Goal: Information Seeking & Learning: Learn about a topic

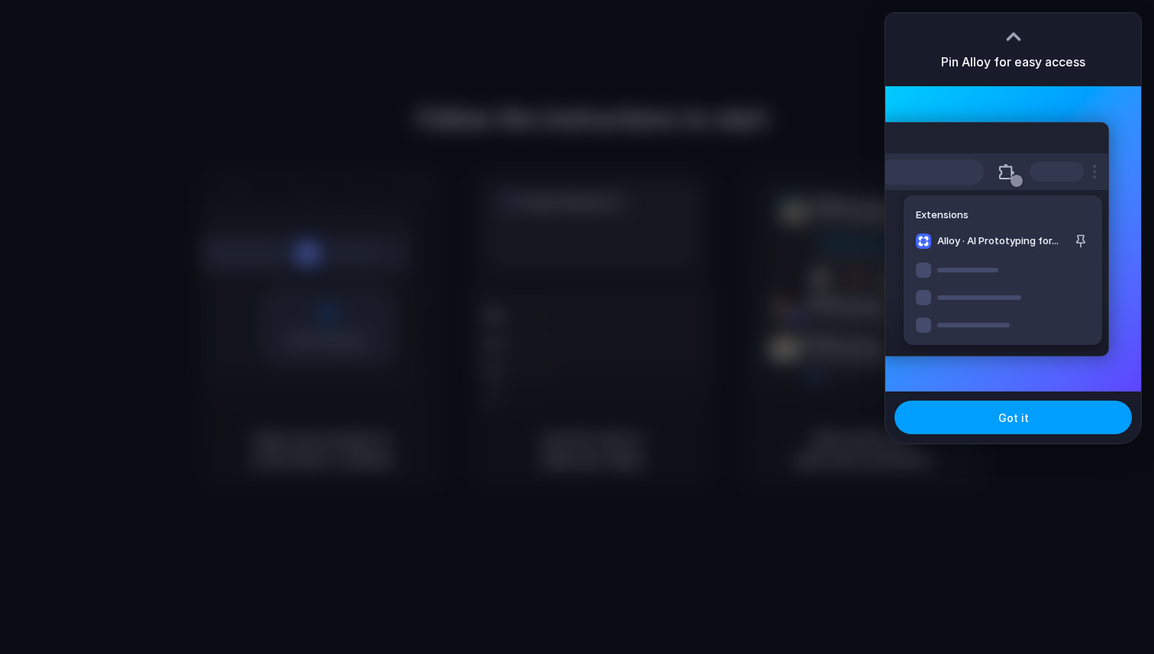
click at [966, 414] on button "Got it" at bounding box center [1012, 418] width 237 height 34
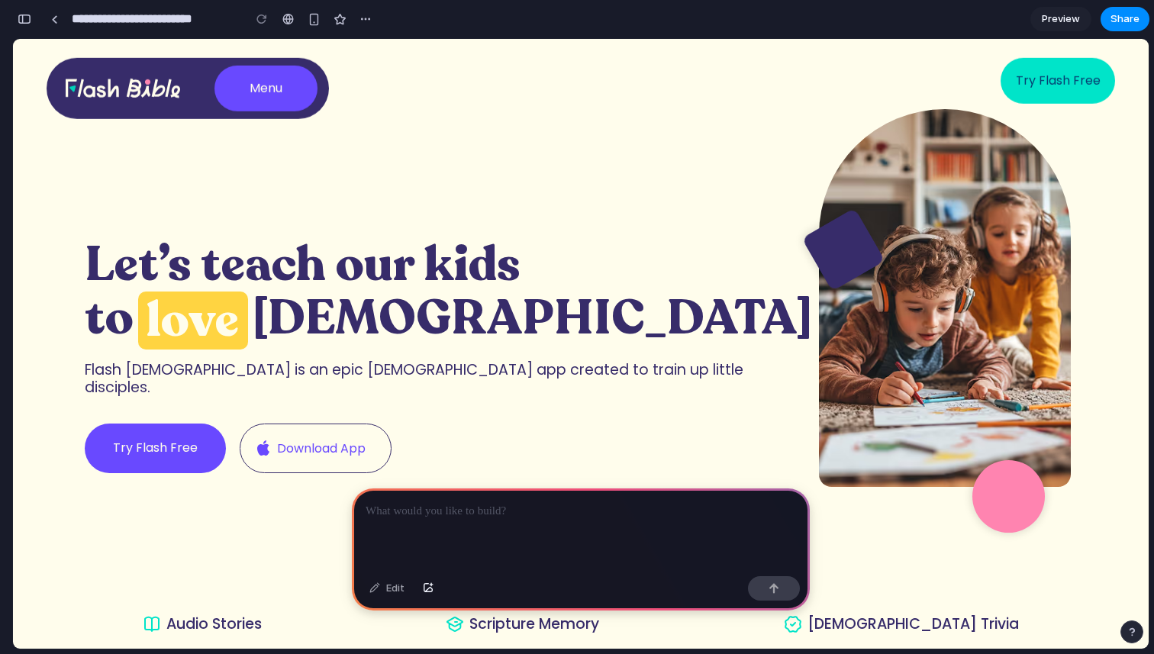
scroll to position [0, 14]
click at [269, 98] on link "Menu" at bounding box center [265, 89] width 103 height 46
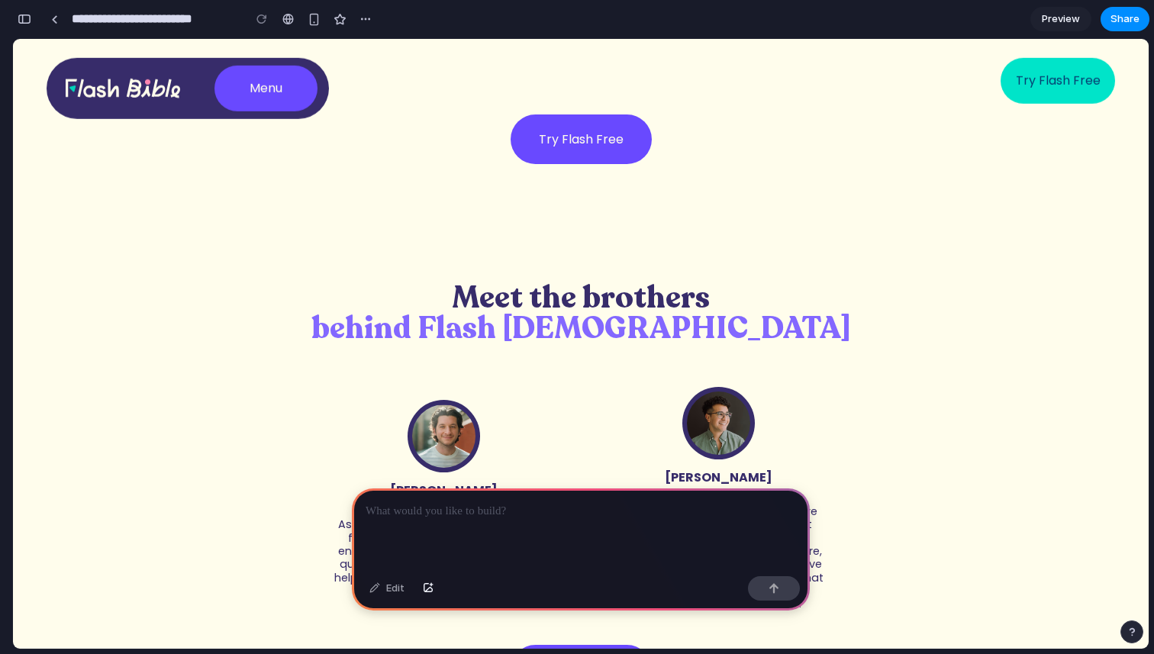
scroll to position [1772, 0]
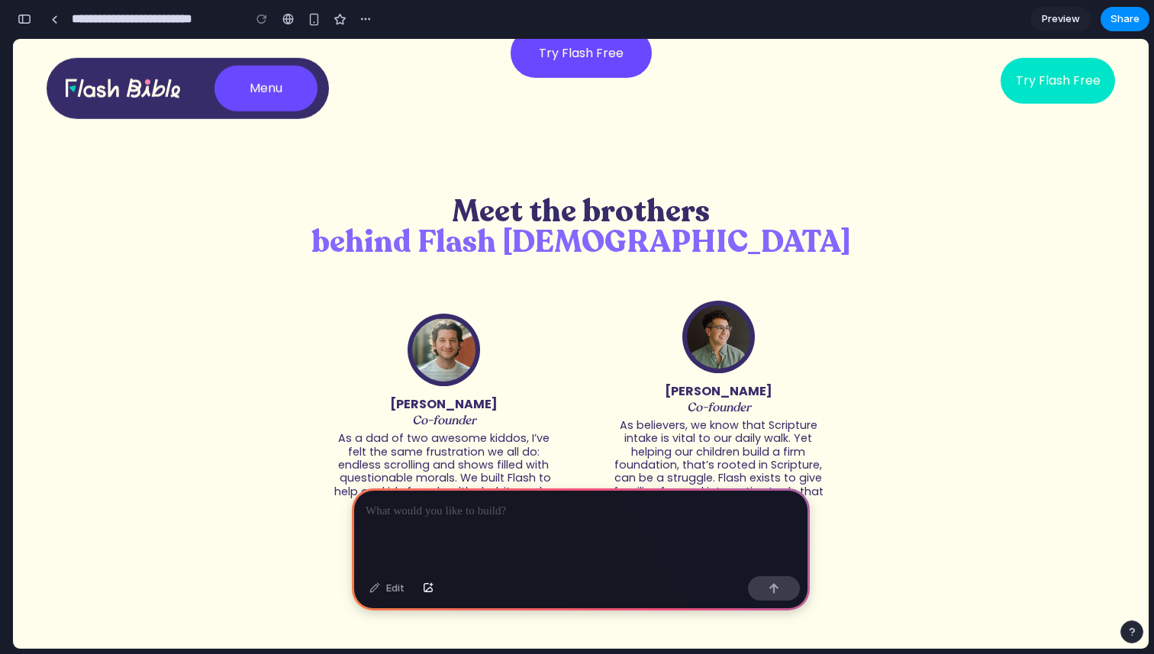
click at [1064, 81] on link "Try Flash Free" at bounding box center [1057, 81] width 114 height 46
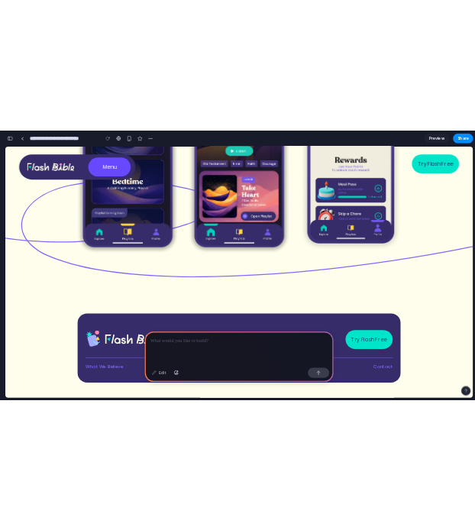
scroll to position [5775, 0]
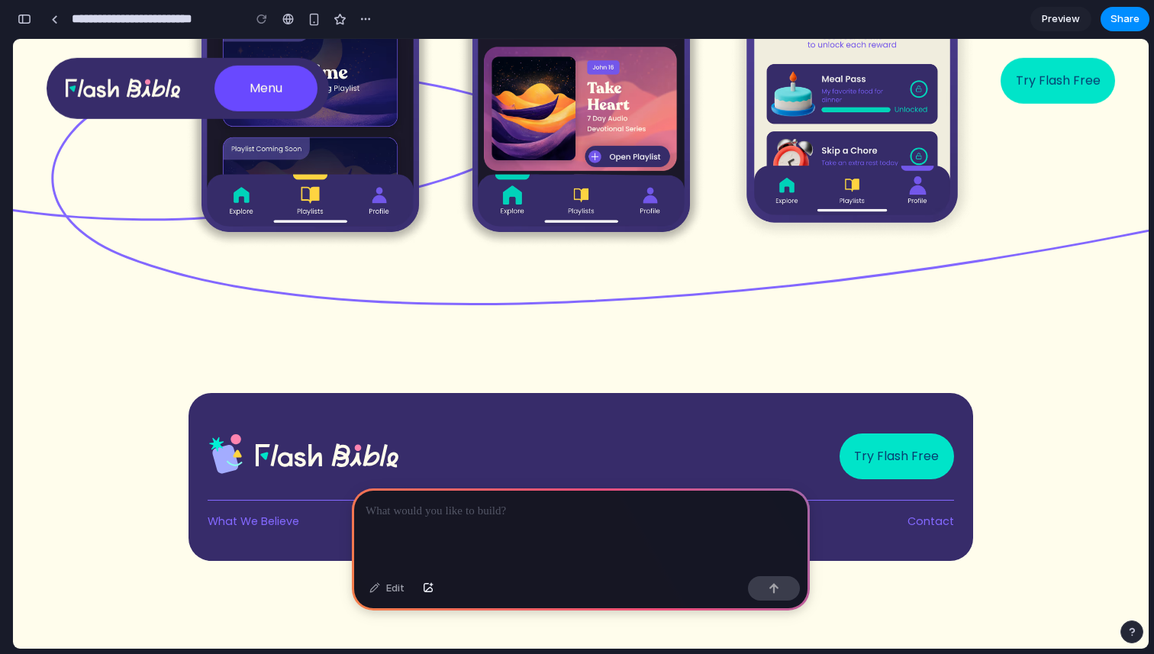
click at [436, 523] on div at bounding box center [581, 529] width 458 height 82
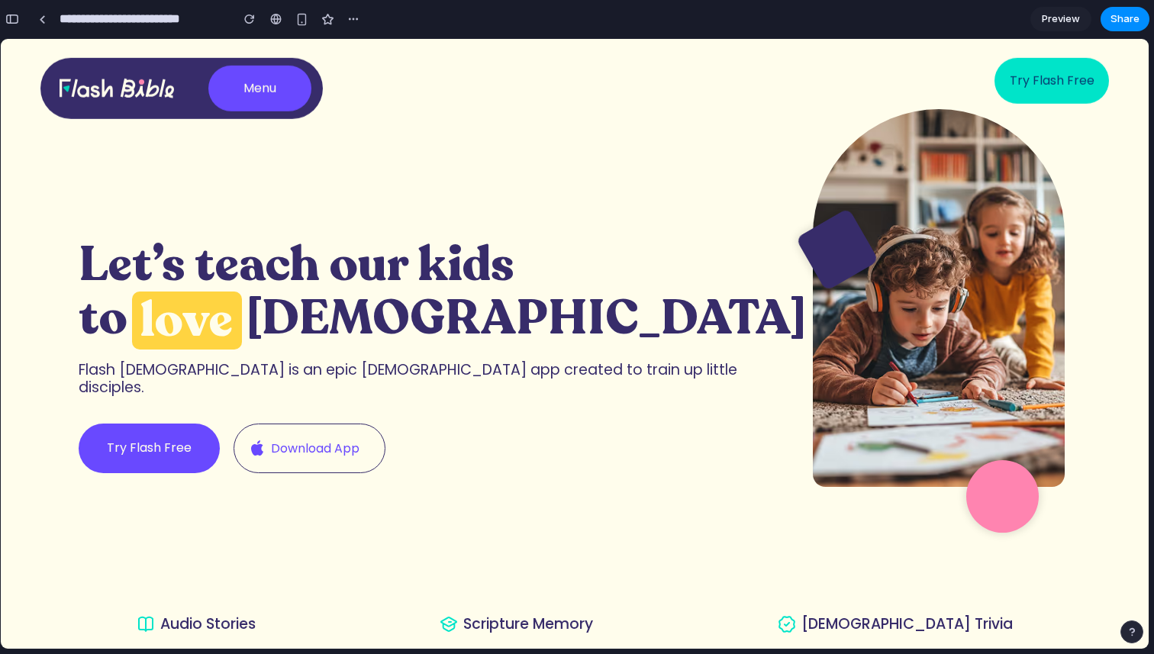
scroll to position [0, 0]
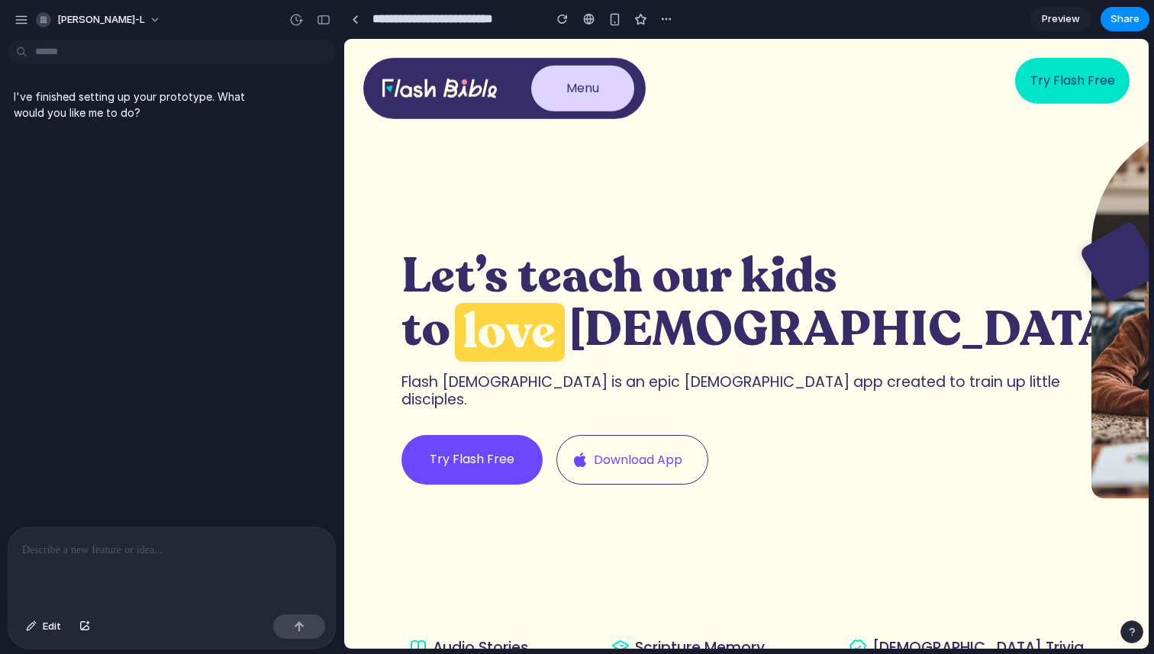
click at [572, 85] on p "Menu" at bounding box center [582, 88] width 33 height 12
click at [587, 100] on link "Menu" at bounding box center [582, 89] width 103 height 46
click at [1080, 77] on link "Try Flash Free" at bounding box center [1072, 81] width 114 height 46
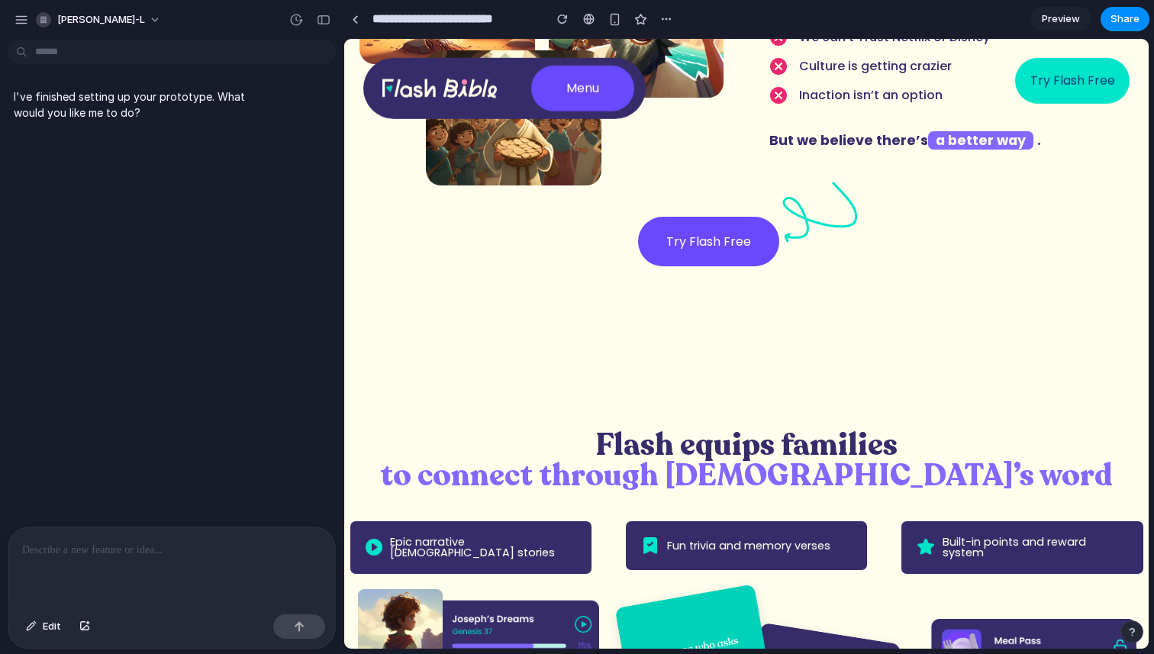
scroll to position [555, 0]
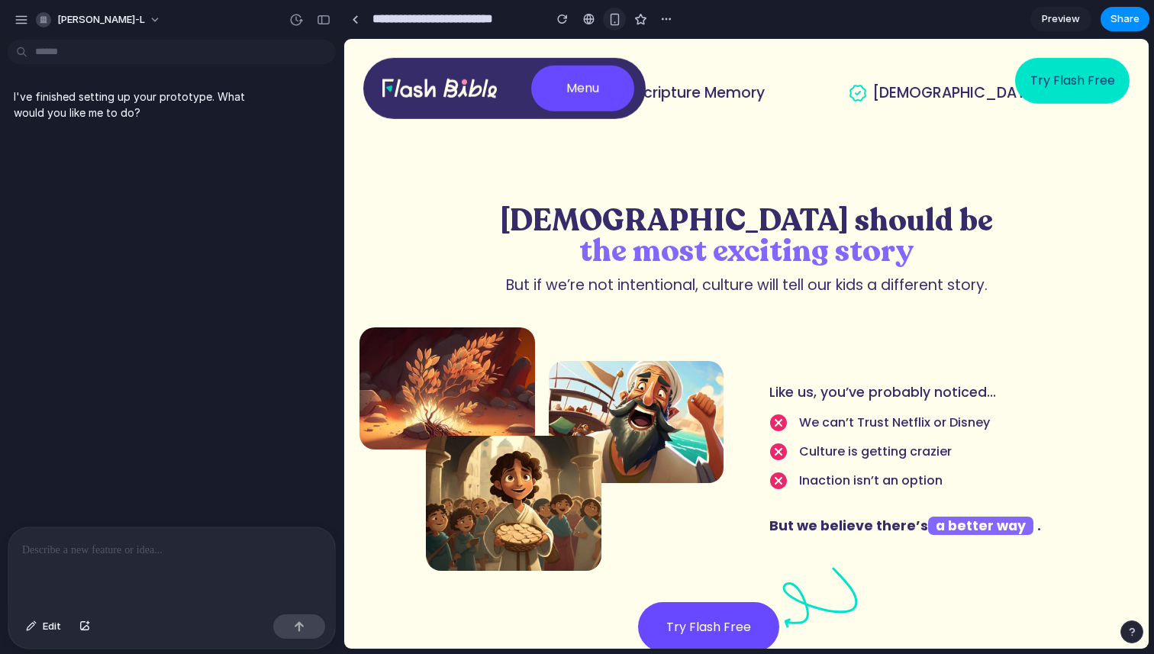
click at [622, 17] on button "button" at bounding box center [614, 19] width 23 height 23
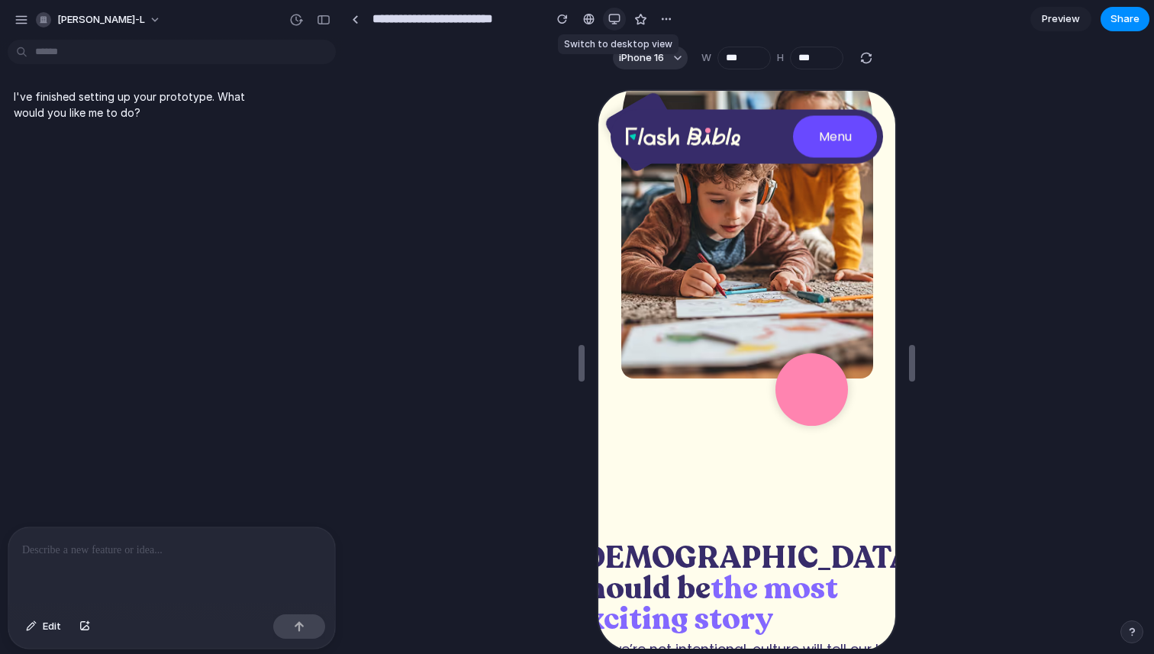
click at [622, 17] on button "button" at bounding box center [614, 19] width 23 height 23
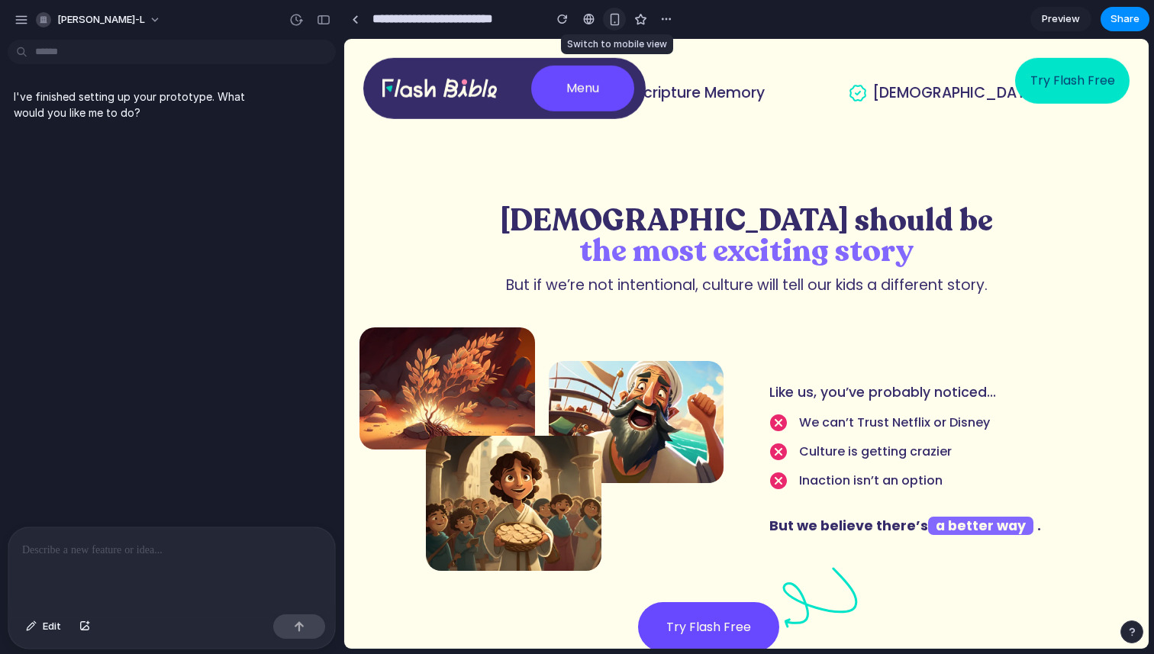
click at [622, 17] on button "button" at bounding box center [614, 19] width 23 height 23
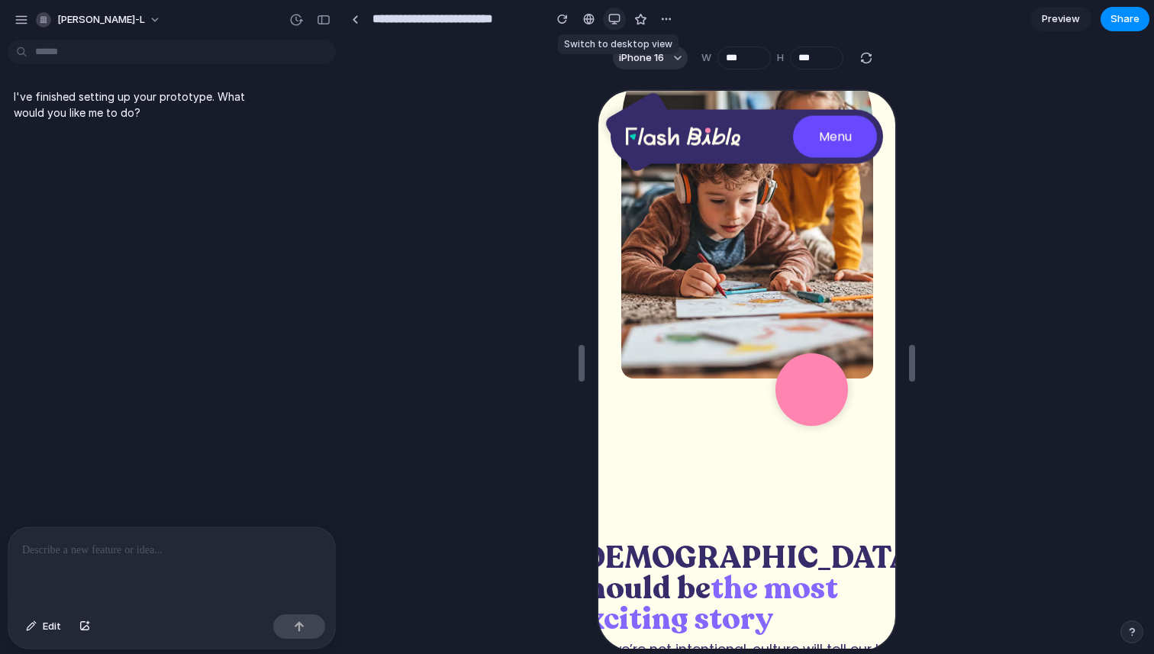
click at [622, 17] on button "button" at bounding box center [614, 19] width 23 height 23
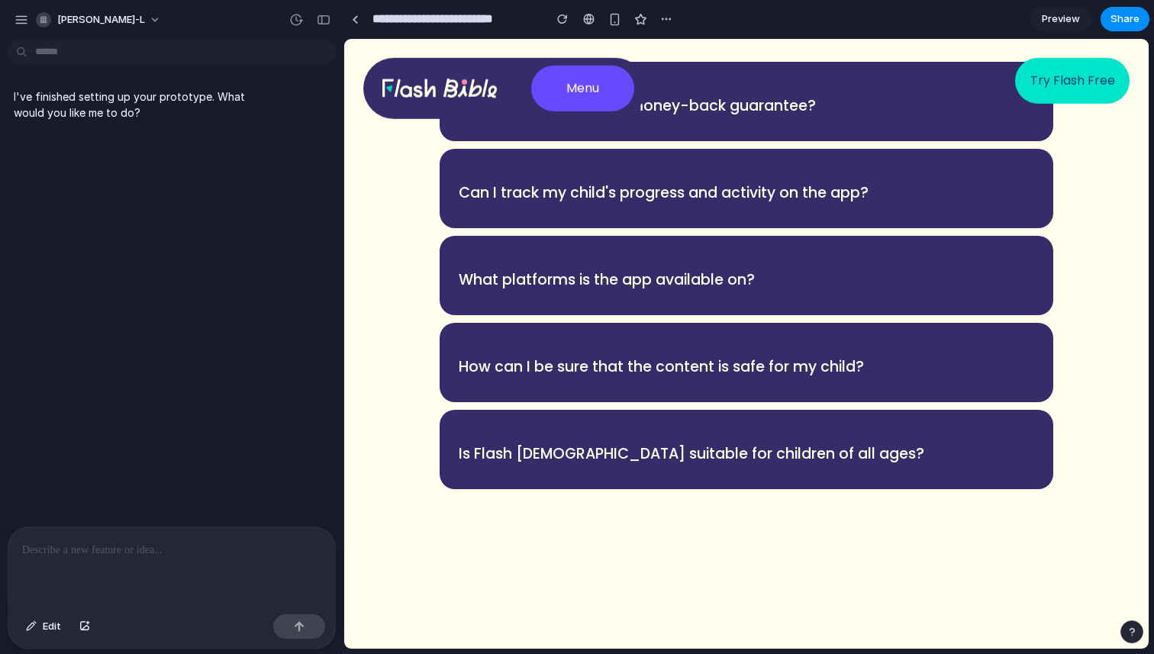
scroll to position [4088, 0]
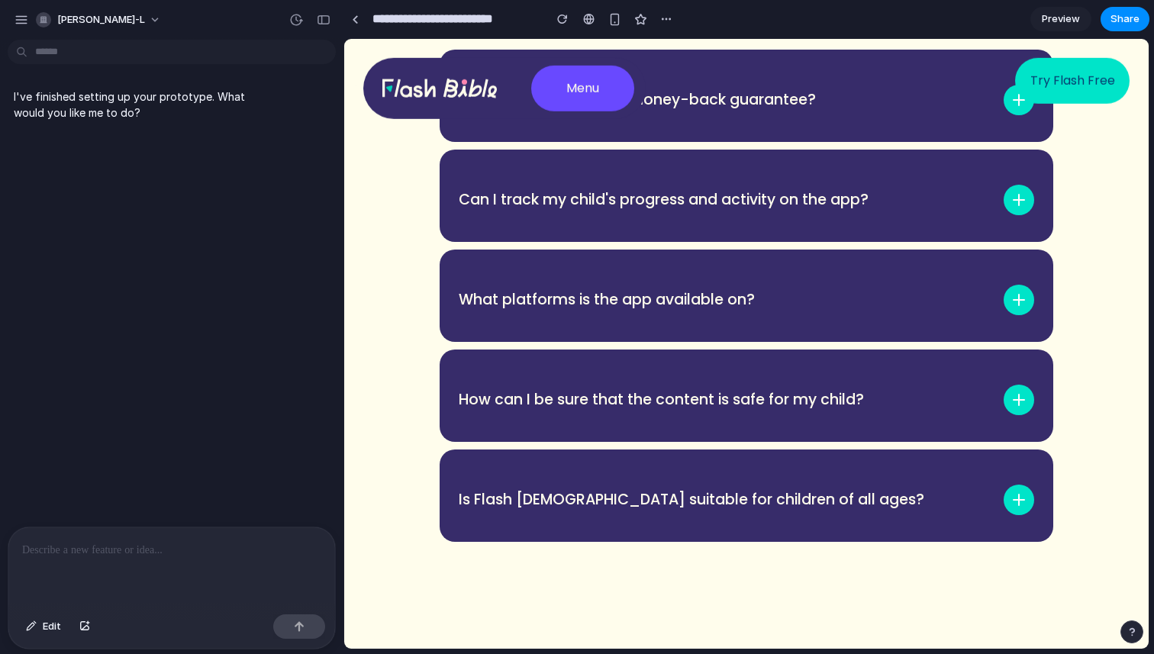
click at [633, 491] on p "Is Flash Bible suitable for children of all ages?" at bounding box center [691, 500] width 465 height 18
click at [1023, 485] on img at bounding box center [1018, 500] width 31 height 31
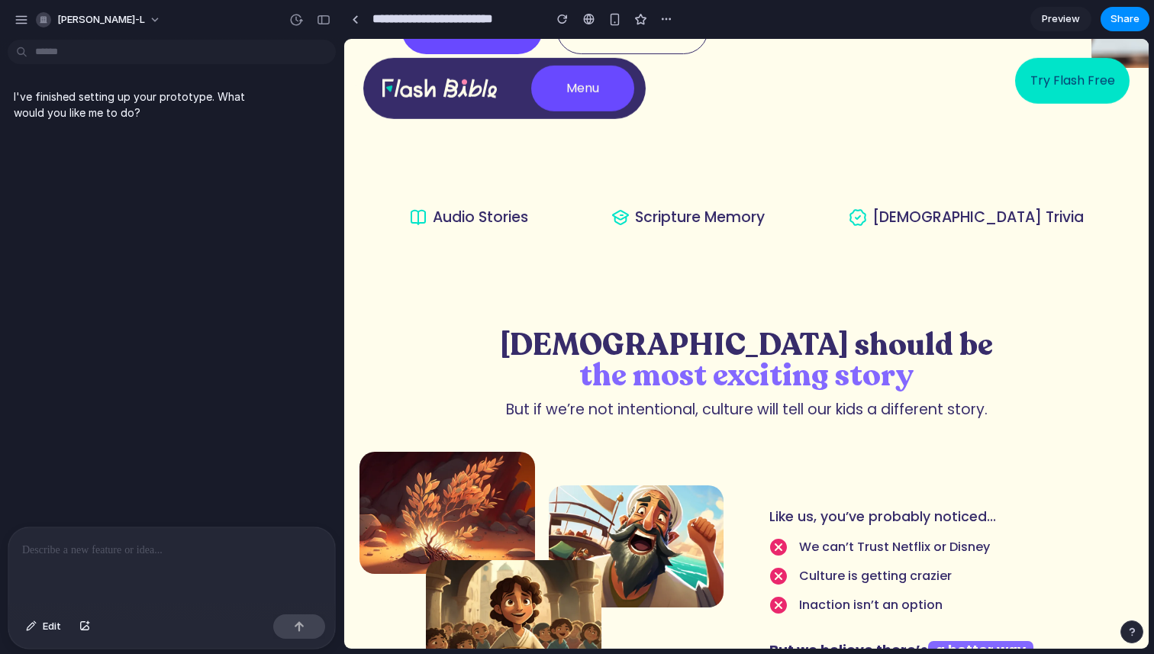
scroll to position [0, 0]
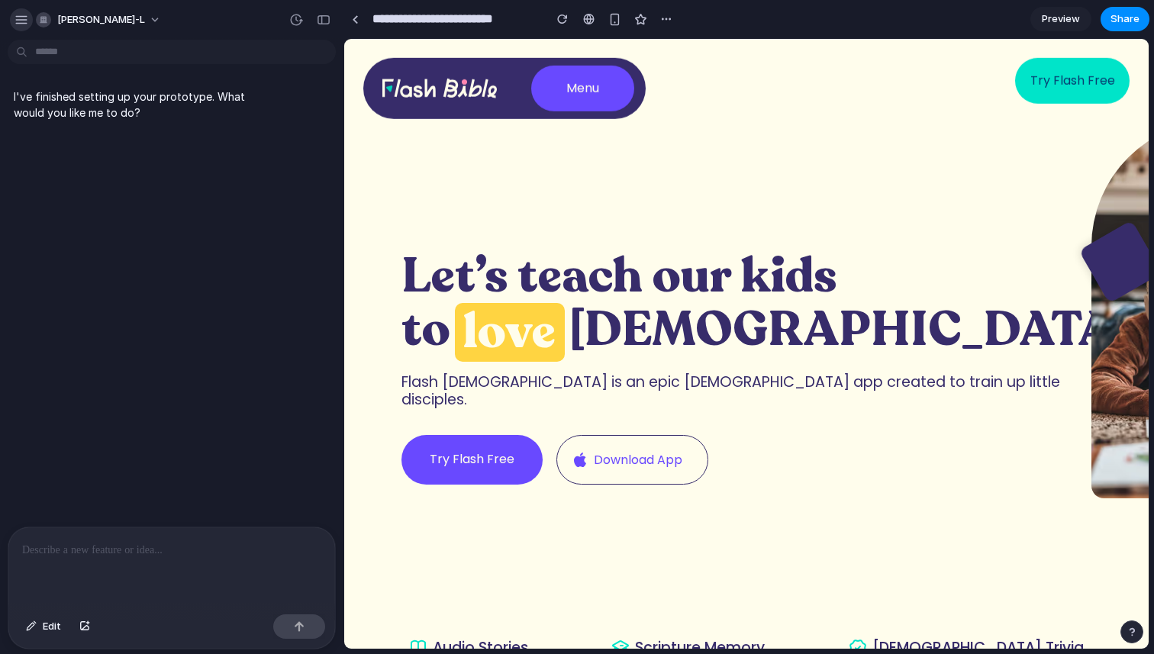
click at [23, 24] on div "button" at bounding box center [21, 20] width 14 height 14
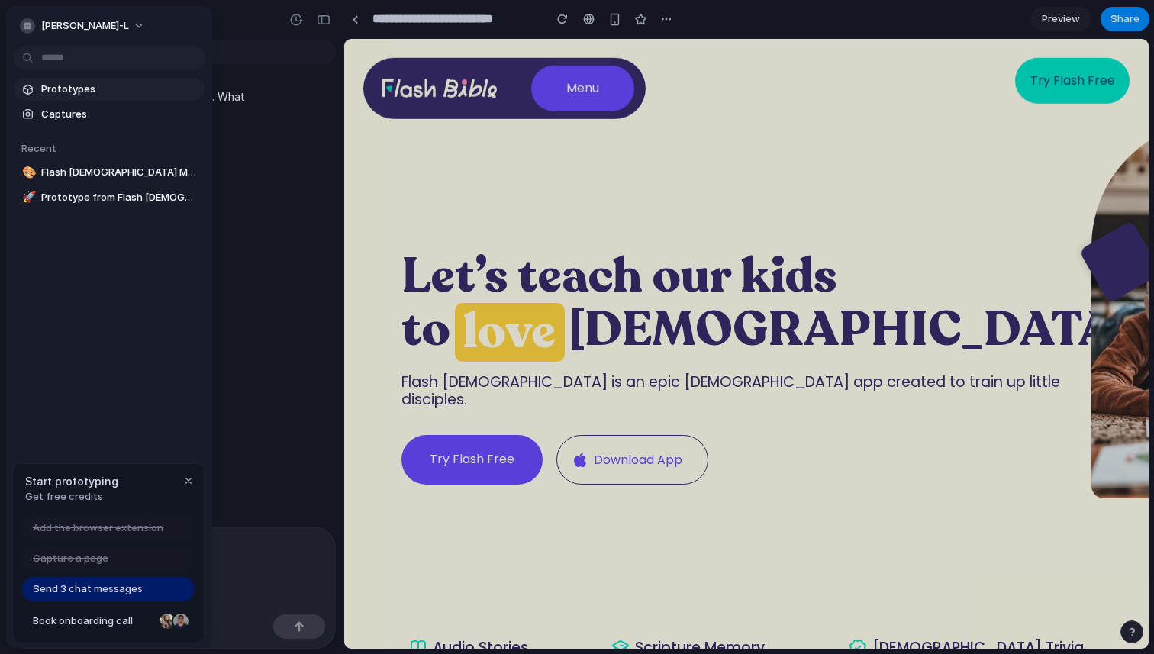
click at [53, 97] on link "Prototypes" at bounding box center [109, 89] width 191 height 23
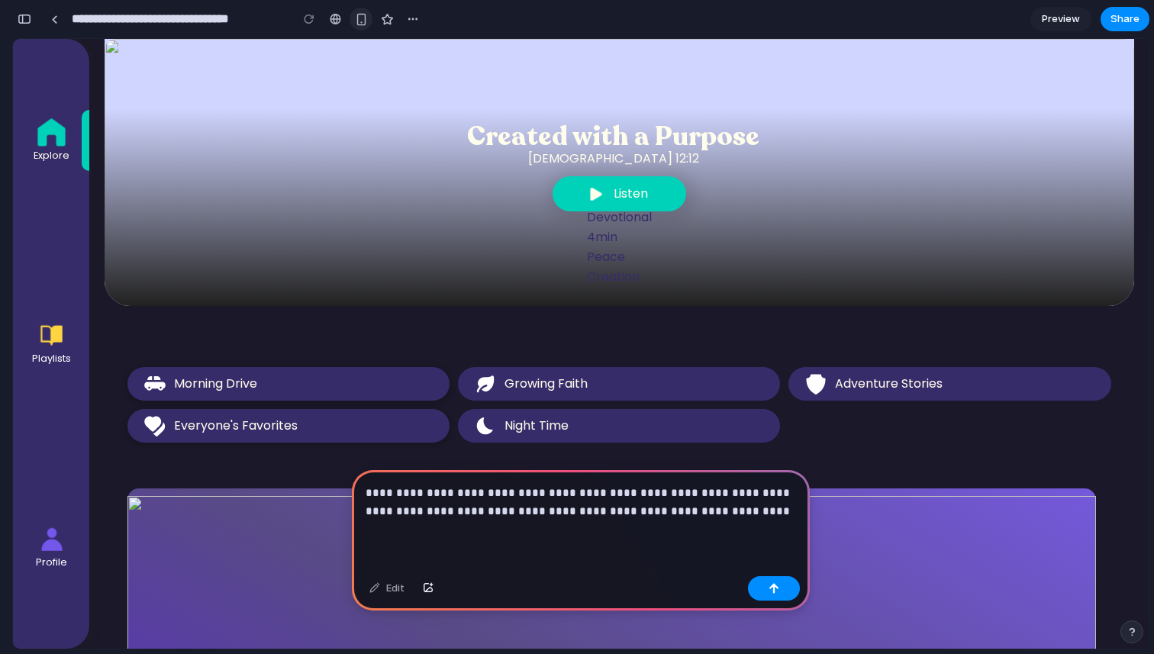
click at [364, 16] on div "button" at bounding box center [361, 19] width 13 height 13
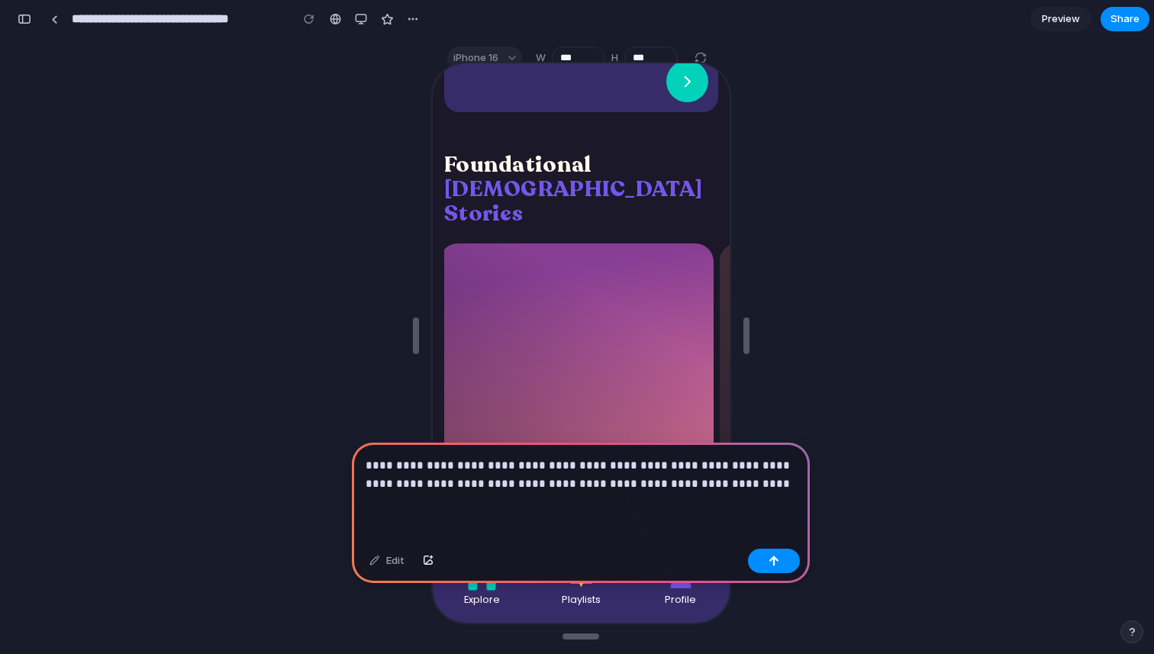
scroll to position [1505, 0]
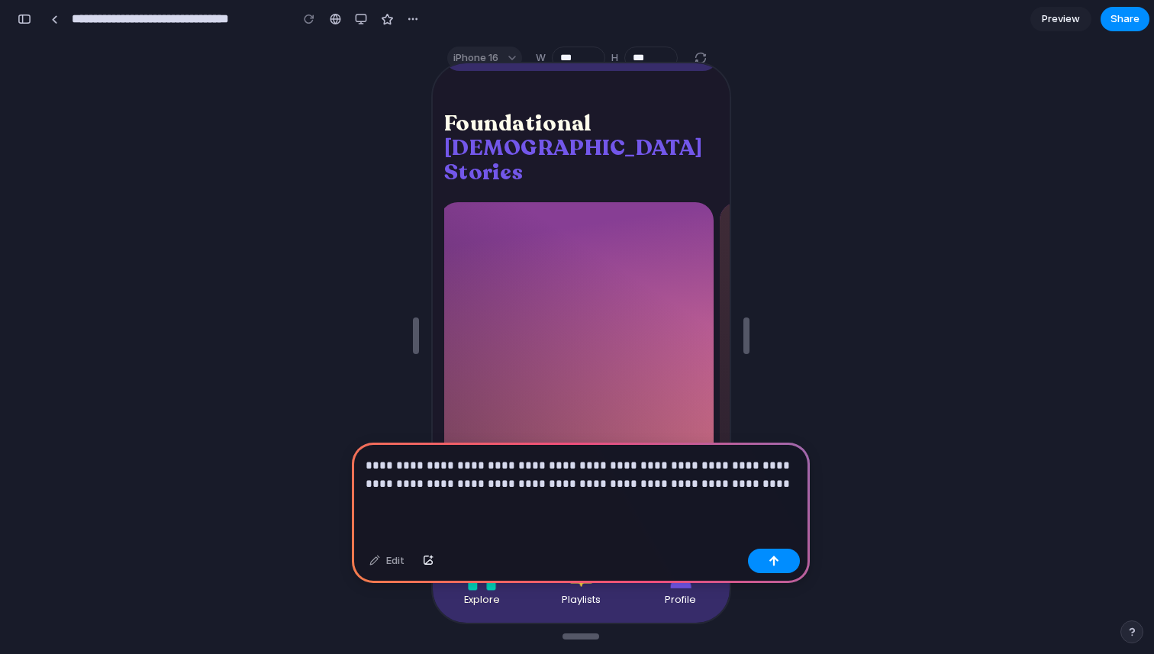
click at [668, 487] on p "**********" at bounding box center [580, 474] width 430 height 37
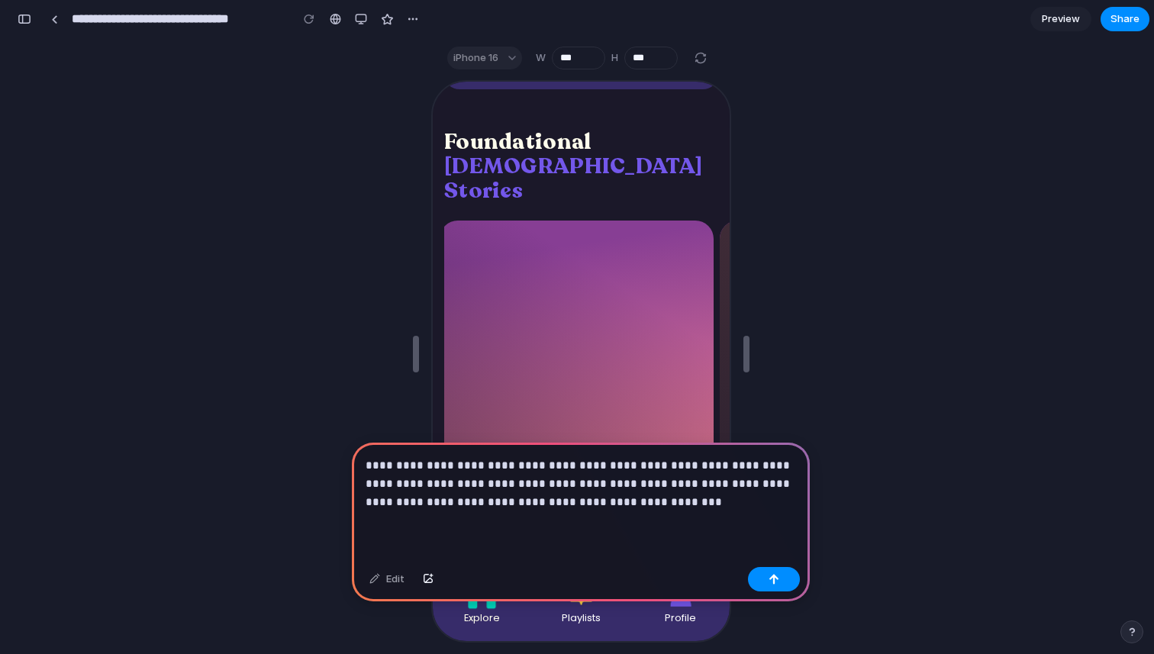
scroll to position [0, 0]
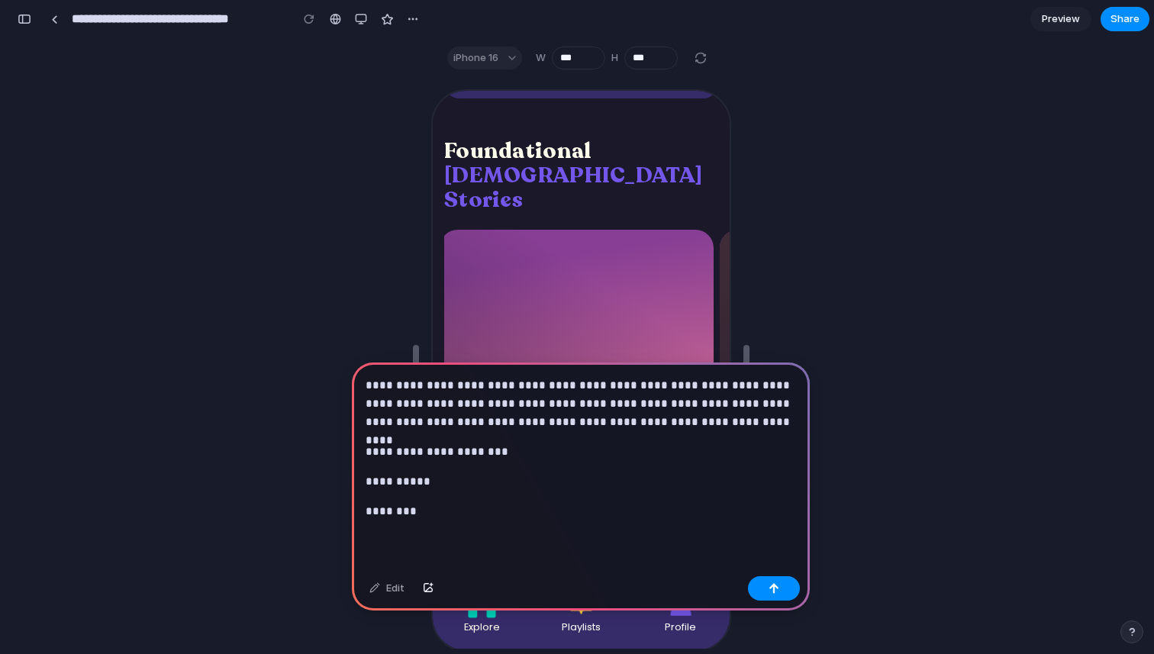
click at [359, 452] on div "**********" at bounding box center [581, 466] width 458 height 208
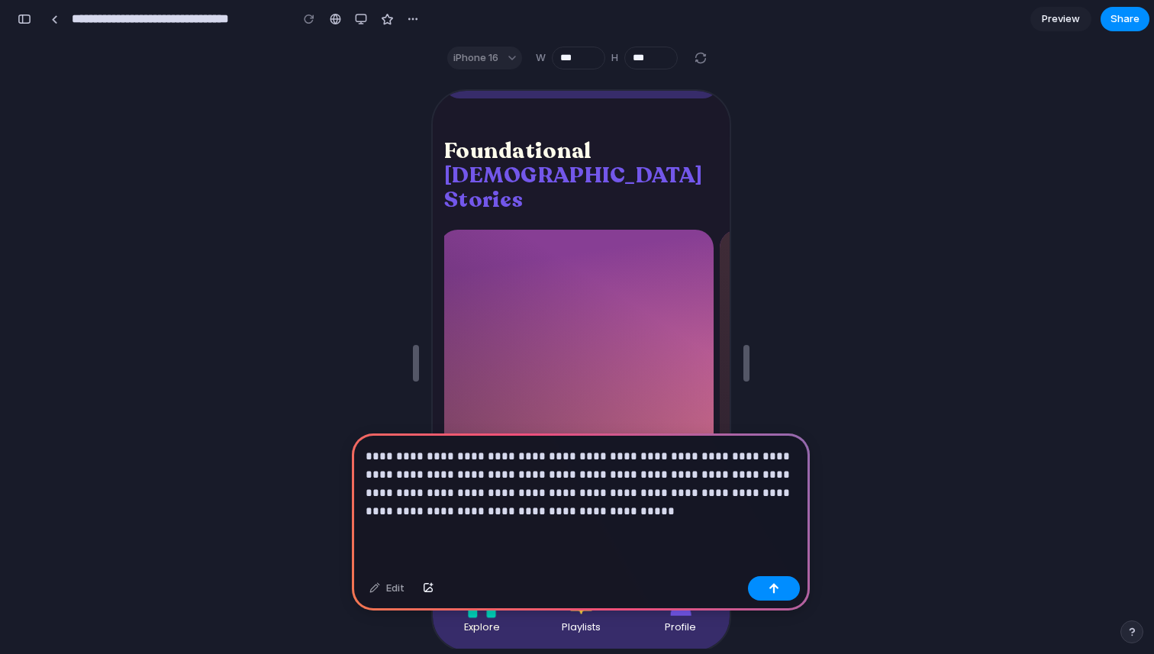
click at [511, 508] on p "**********" at bounding box center [580, 483] width 430 height 73
click at [680, 477] on p "**********" at bounding box center [580, 483] width 430 height 73
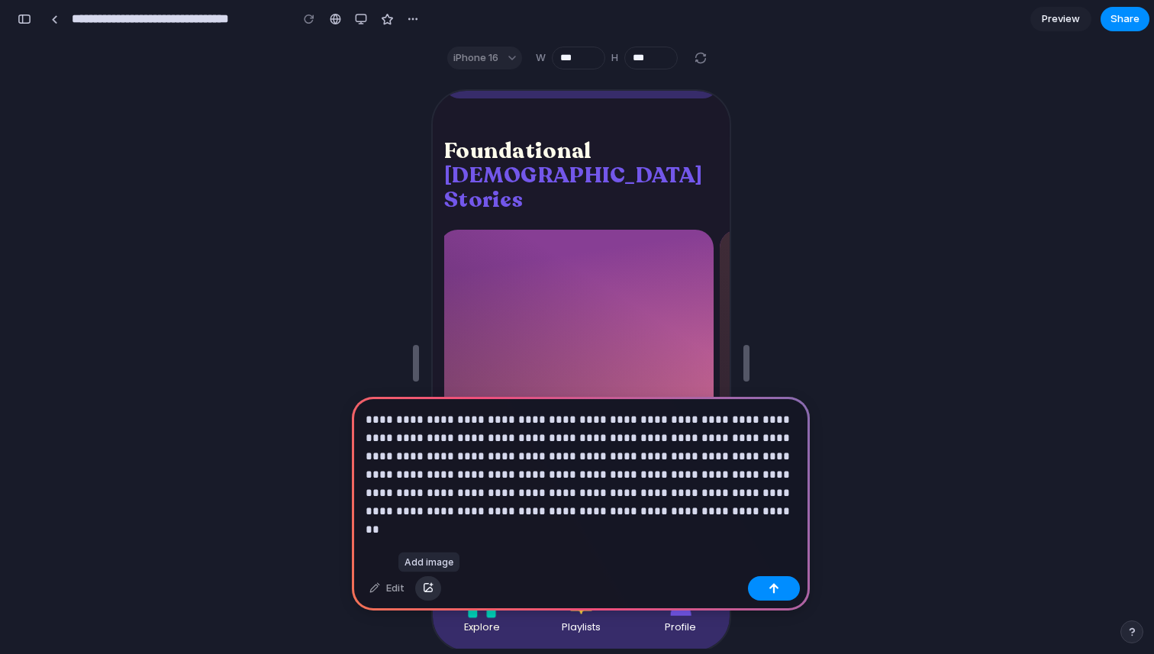
click at [427, 596] on button "button" at bounding box center [428, 588] width 26 height 24
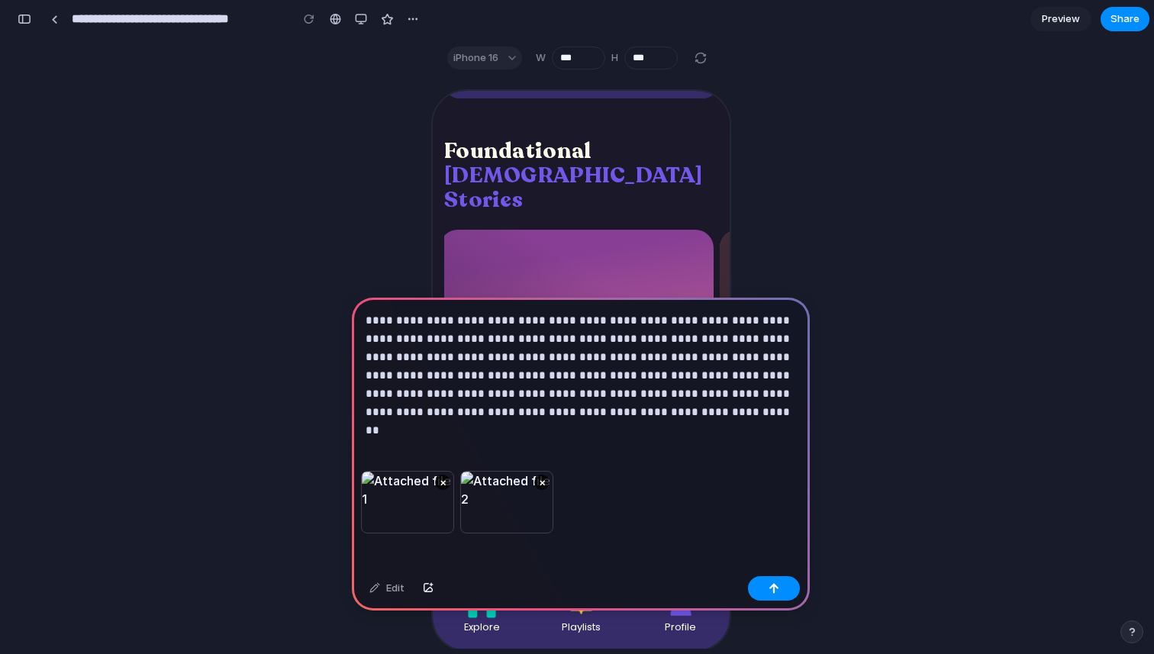
drag, startPoint x: 515, startPoint y: 502, endPoint x: 352, endPoint y: 507, distance: 163.4
click at [350, 510] on div "**********" at bounding box center [580, 363] width 1135 height 572
click at [440, 482] on button "×" at bounding box center [442, 482] width 15 height 15
click at [431, 591] on div "button" at bounding box center [428, 588] width 11 height 9
click at [770, 589] on div "button" at bounding box center [773, 588] width 11 height 11
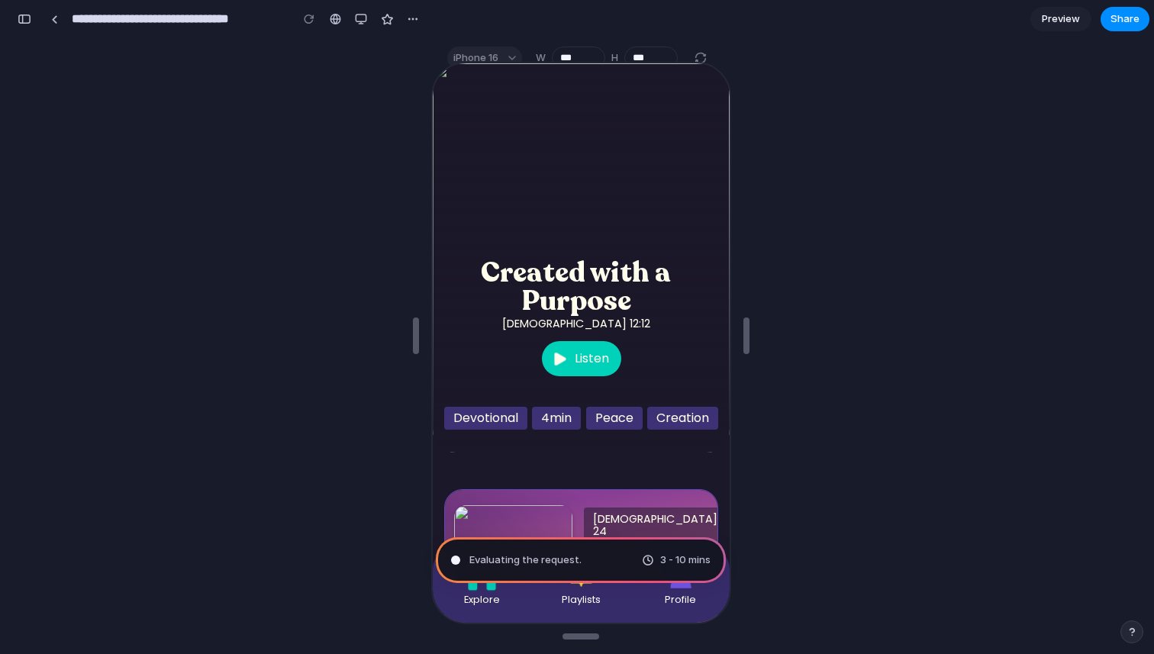
type input "**********"
click at [327, 17] on div "button" at bounding box center [326, 19] width 12 height 12
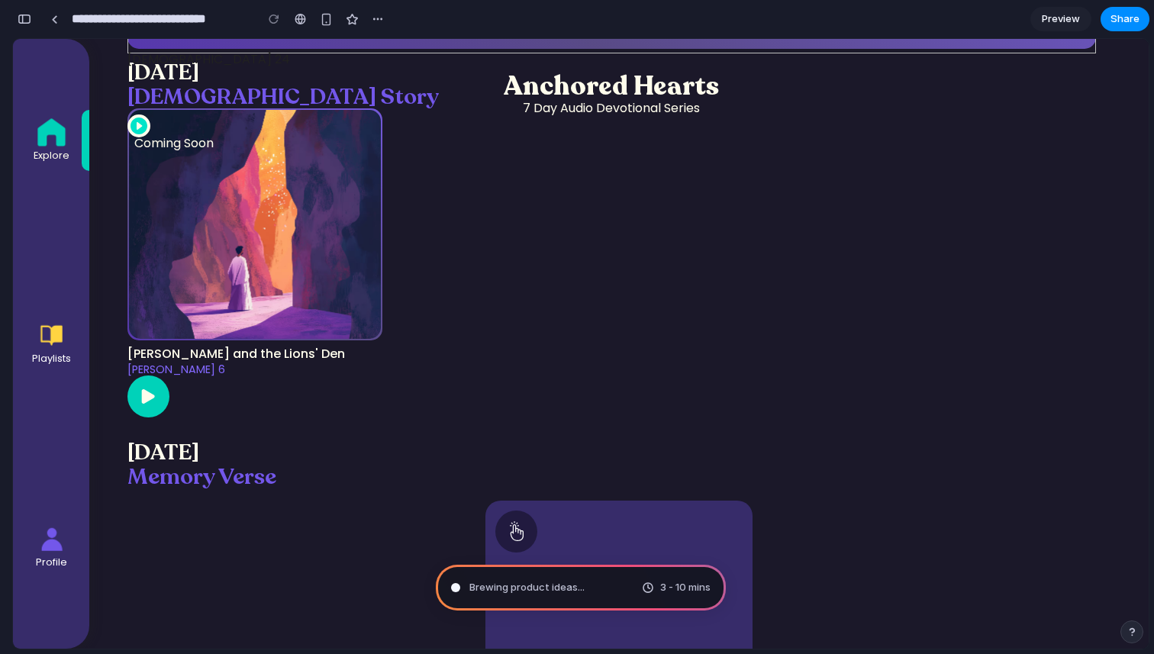
scroll to position [446, 0]
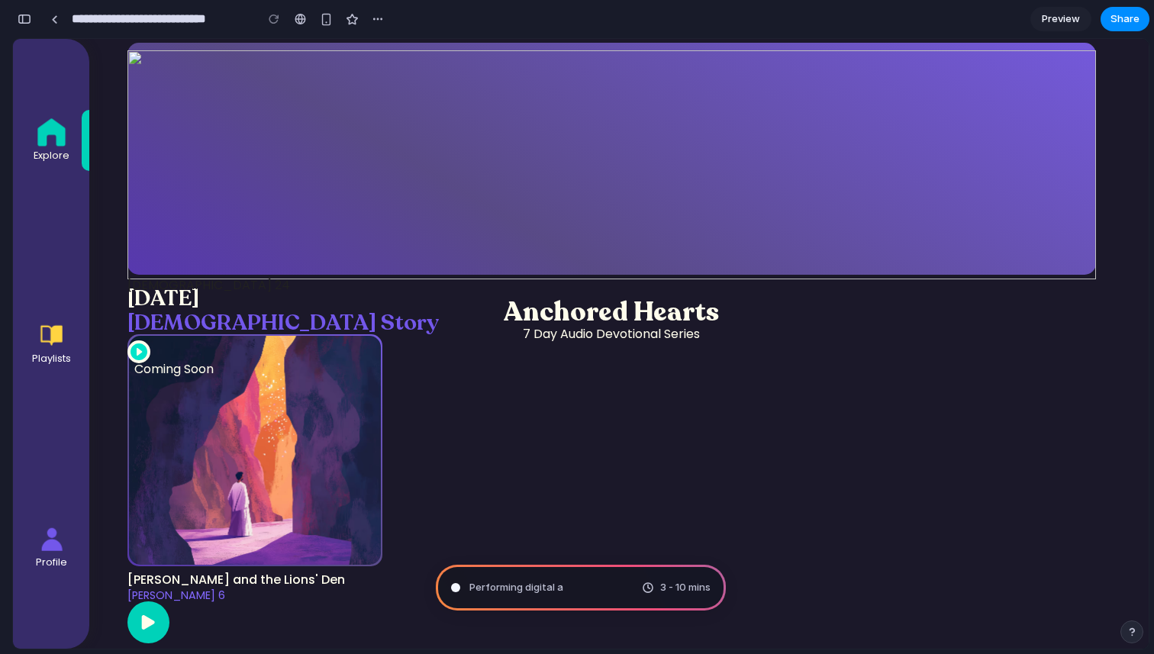
click at [485, 588] on span "Performing digital a" at bounding box center [516, 587] width 94 height 15
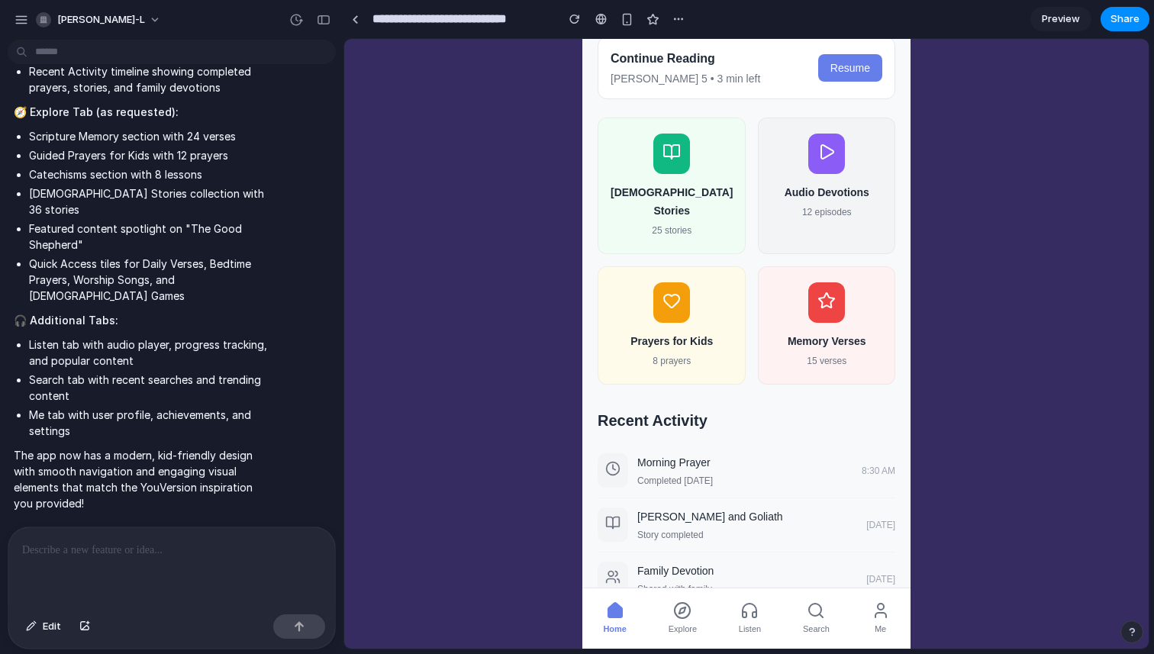
scroll to position [310, 0]
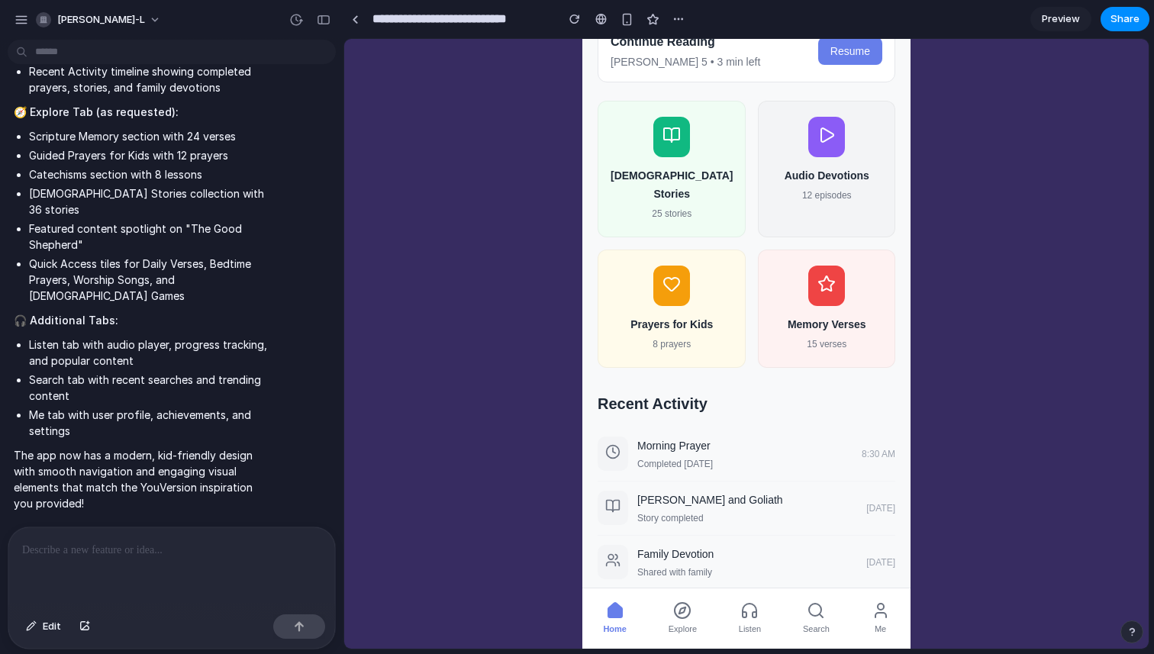
click at [683, 608] on icon at bounding box center [682, 610] width 18 height 18
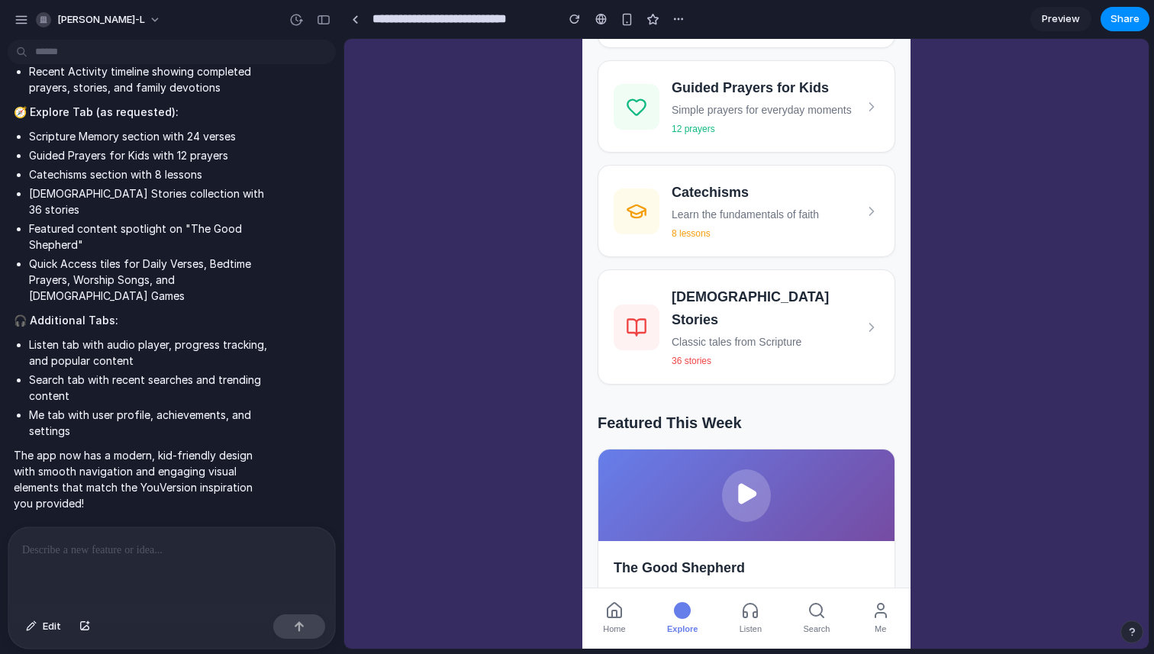
scroll to position [0, 0]
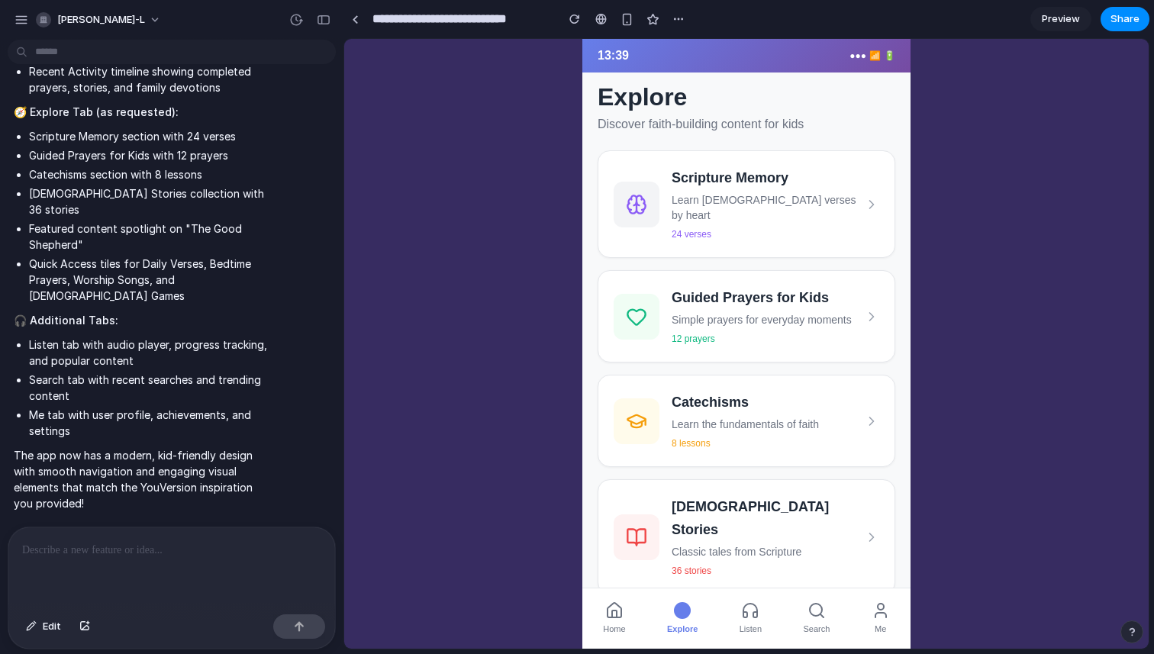
click at [749, 630] on span "Listen" at bounding box center [750, 628] width 22 height 15
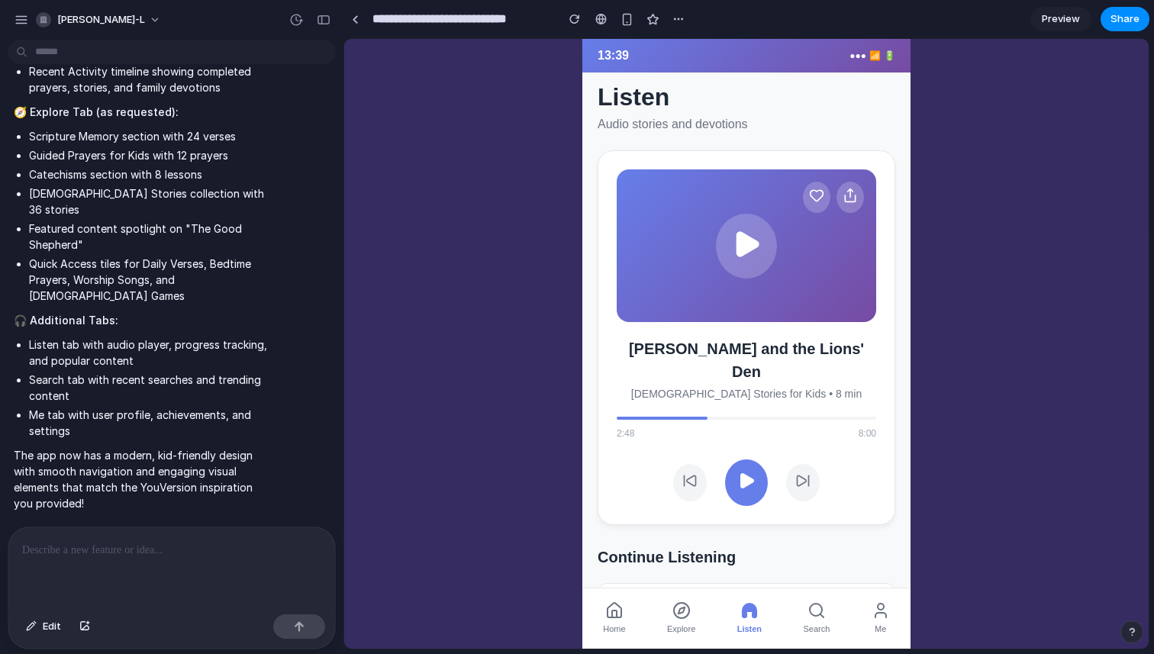
click at [743, 474] on icon at bounding box center [747, 481] width 12 height 14
click at [743, 474] on rect at bounding box center [743, 481] width 4 height 14
click at [817, 626] on span "Search" at bounding box center [816, 628] width 27 height 15
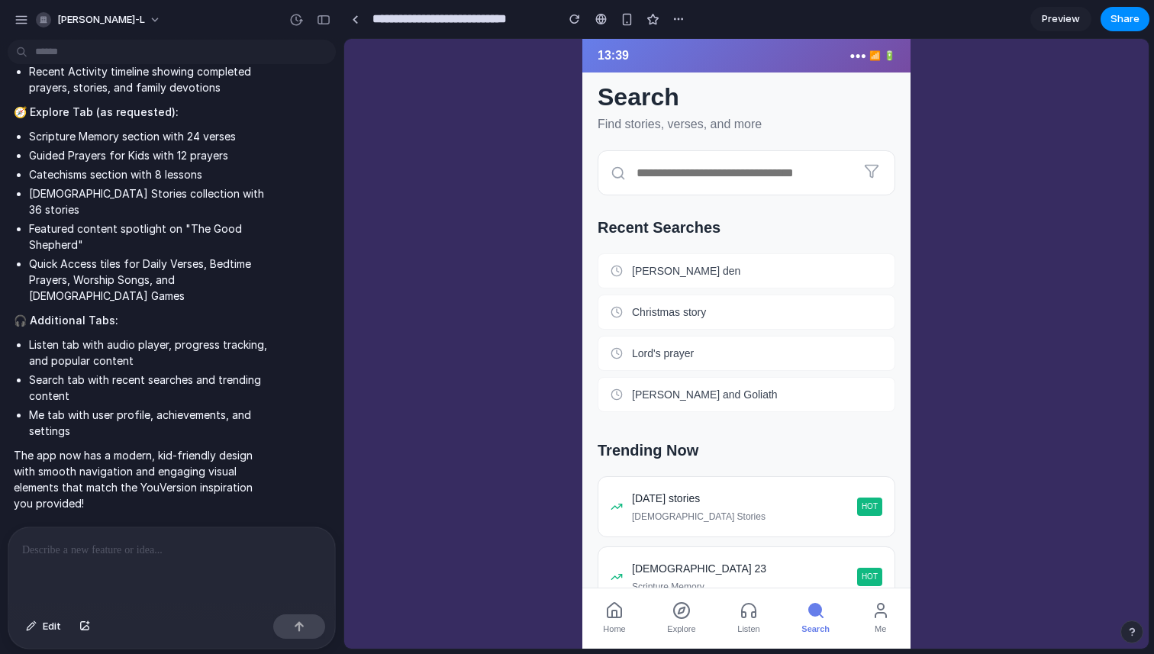
click at [872, 617] on icon at bounding box center [880, 610] width 18 height 18
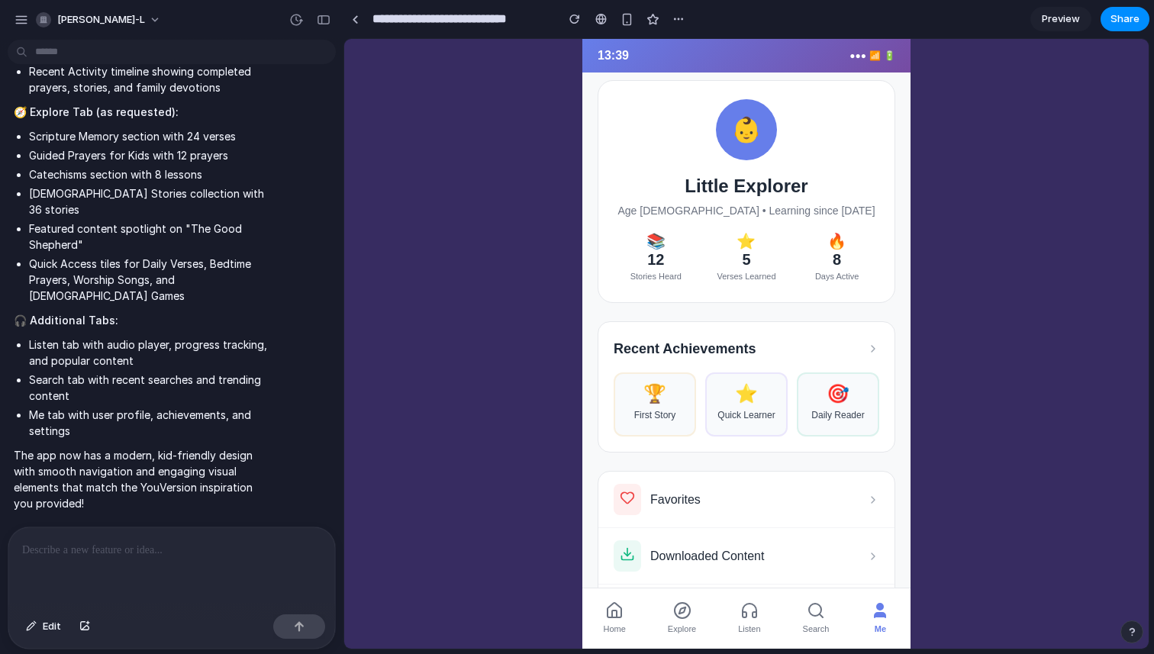
click at [823, 617] on icon at bounding box center [816, 610] width 18 height 18
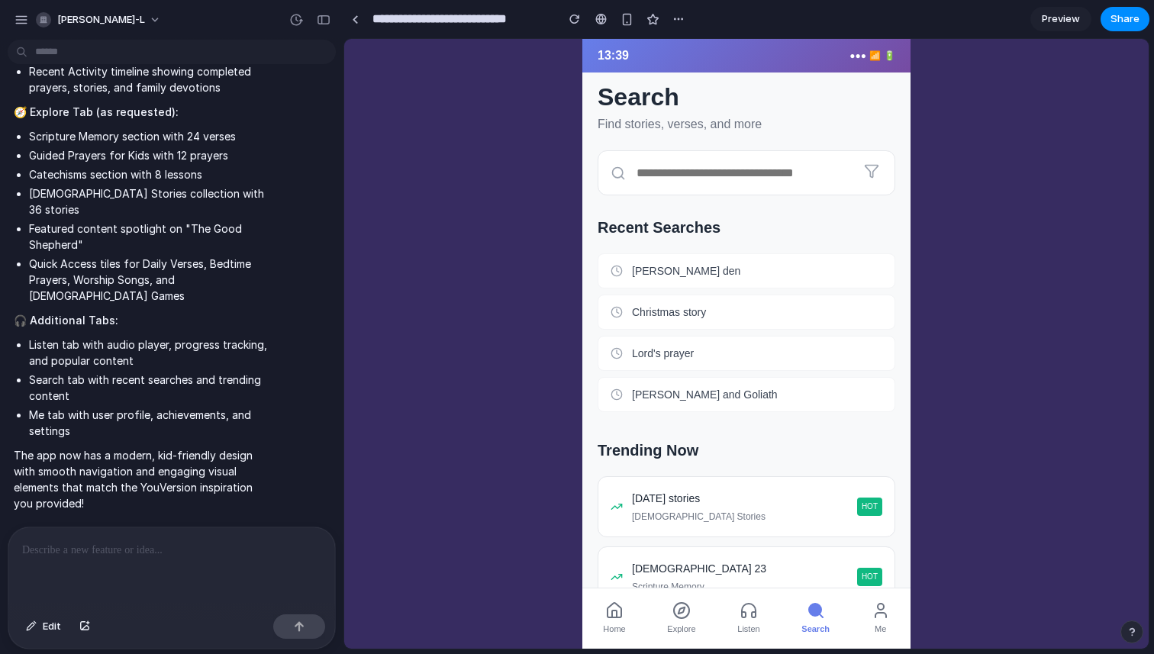
click at [679, 617] on icon at bounding box center [681, 610] width 18 height 18
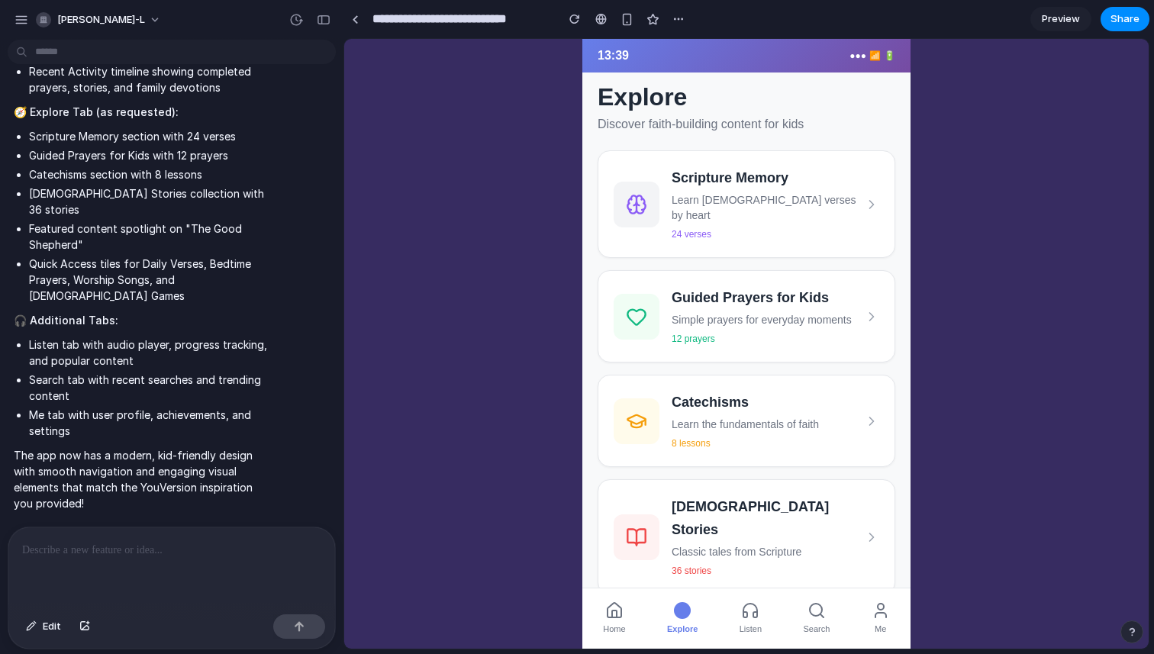
click at [710, 207] on div "Scripture Memory Learn [DEMOGRAPHIC_DATA] verses by heart 24 verses" at bounding box center [767, 204] width 192 height 76
click at [710, 312] on p "Simple prayers for everyday moments" at bounding box center [767, 319] width 192 height 15
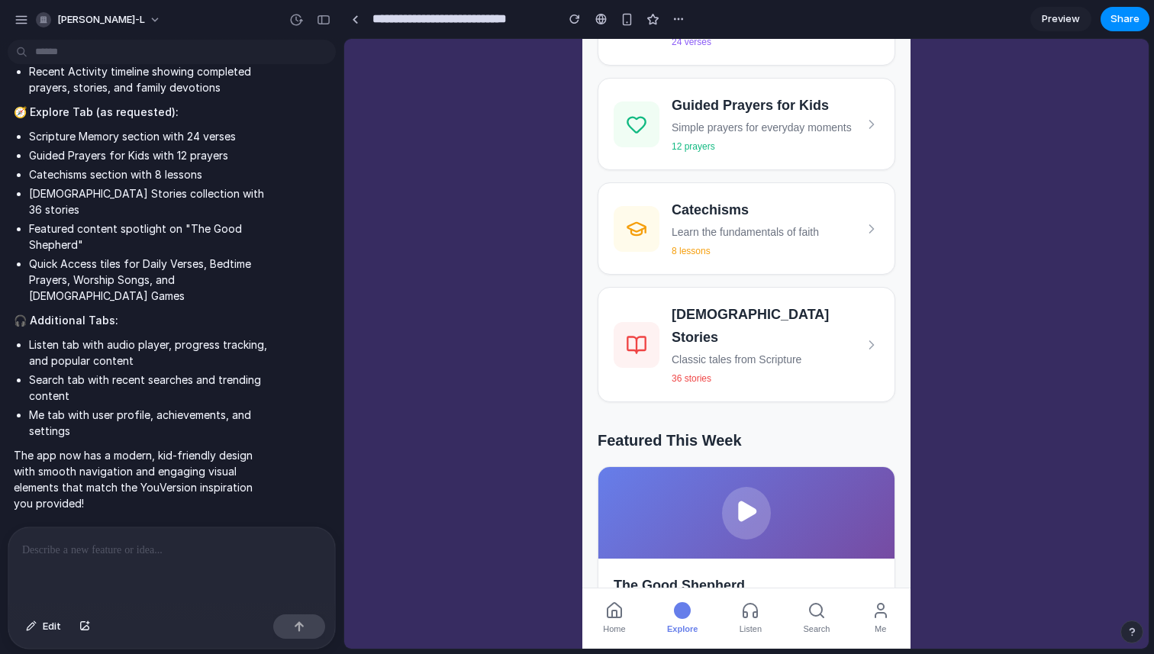
scroll to position [2058, 0]
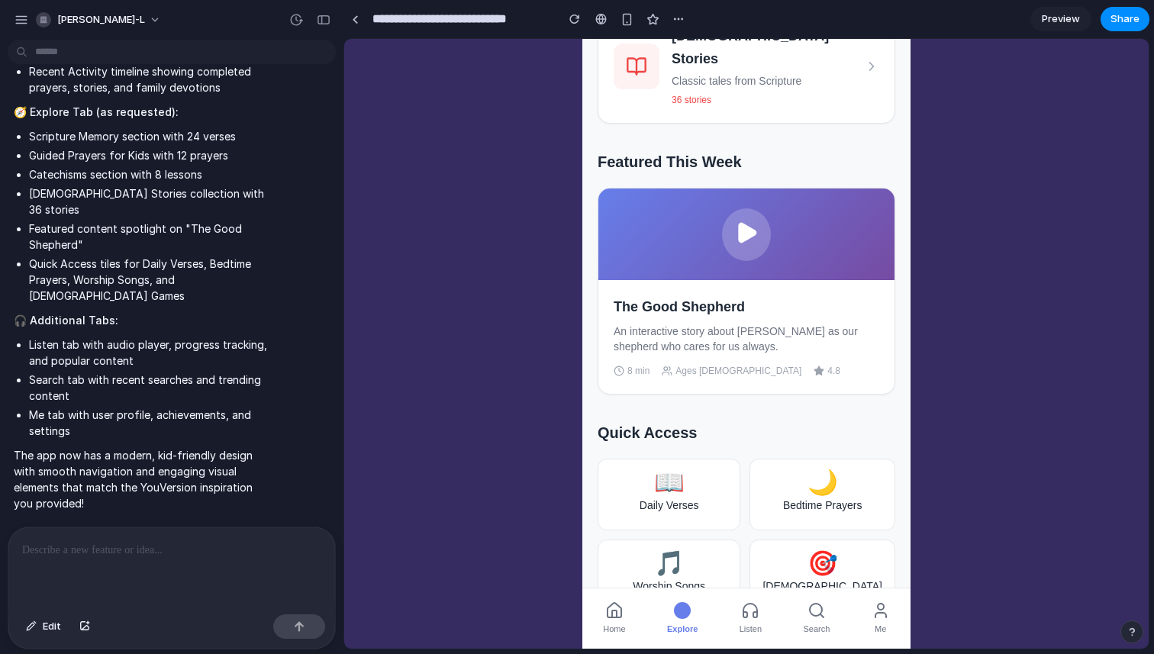
click at [615, 629] on span "Home" at bounding box center [614, 628] width 22 height 15
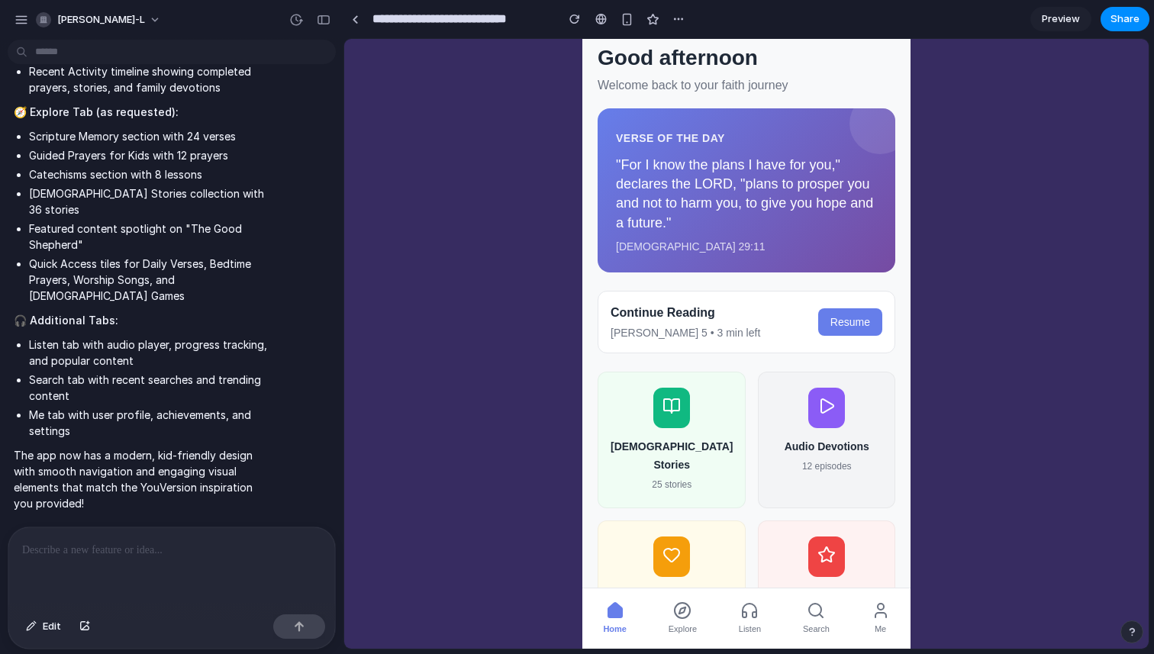
scroll to position [0, 0]
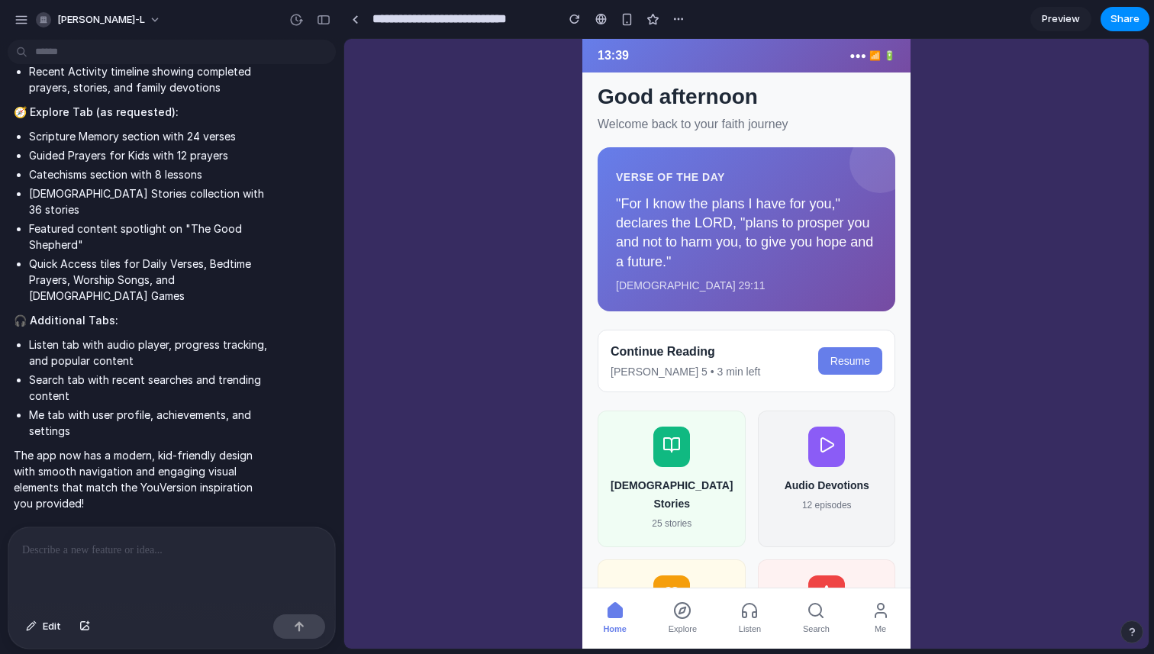
click at [681, 608] on icon at bounding box center [682, 610] width 18 height 18
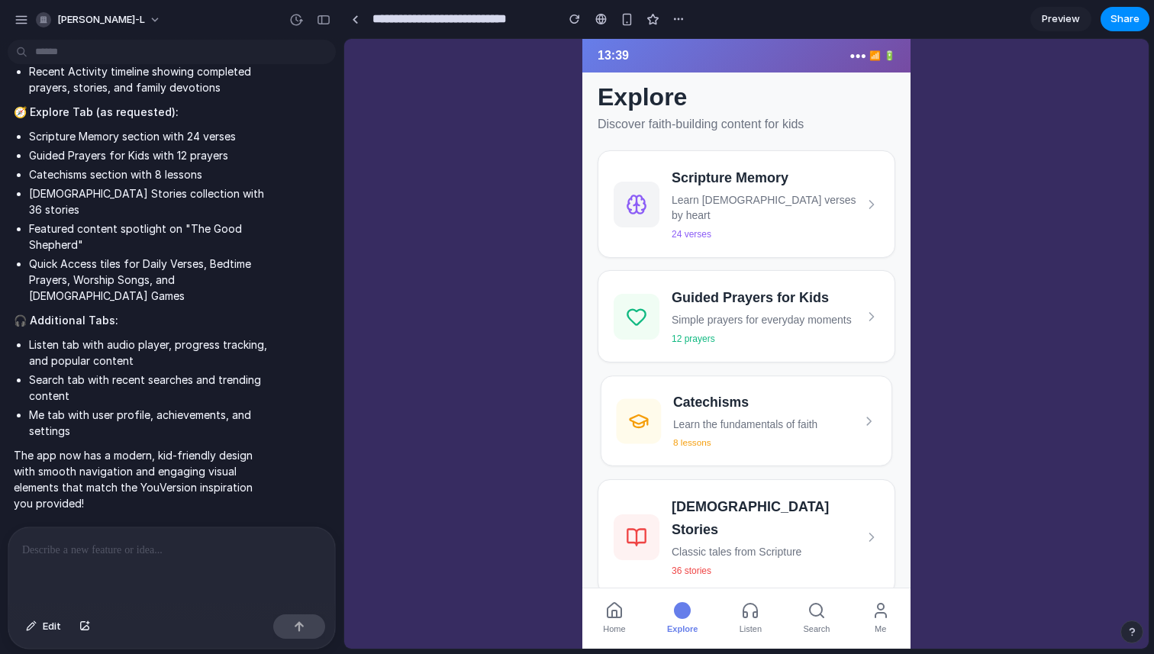
click at [719, 426] on div "Catechisms Learn the fundamentals of faith 8 lessons" at bounding box center [767, 420] width 188 height 59
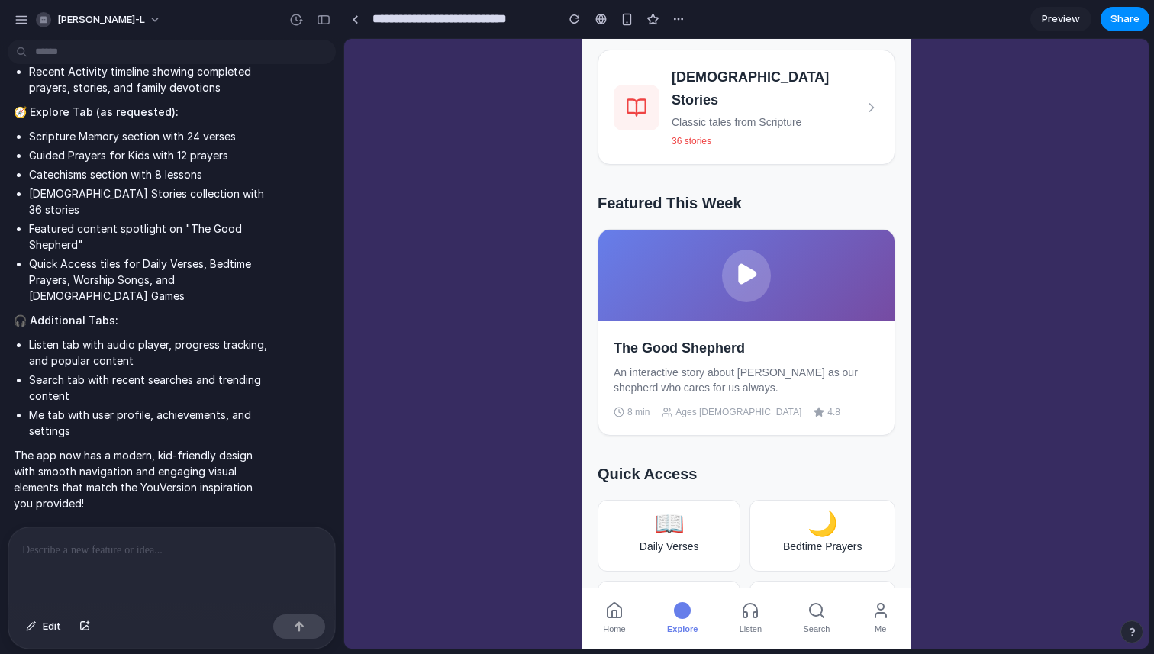
scroll to position [471, 0]
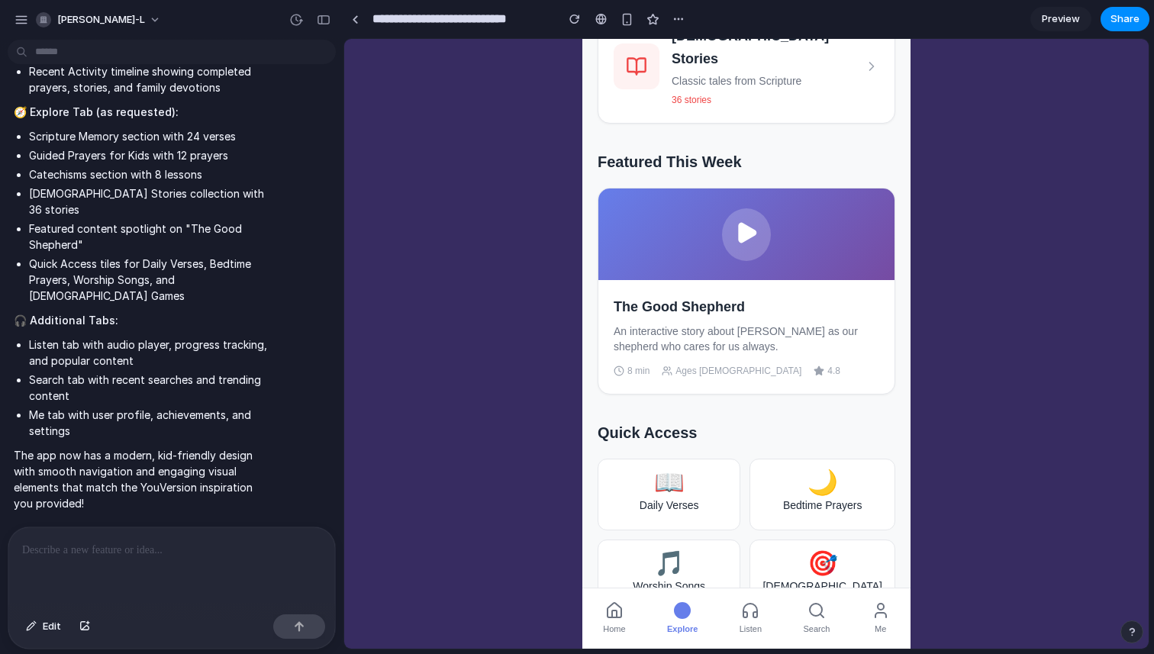
click at [720, 459] on div "📖 Daily Verses" at bounding box center [668, 495] width 143 height 72
click at [811, 475] on div "🌙" at bounding box center [822, 482] width 29 height 14
click at [716, 542] on div "🎵 Worship Songs" at bounding box center [669, 584] width 136 height 85
click at [788, 542] on div "🎯 [DEMOGRAPHIC_DATA] Games" at bounding box center [822, 584] width 138 height 85
click at [735, 618] on button "Listen" at bounding box center [750, 618] width 40 height 47
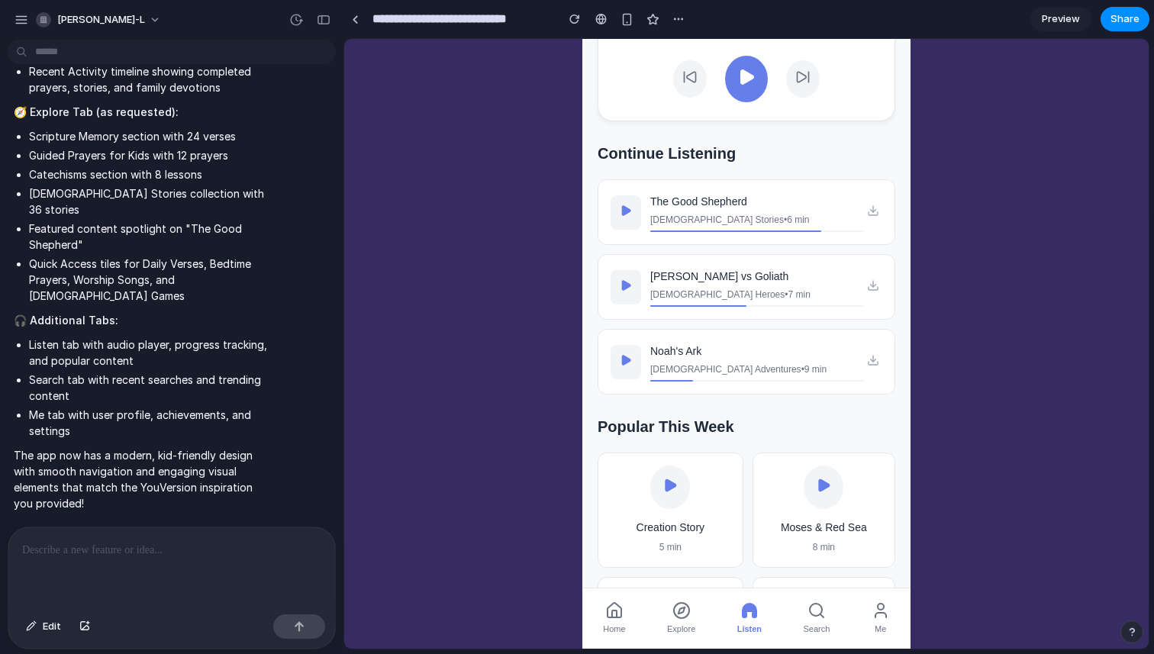
scroll to position [502, 0]
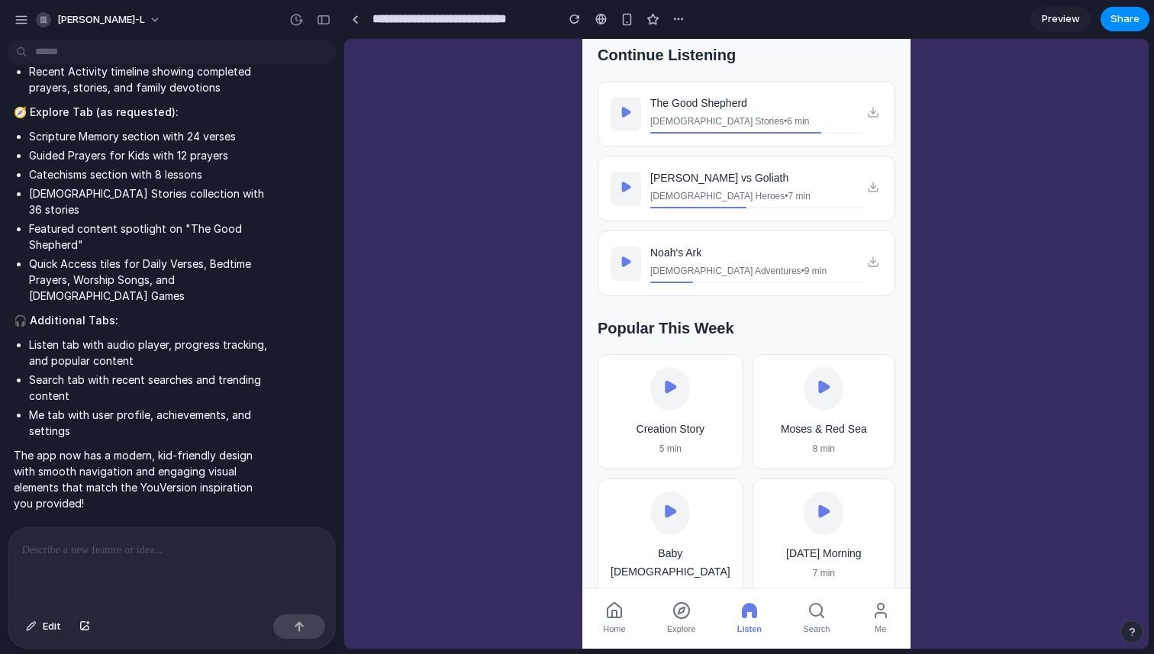
click at [814, 632] on span "Search" at bounding box center [816, 628] width 27 height 15
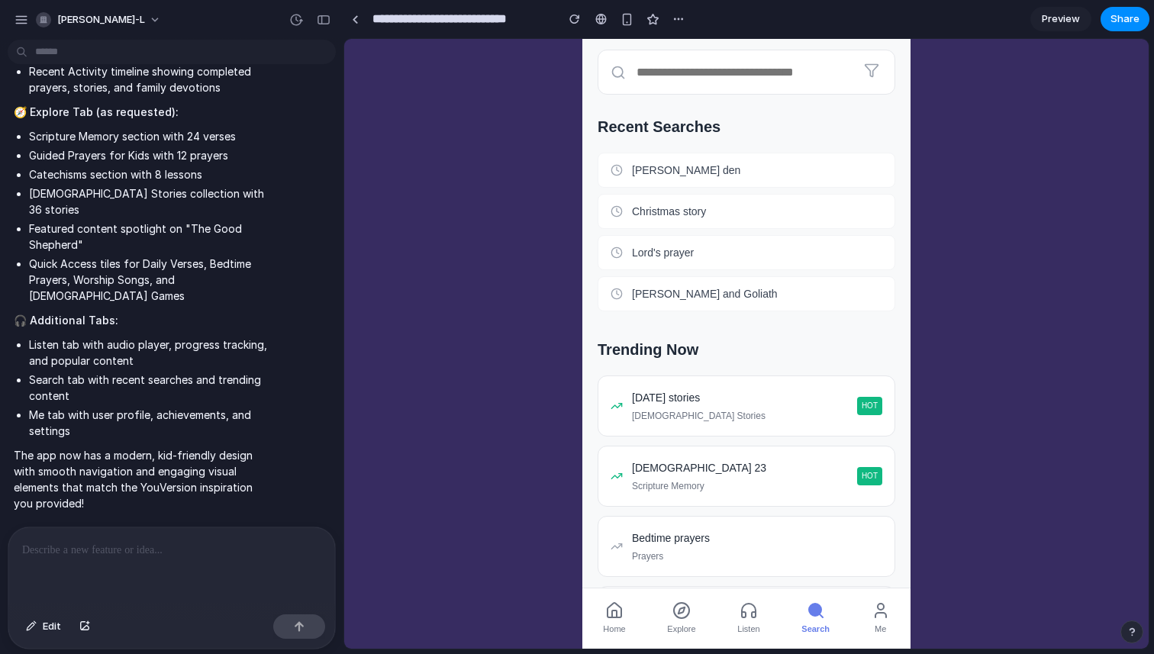
scroll to position [176, 0]
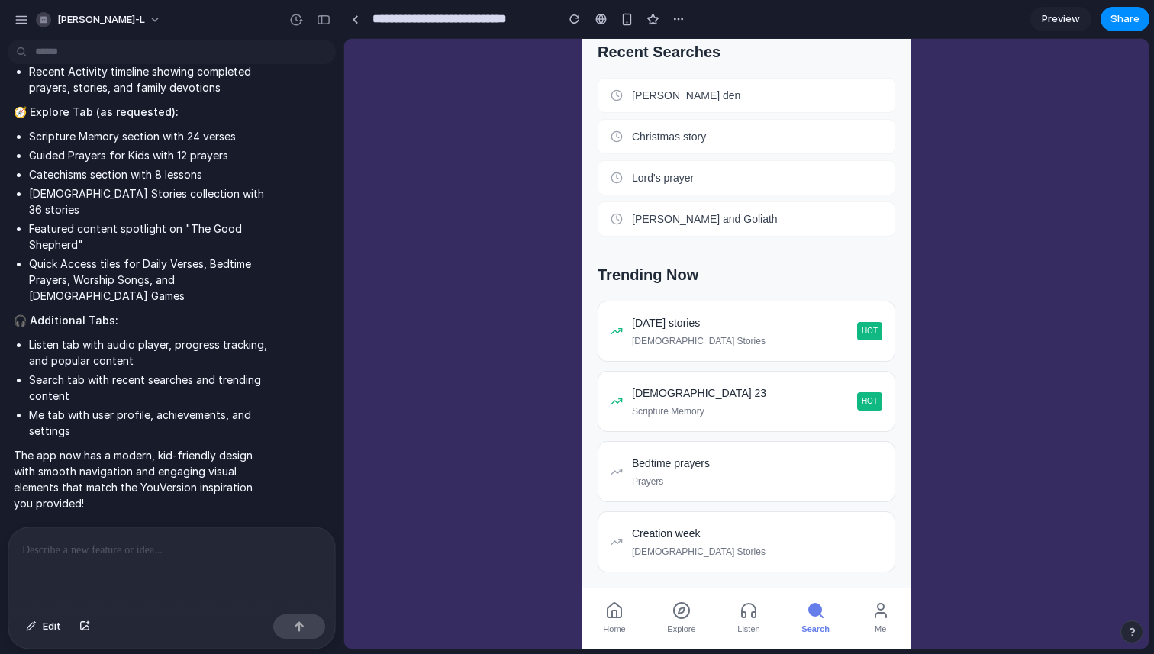
click at [884, 616] on icon at bounding box center [880, 615] width 11 height 5
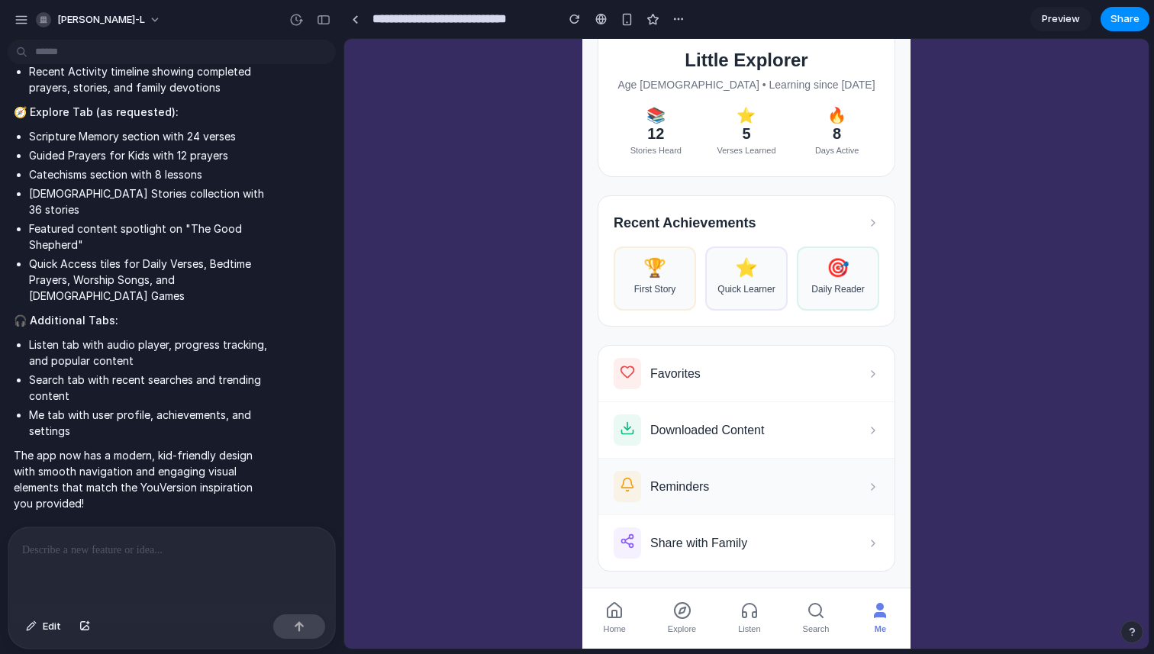
scroll to position [108, 0]
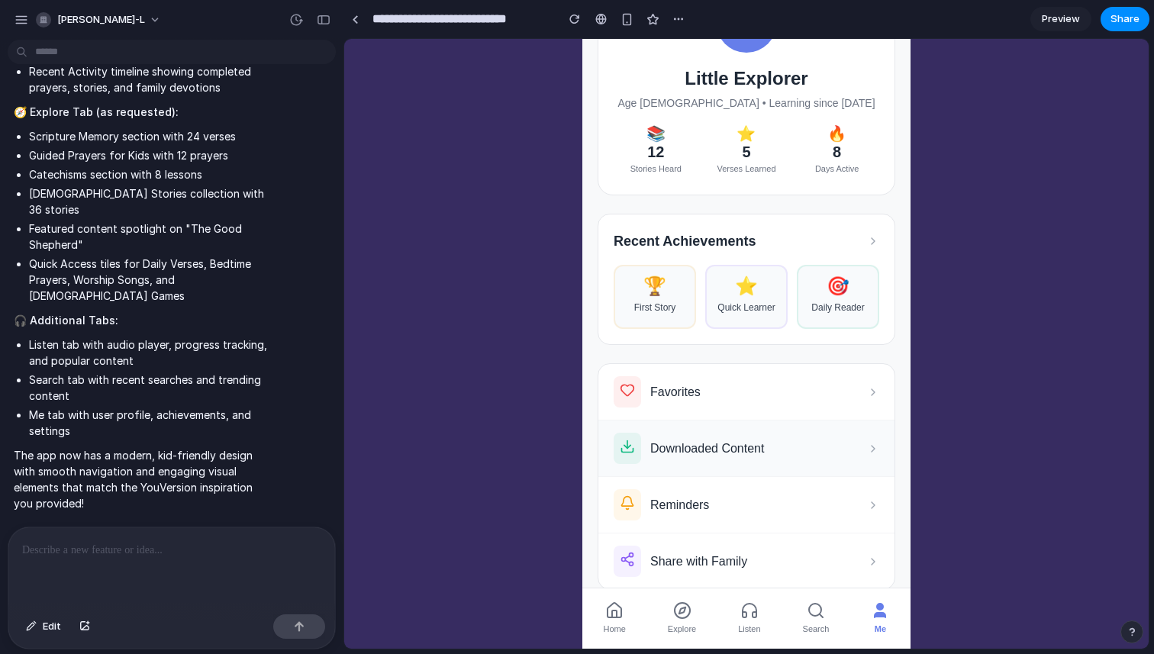
click at [780, 462] on div "Downloaded Content" at bounding box center [746, 448] width 296 height 56
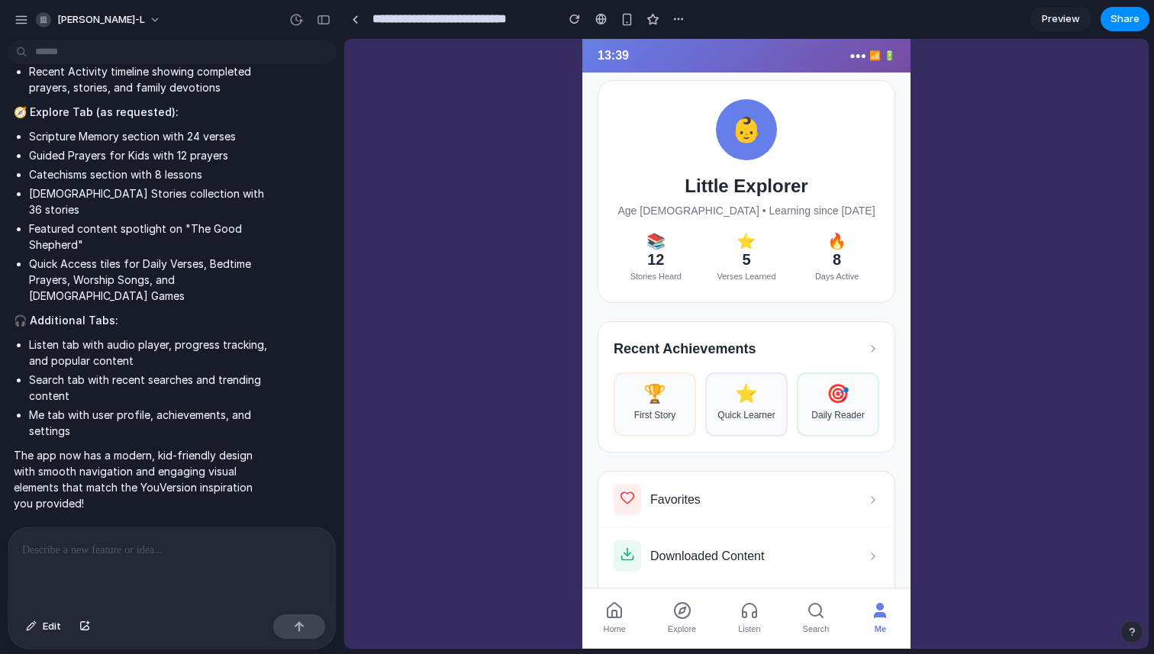
click at [740, 604] on icon at bounding box center [749, 610] width 18 height 18
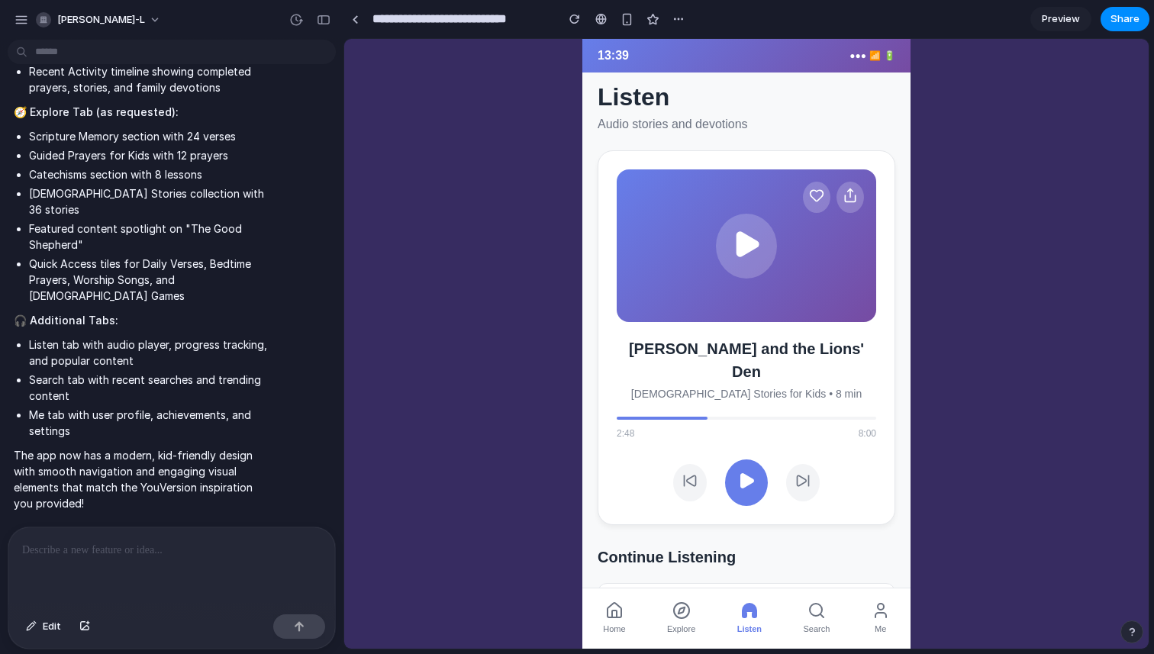
click at [814, 621] on span "Search" at bounding box center [816, 628] width 27 height 15
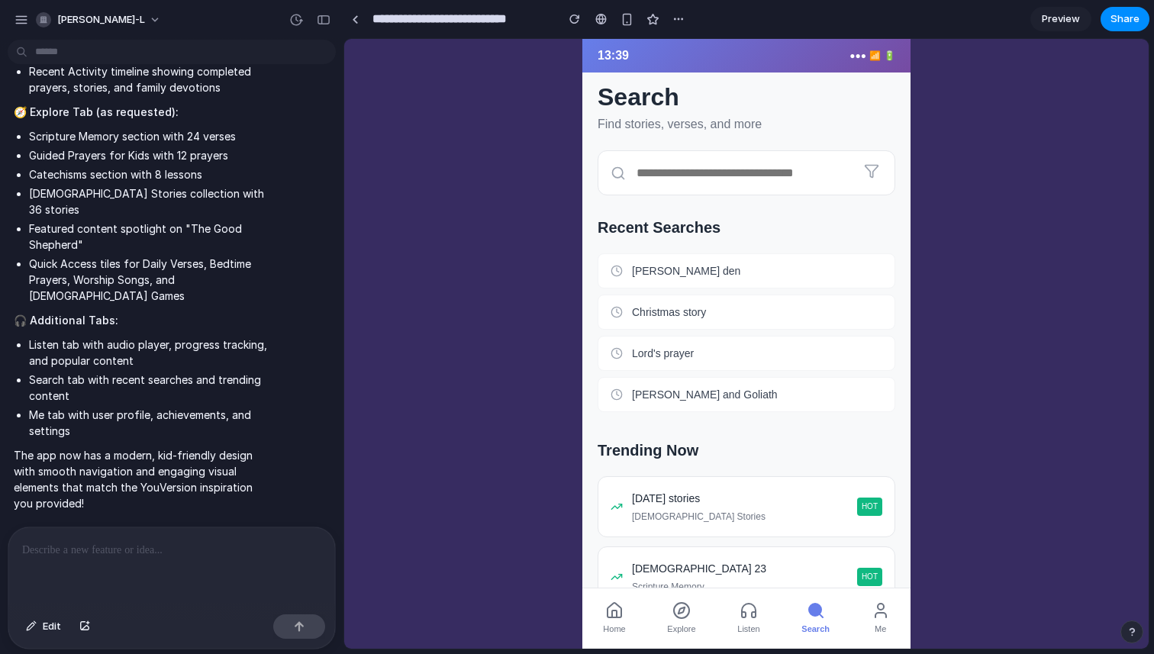
click at [870, 164] on icon at bounding box center [871, 170] width 15 height 15
click at [877, 613] on icon at bounding box center [880, 610] width 18 height 18
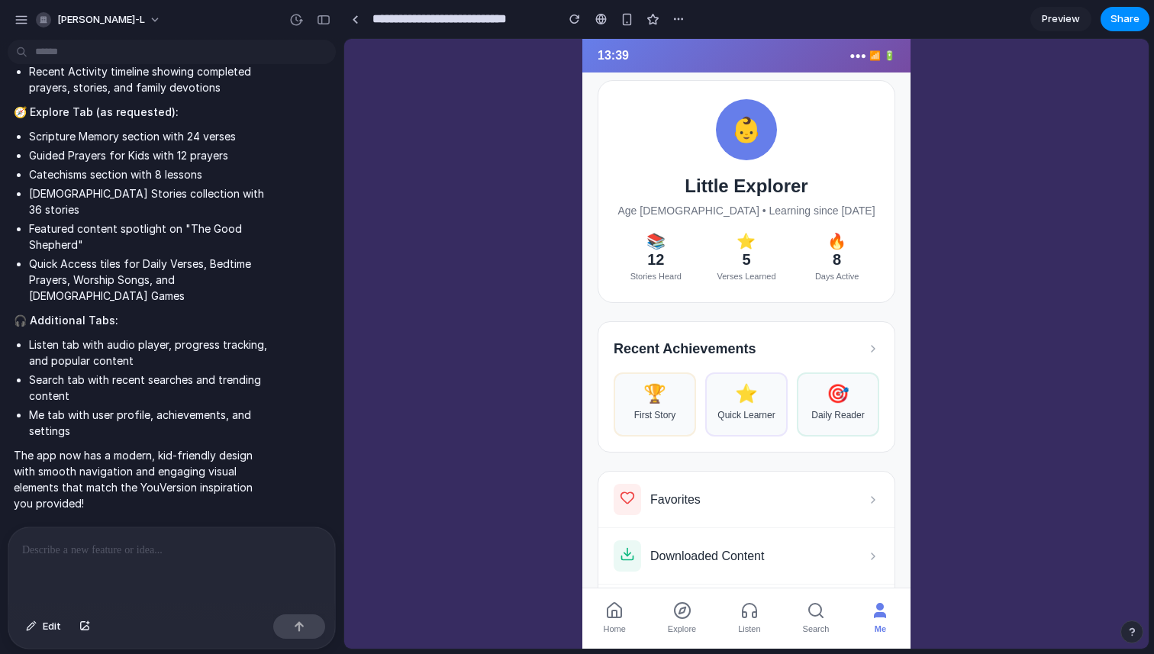
click at [630, 609] on button "Home" at bounding box center [614, 618] width 40 height 47
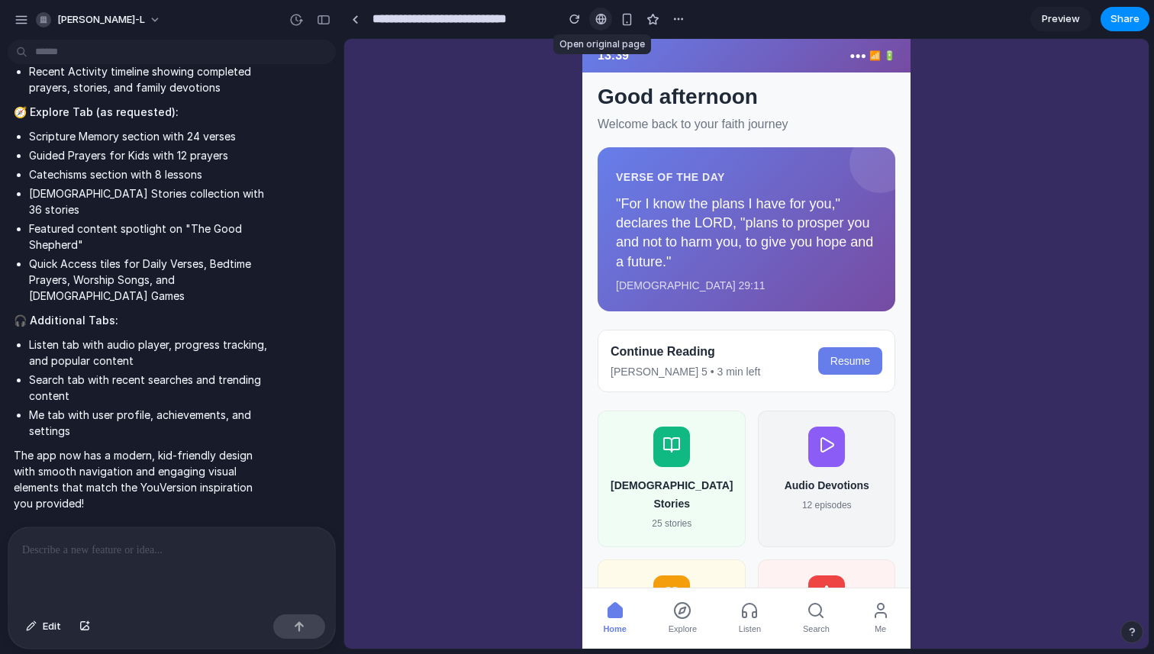
click at [597, 19] on div at bounding box center [600, 19] width 11 height 12
click at [673, 19] on div "button" at bounding box center [678, 19] width 12 height 12
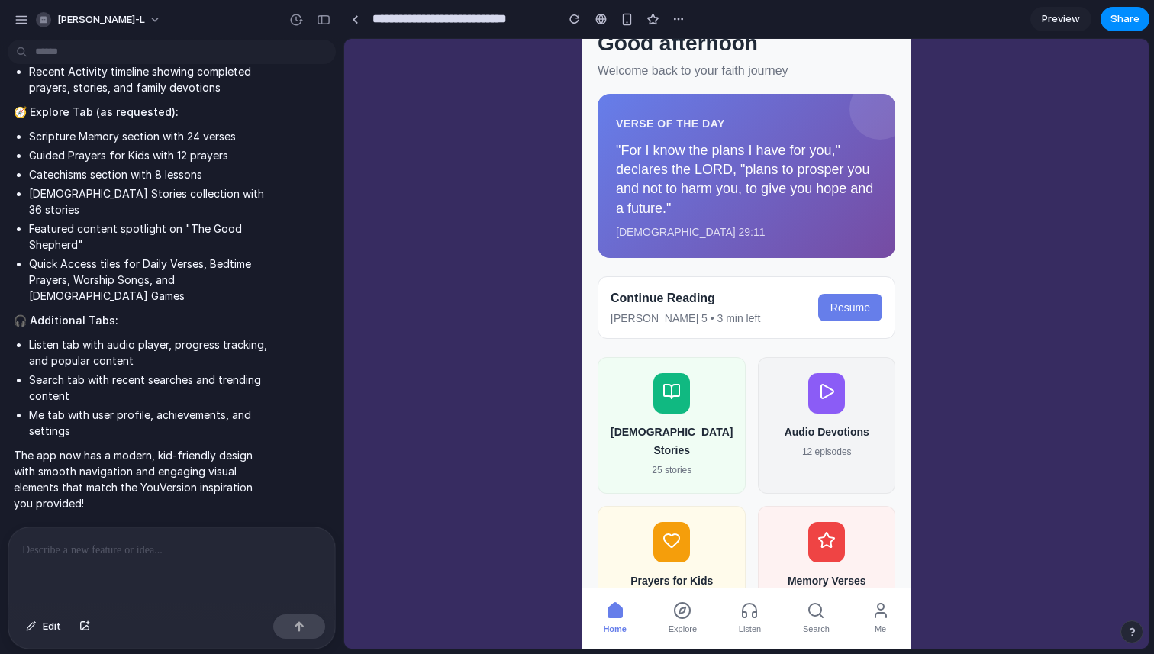
scroll to position [72, 0]
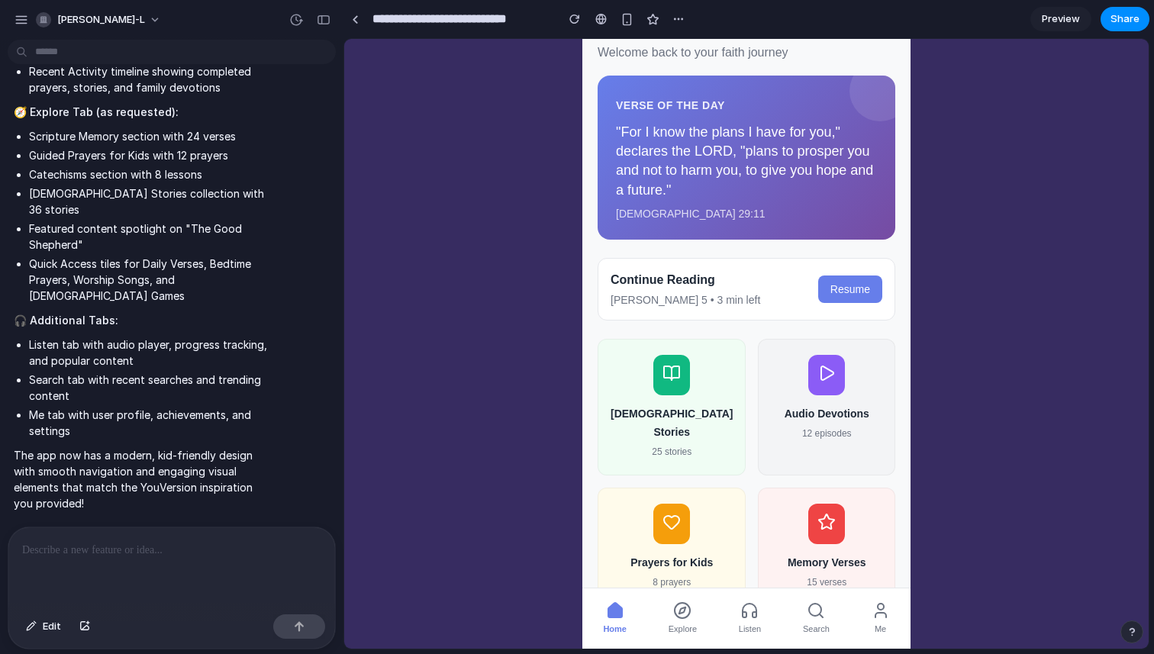
click at [681, 406] on h4 "[DEMOGRAPHIC_DATA] Stories" at bounding box center [671, 422] width 122 height 37
click at [832, 360] on div at bounding box center [826, 375] width 37 height 40
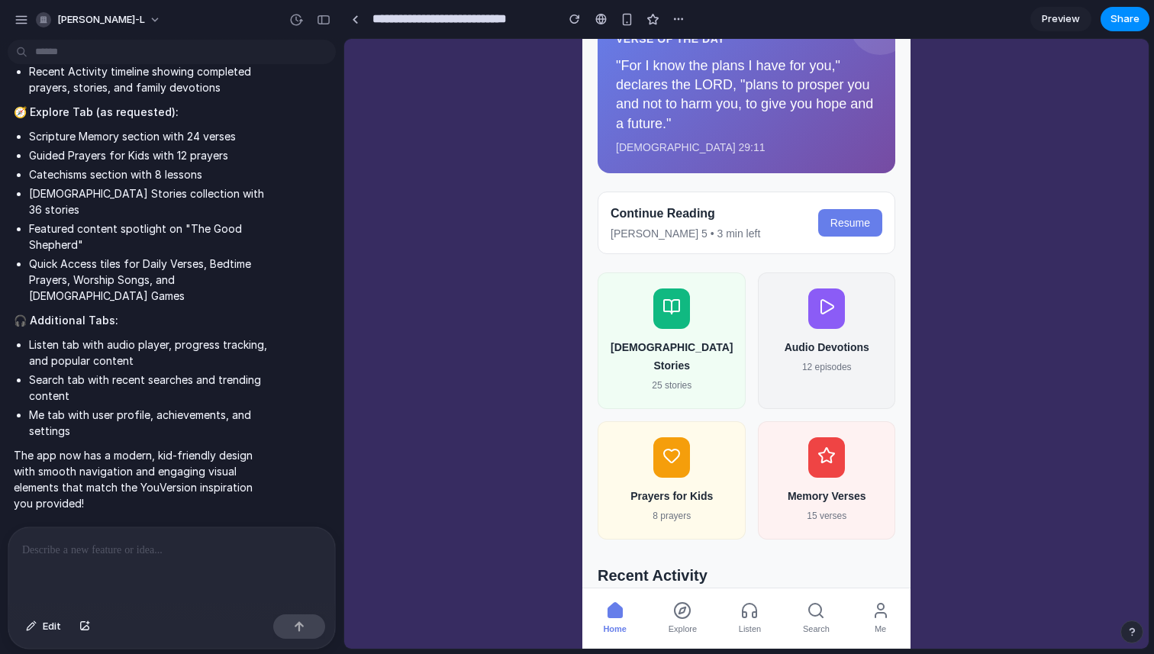
scroll to position [0, 0]
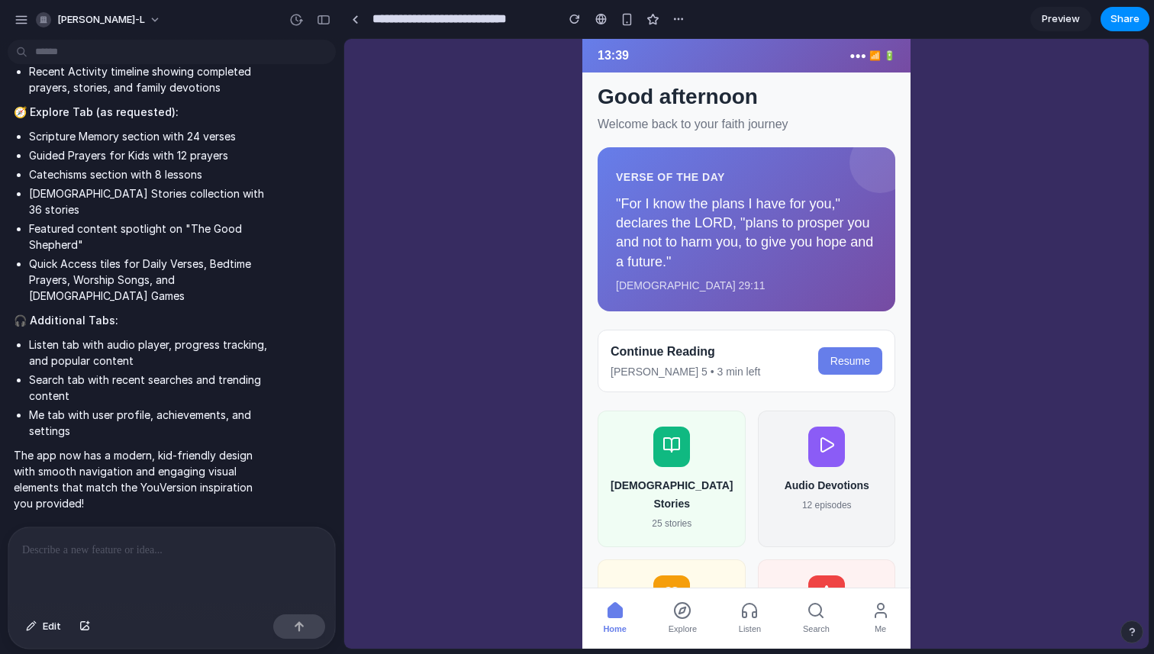
click at [205, 545] on p at bounding box center [171, 550] width 299 height 18
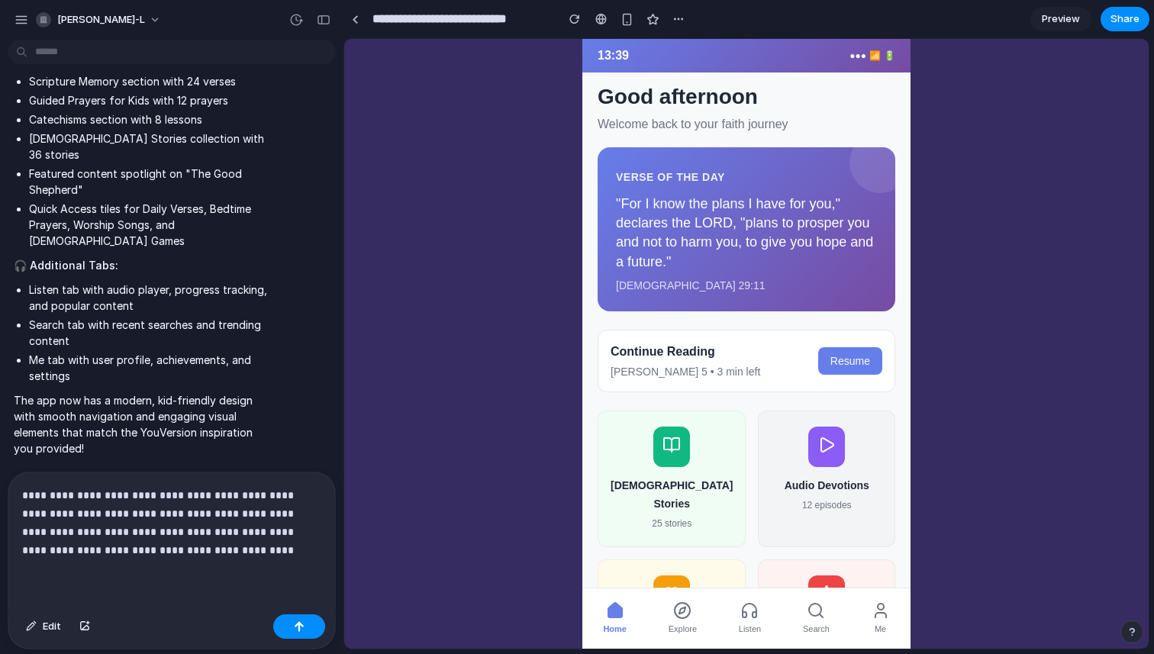
click at [677, 621] on span "Explore" at bounding box center [682, 628] width 28 height 15
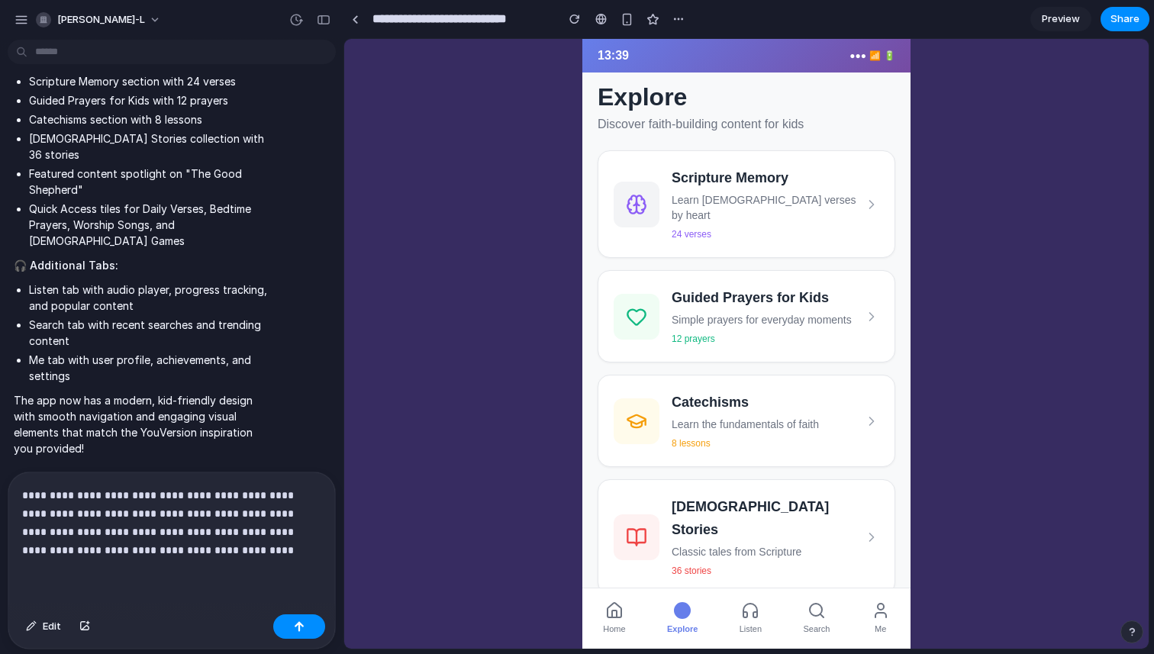
click at [242, 548] on p "**********" at bounding box center [171, 522] width 299 height 73
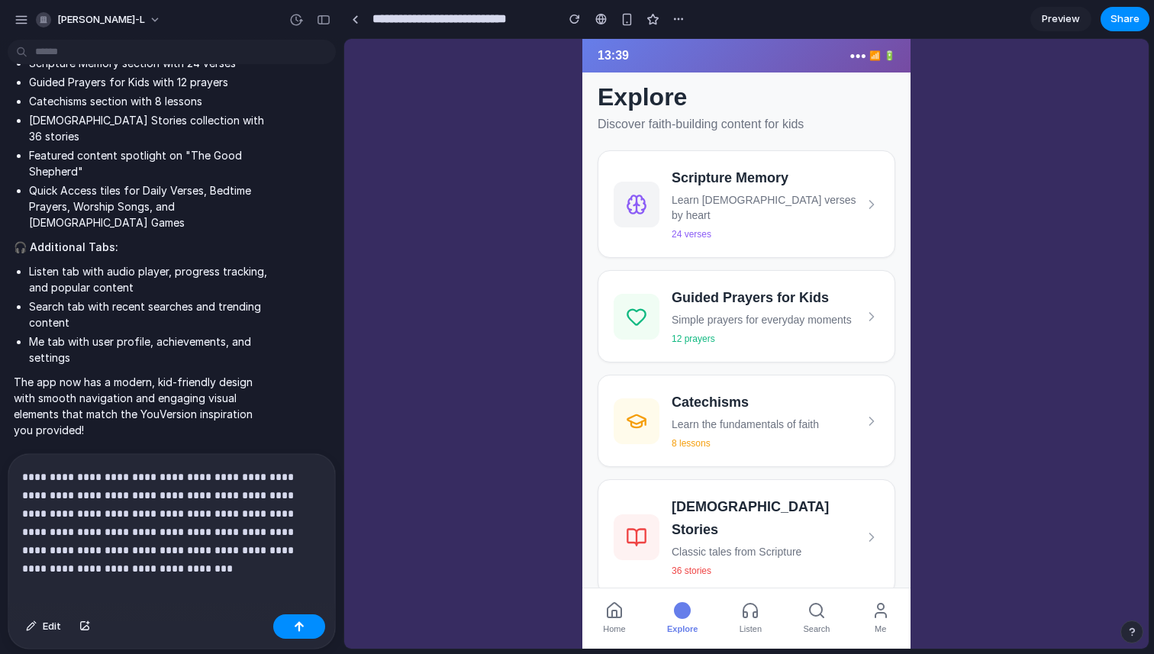
click at [86, 550] on p "**********" at bounding box center [171, 514] width 299 height 92
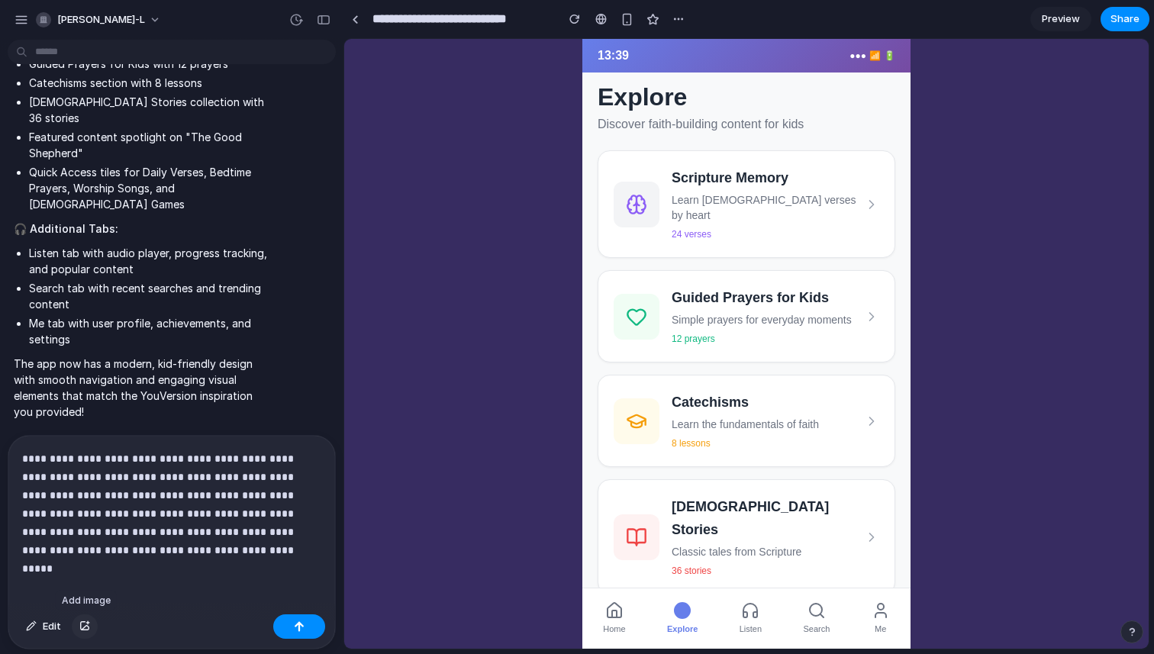
click at [88, 629] on div "button" at bounding box center [84, 626] width 11 height 9
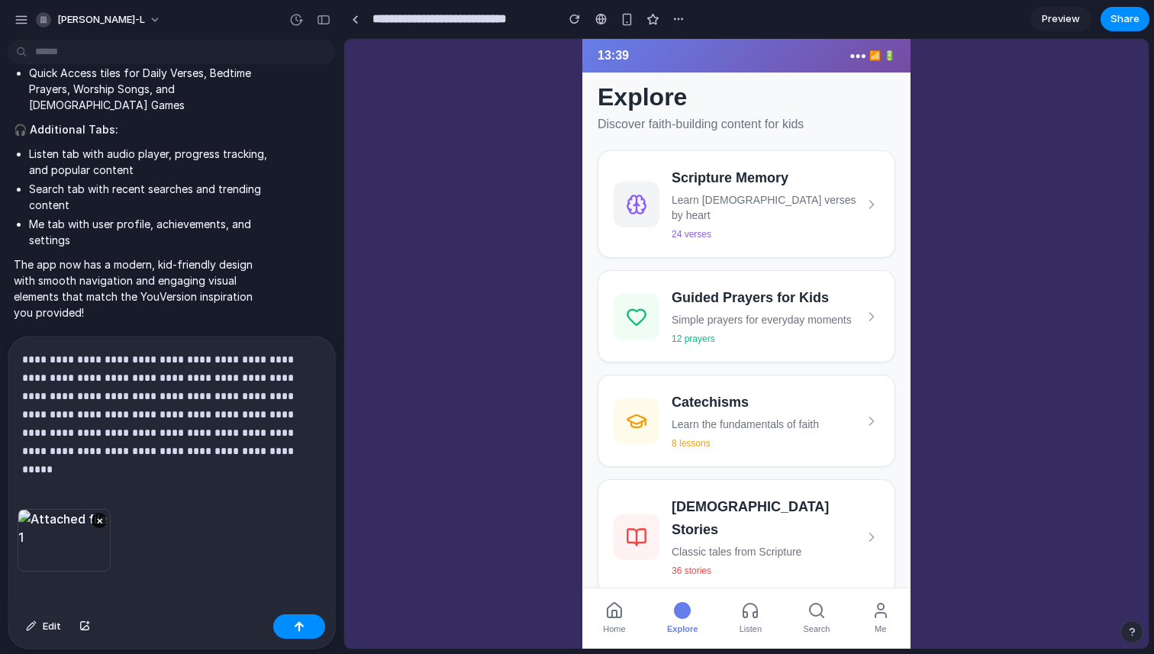
click at [118, 448] on p "**********" at bounding box center [171, 405] width 299 height 110
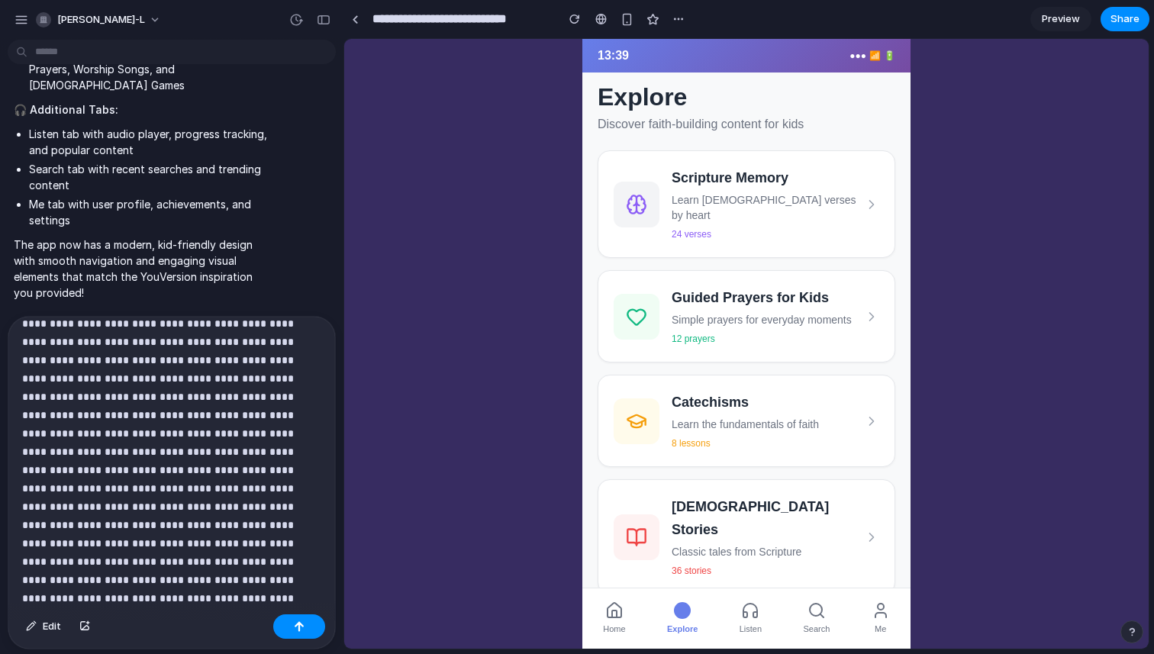
scroll to position [71, 0]
click at [732, 597] on button "Listen" at bounding box center [750, 618] width 40 height 47
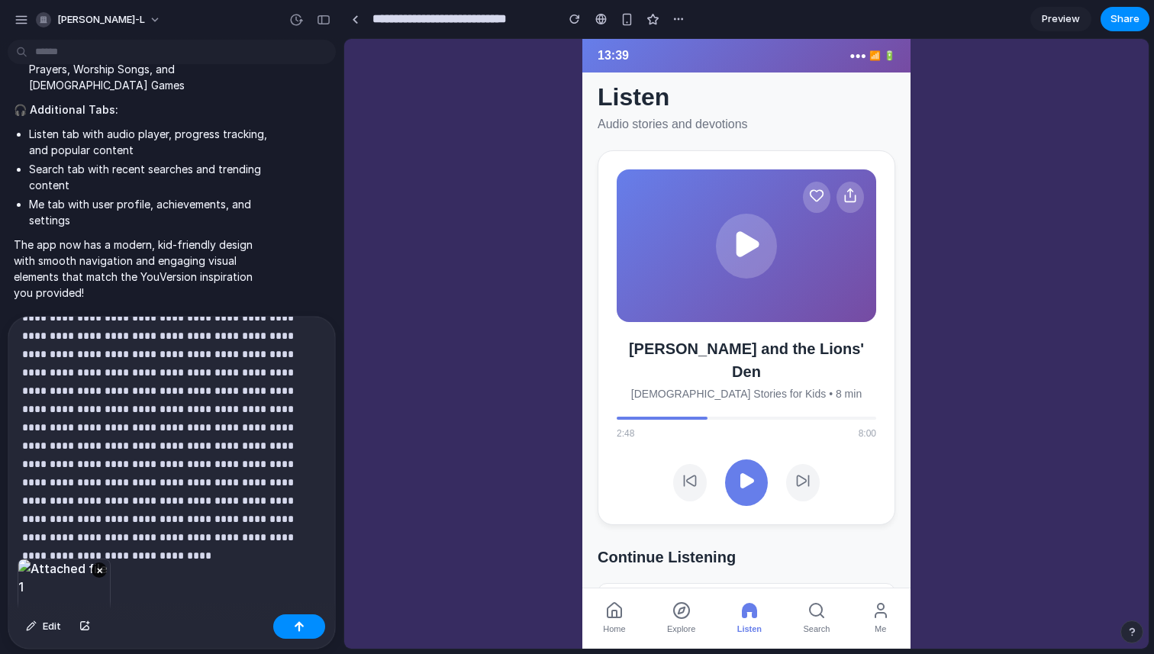
scroll to position [218, 0]
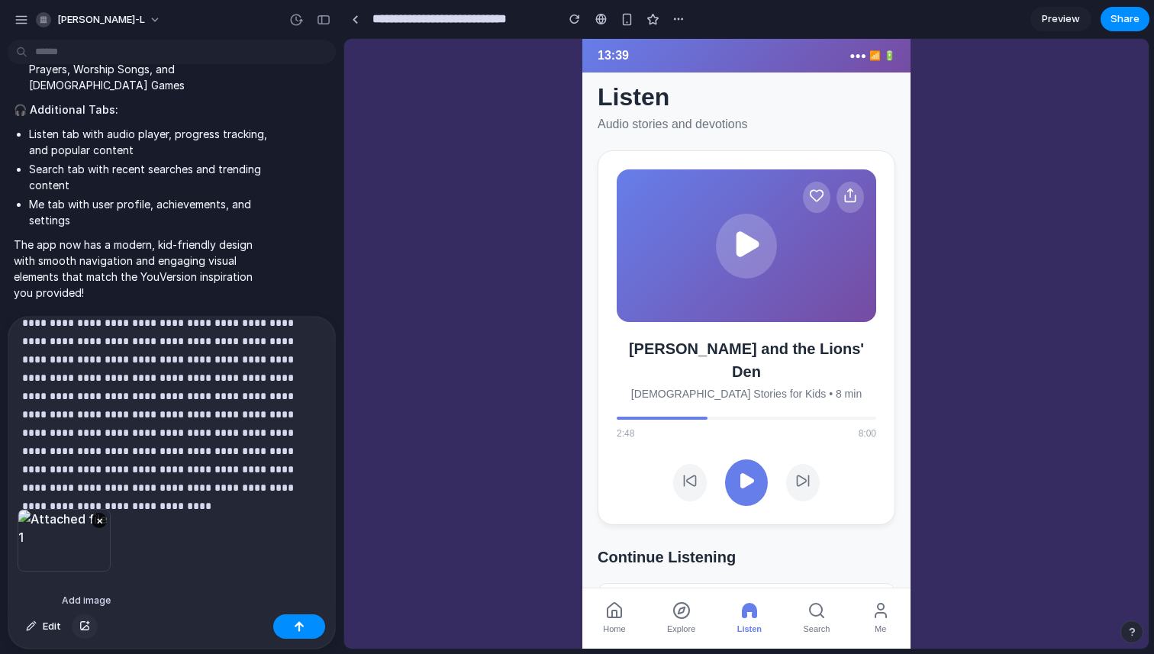
click at [89, 620] on button "button" at bounding box center [85, 626] width 26 height 24
click at [320, 455] on p at bounding box center [171, 286] width 299 height 348
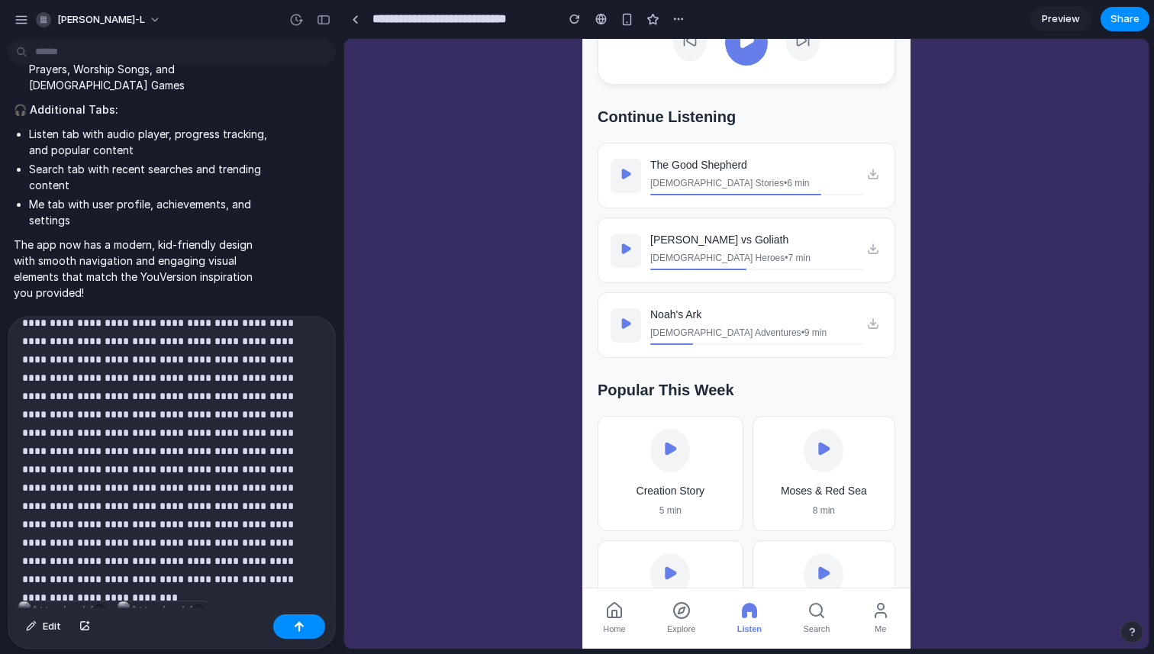
scroll to position [502, 0]
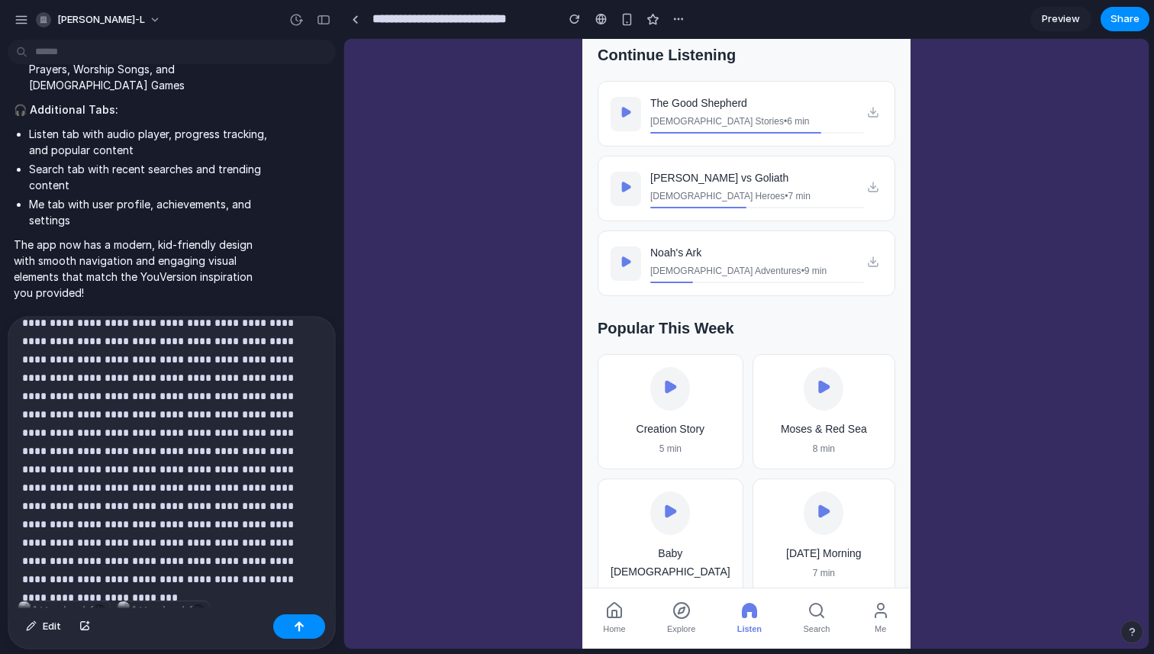
click at [824, 610] on icon at bounding box center [816, 610] width 18 height 18
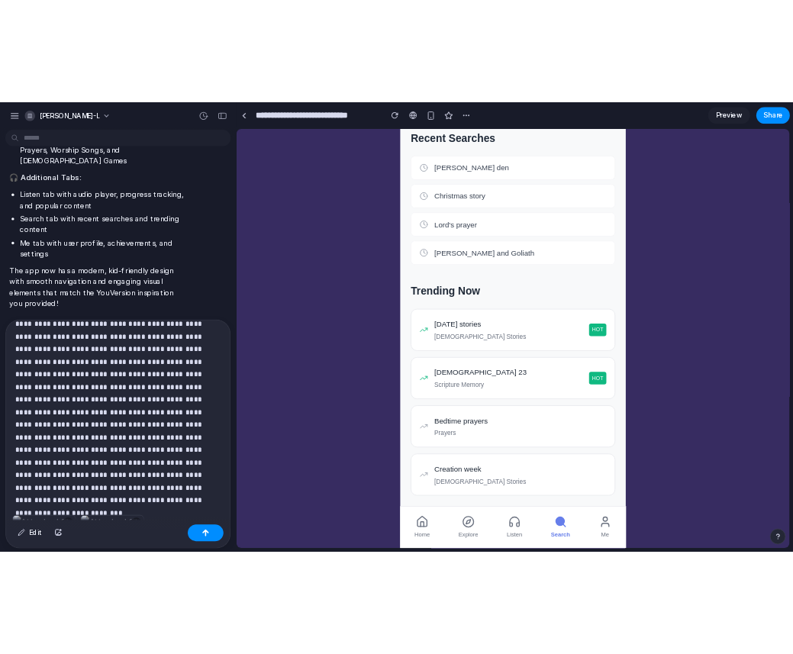
scroll to position [0, 0]
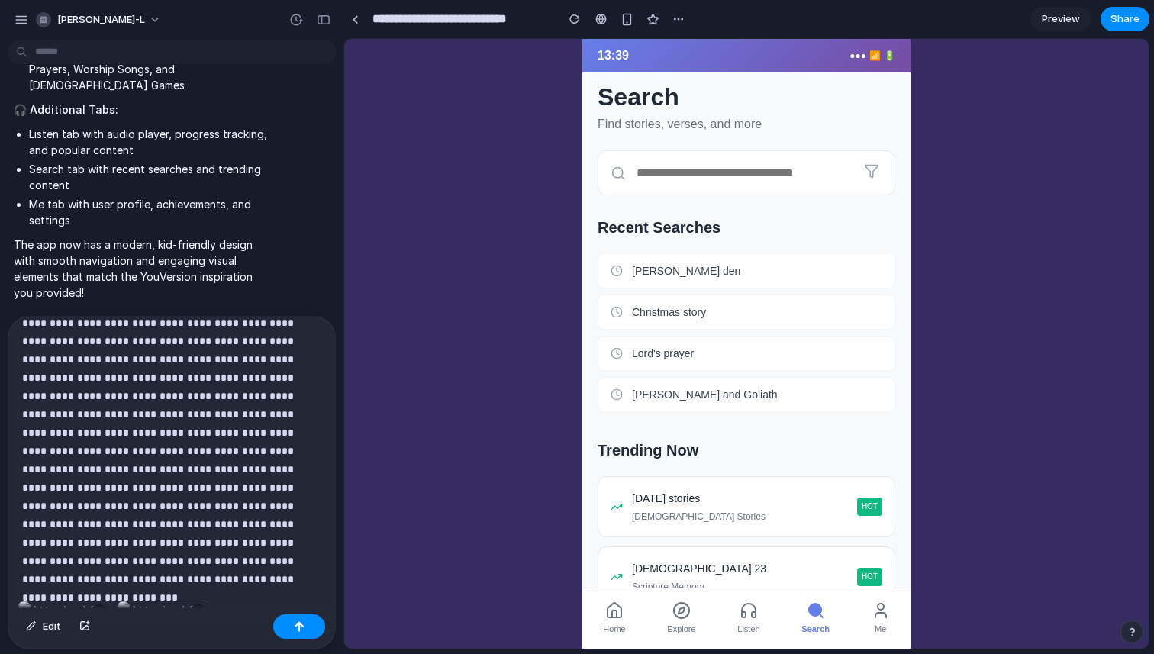
click at [196, 536] on p at bounding box center [171, 332] width 299 height 440
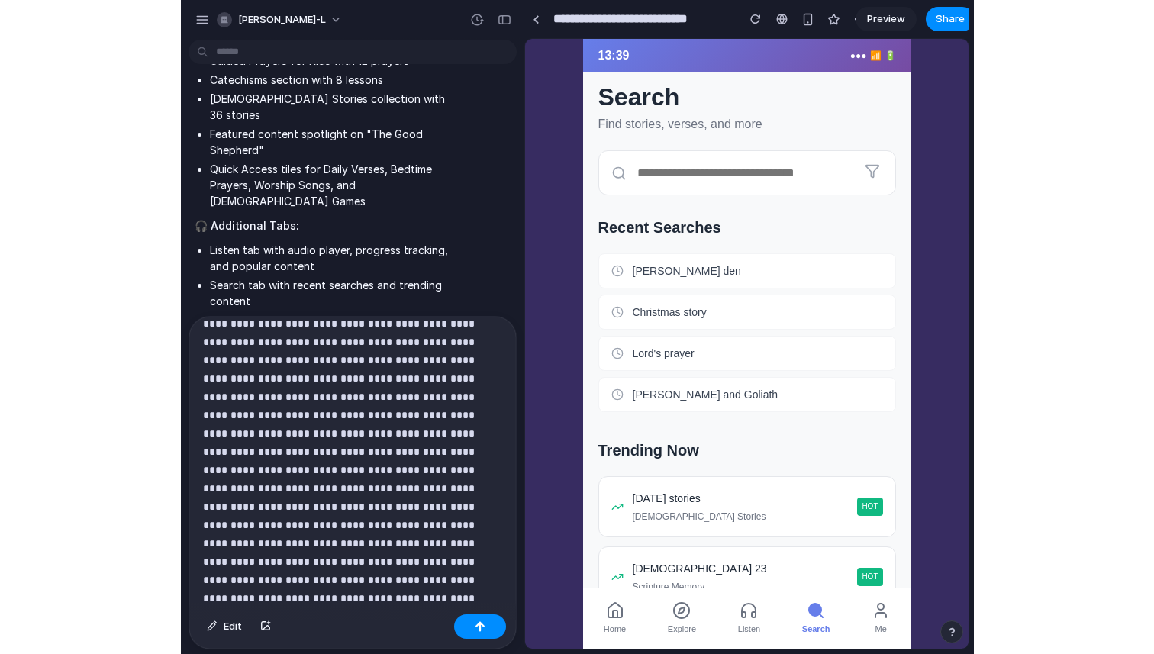
scroll to position [2020, 0]
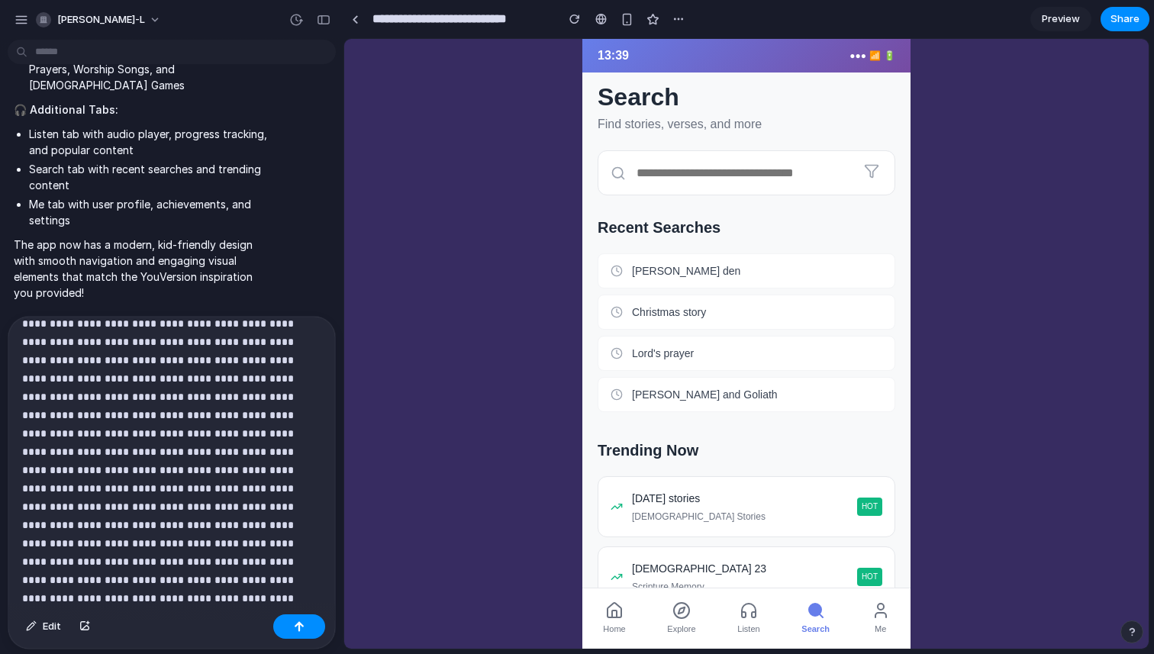
click at [205, 602] on p at bounding box center [171, 388] width 299 height 440
click at [873, 608] on icon at bounding box center [880, 610] width 18 height 18
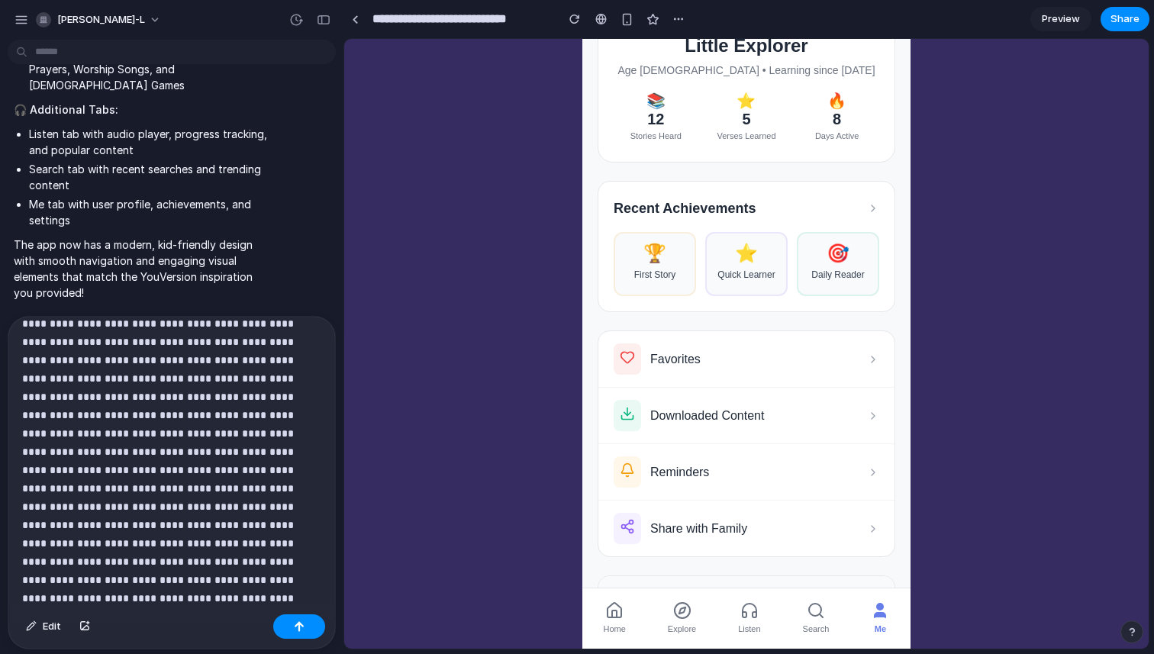
scroll to position [0, 0]
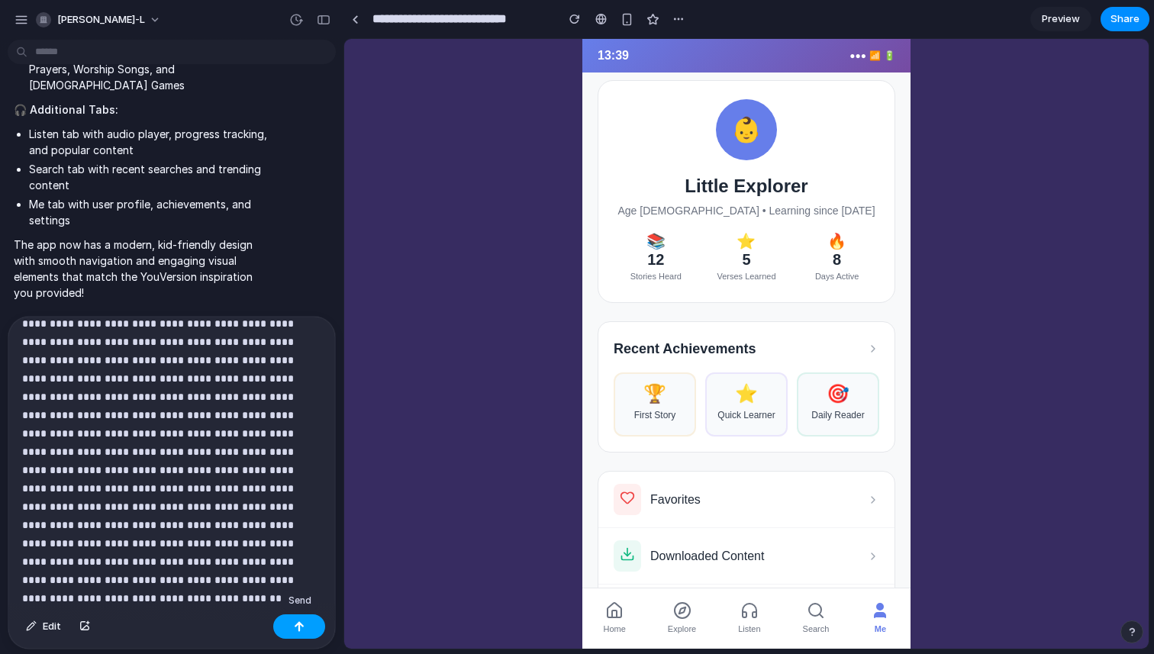
click at [302, 626] on div "button" at bounding box center [299, 626] width 11 height 11
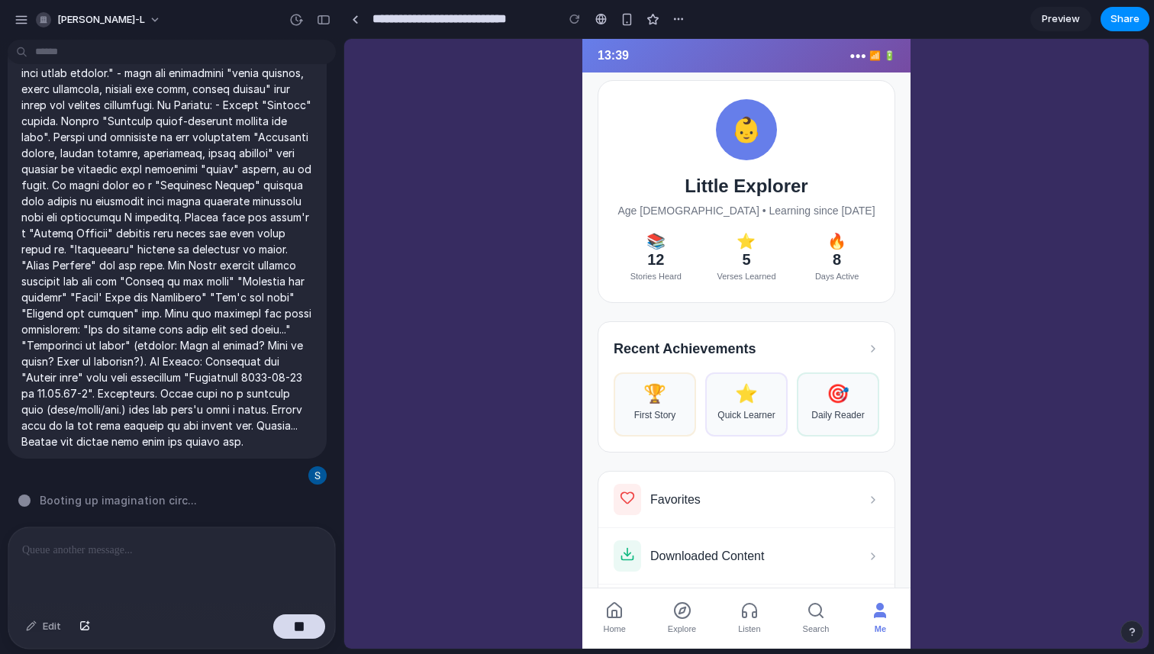
click at [636, 622] on div "Home Explore Listen Search Me" at bounding box center [746, 618] width 328 height 61
click at [613, 617] on icon at bounding box center [614, 610] width 18 height 18
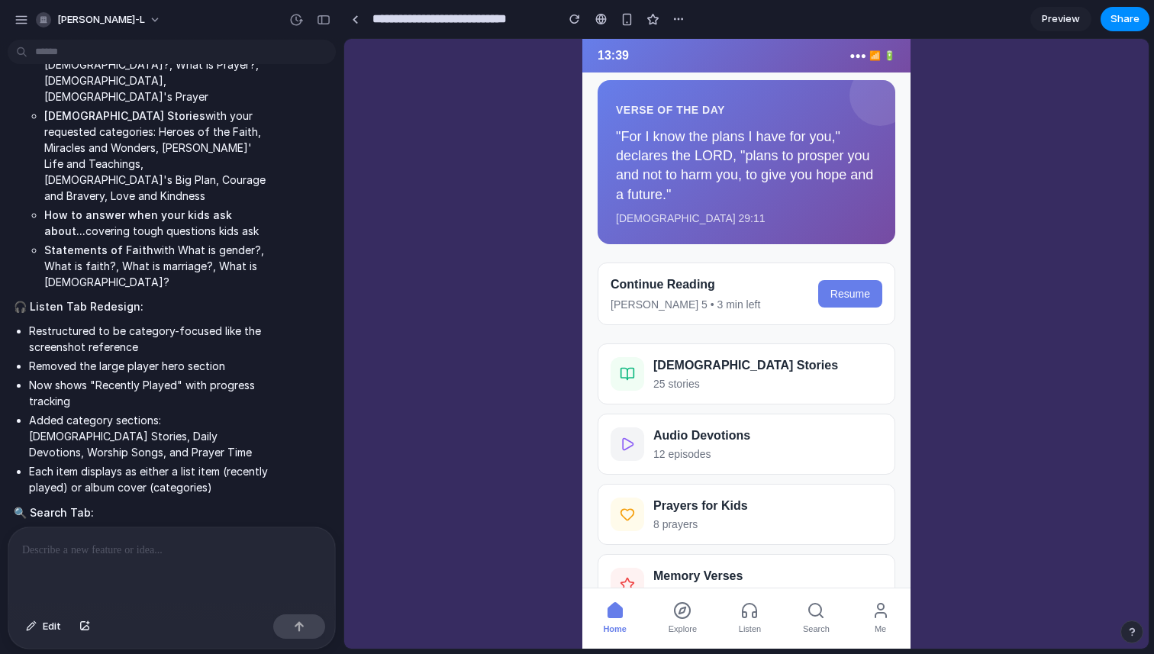
click at [679, 612] on icon at bounding box center [682, 610] width 6 height 6
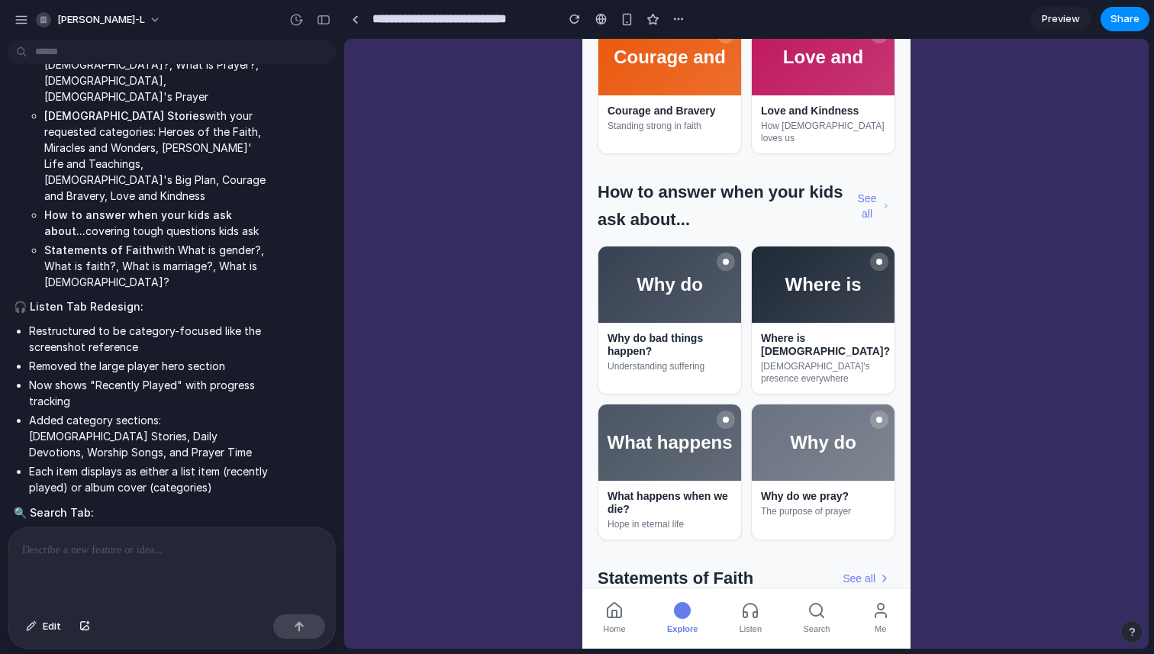
scroll to position [1431, 0]
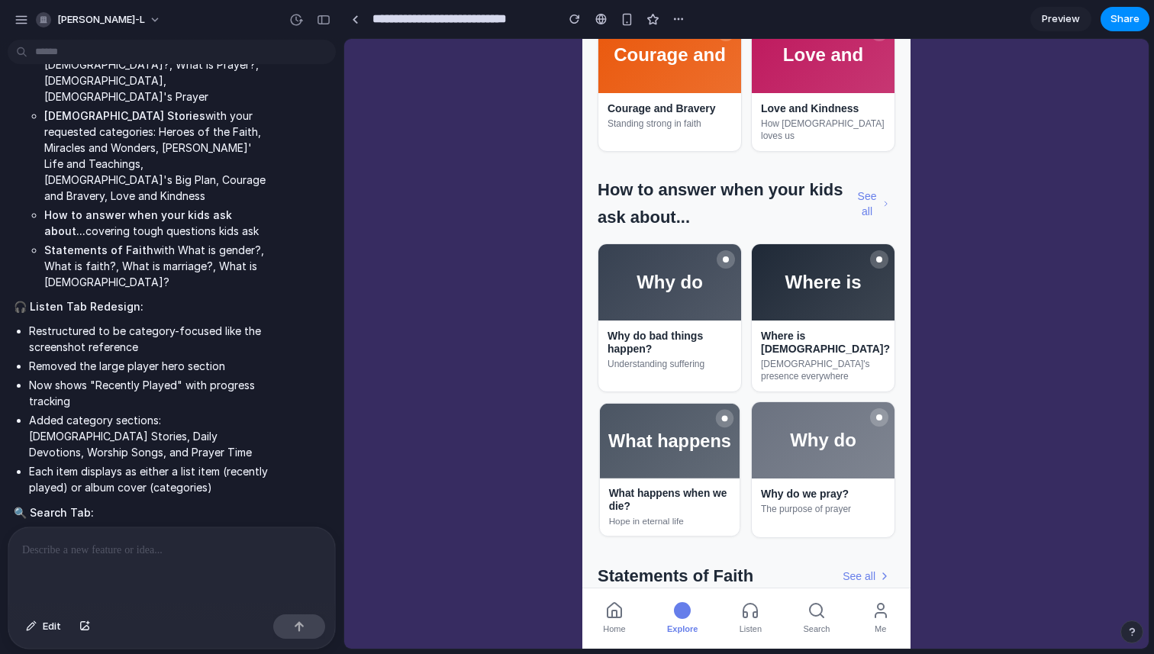
click at [713, 478] on div "What happens when we die? Hope in eternal life" at bounding box center [670, 507] width 140 height 58
click at [774, 478] on div "Why do we pray? The purpose of prayer" at bounding box center [823, 500] width 140 height 45
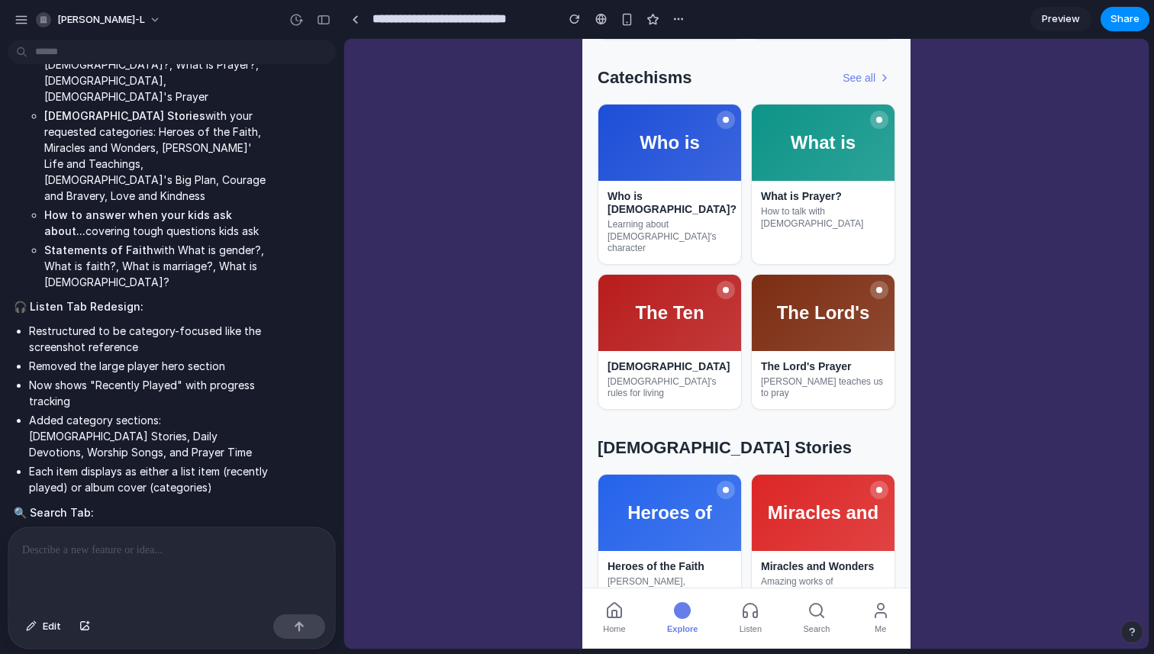
scroll to position [0, 0]
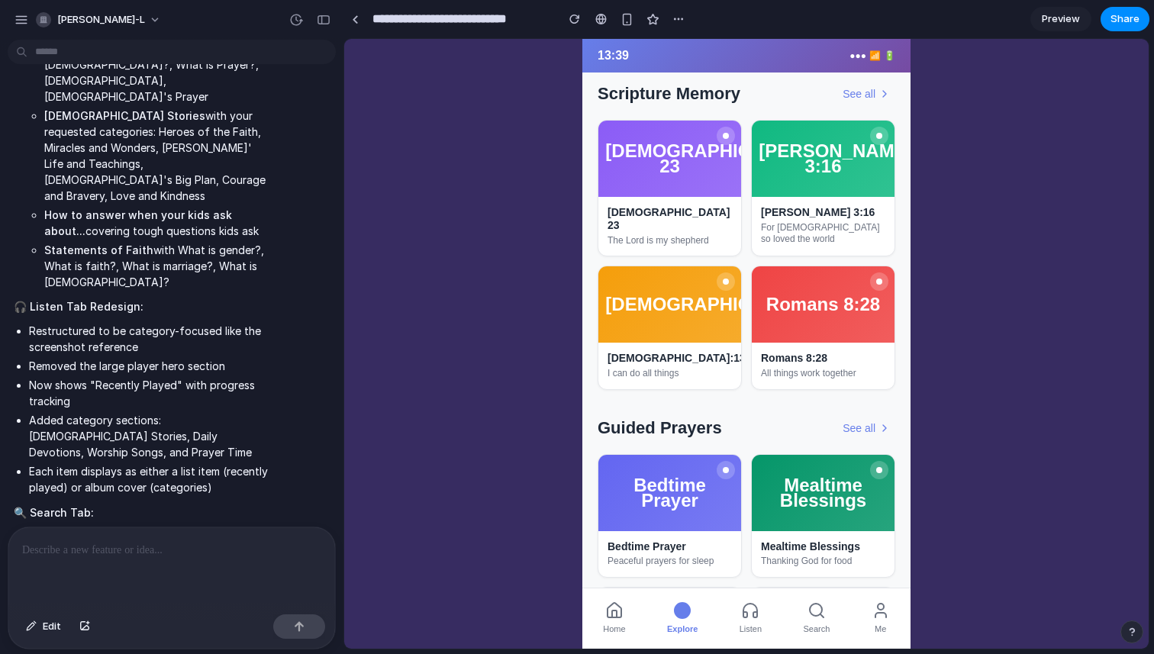
click at [752, 604] on icon at bounding box center [750, 610] width 18 height 18
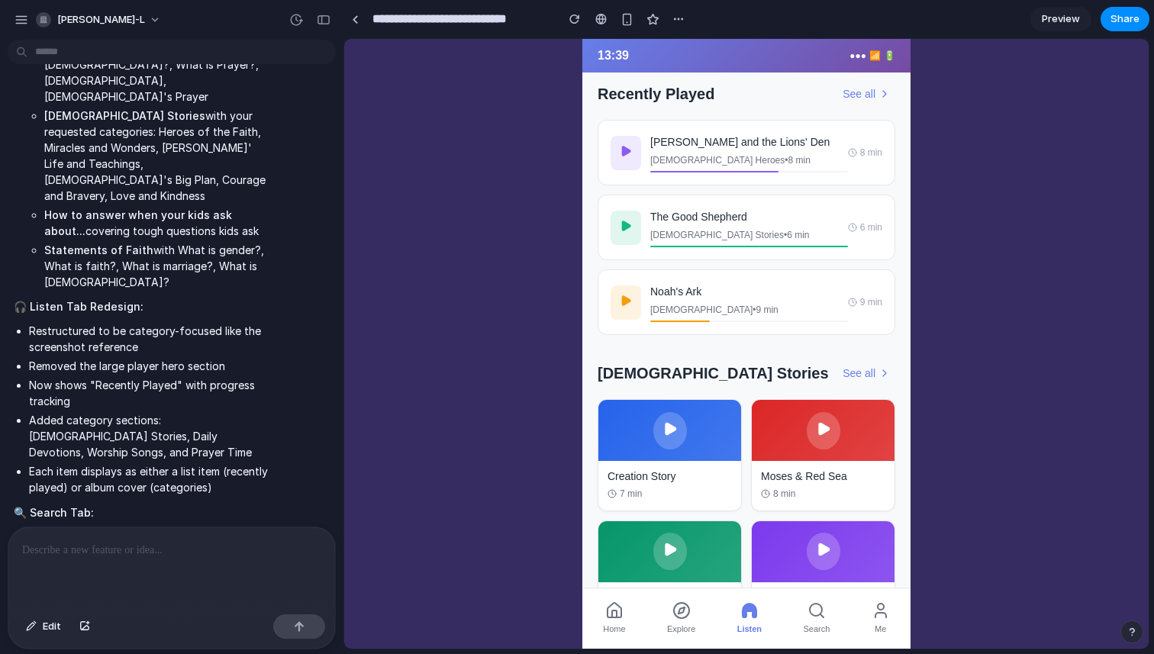
click at [827, 630] on span "Search" at bounding box center [816, 628] width 27 height 15
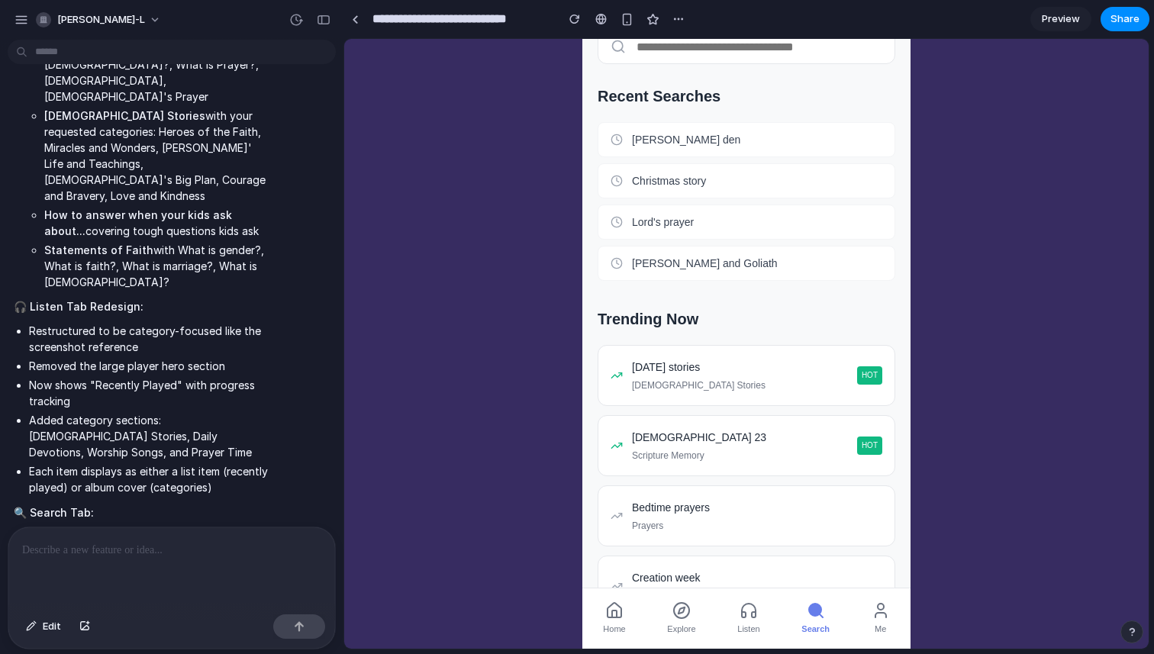
scroll to position [166, 0]
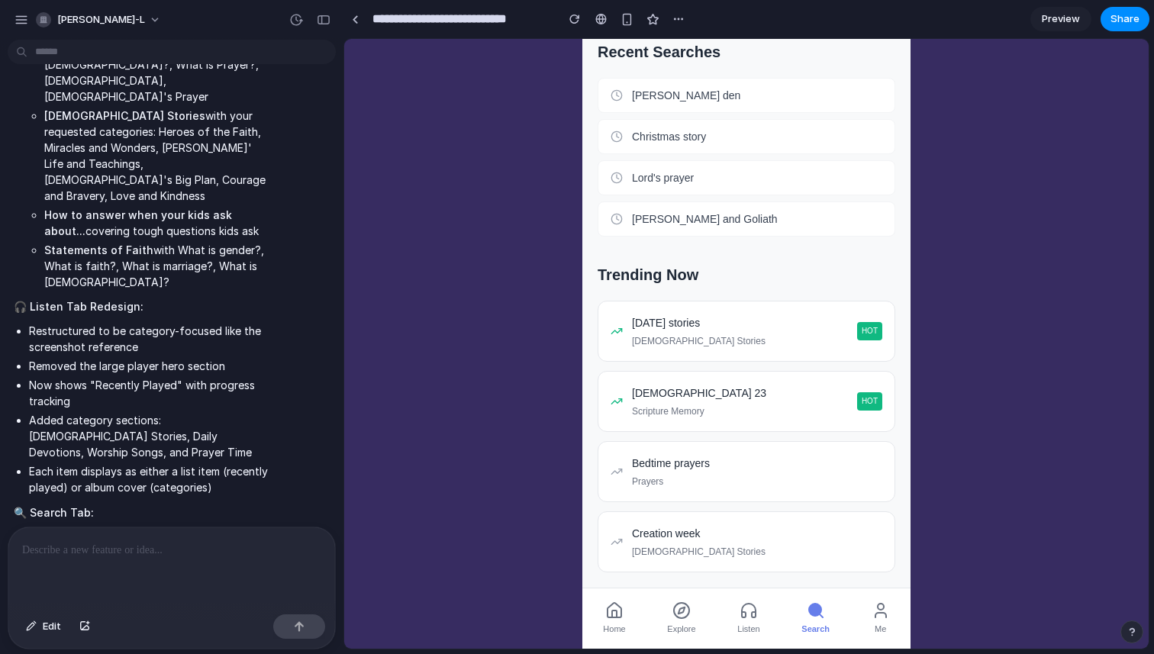
click at [871, 597] on button "Me" at bounding box center [880, 618] width 37 height 47
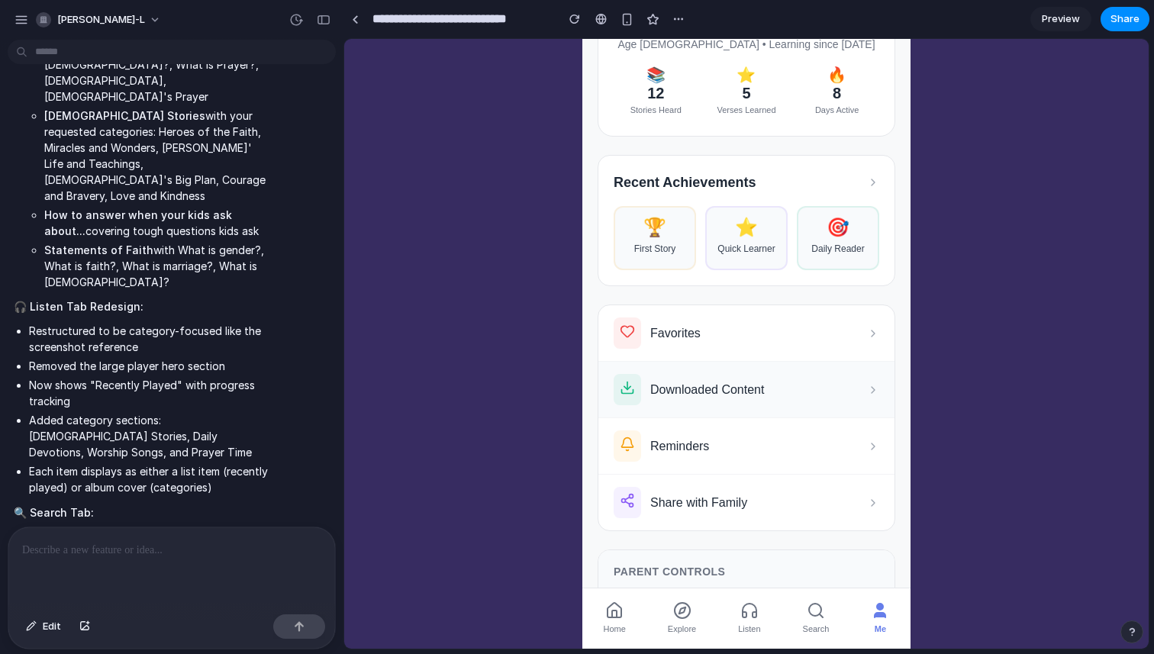
scroll to position [0, 0]
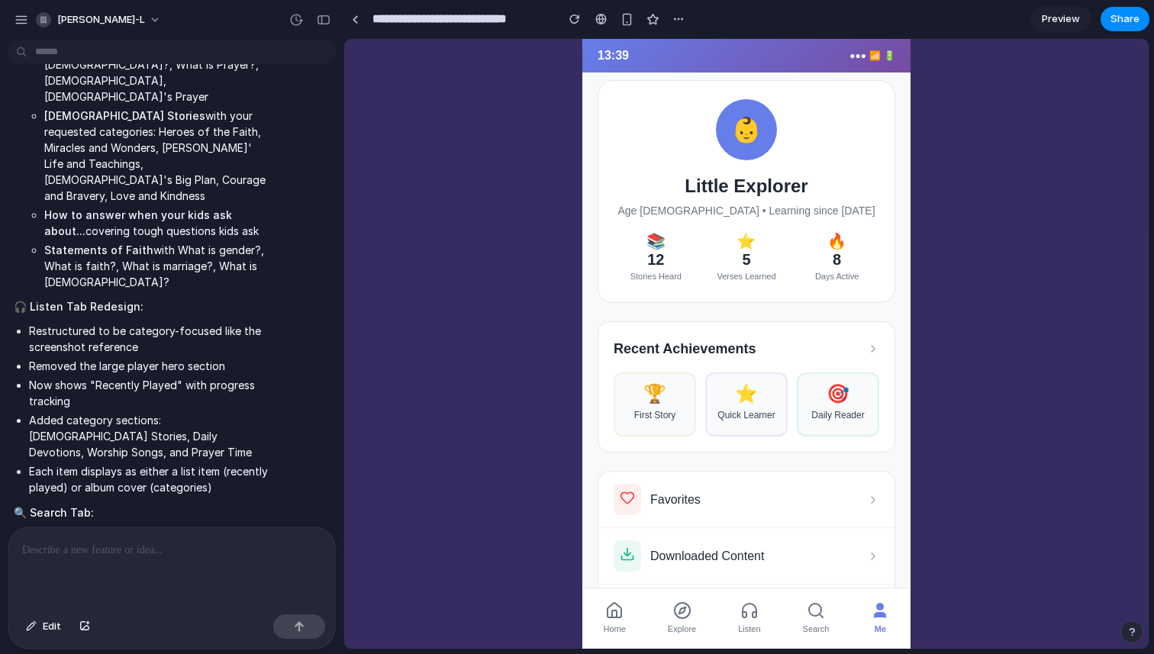
click at [688, 627] on span "Explore" at bounding box center [682, 628] width 28 height 15
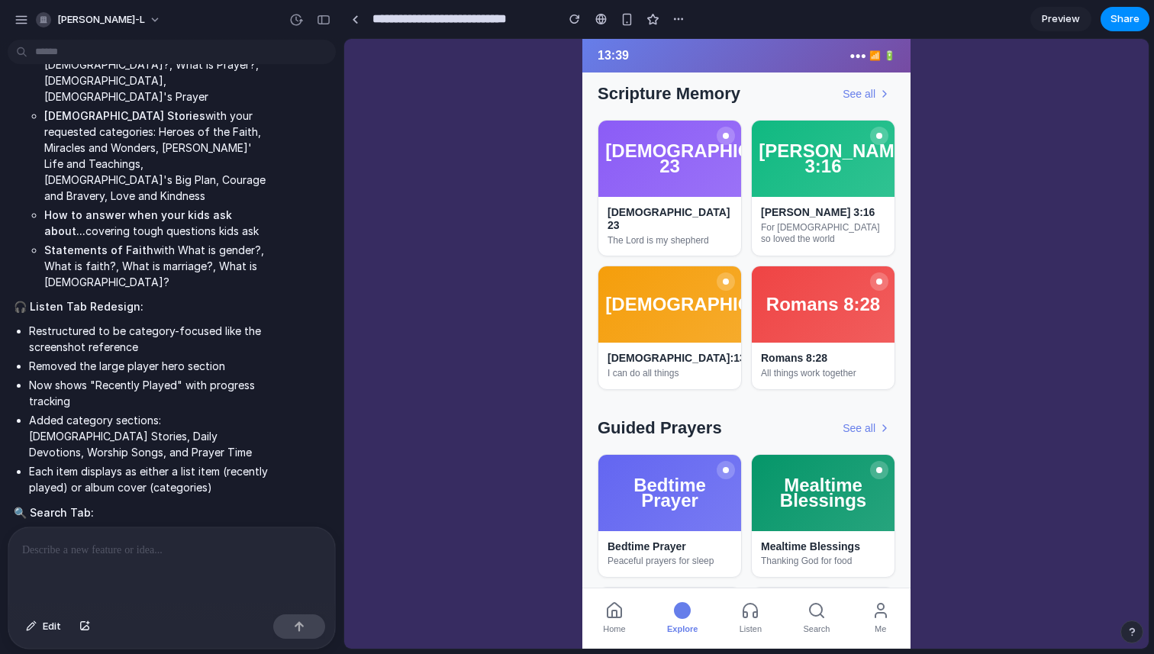
click at [746, 610] on icon at bounding box center [750, 611] width 14 height 14
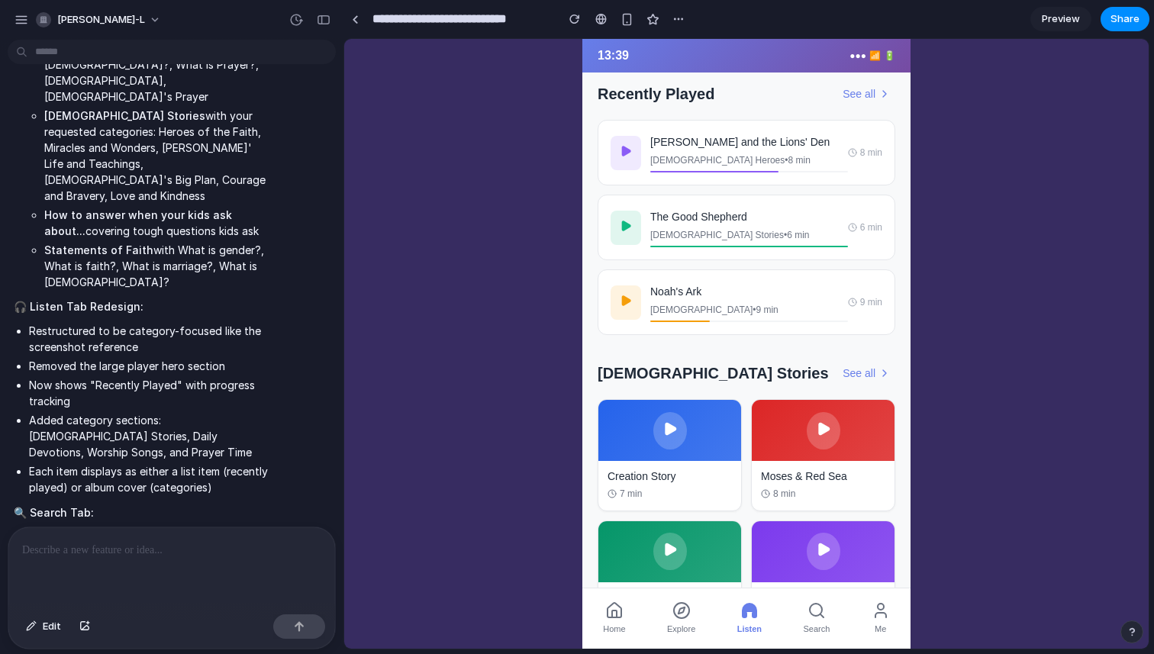
click at [595, 617] on button "Home" at bounding box center [614, 618] width 40 height 47
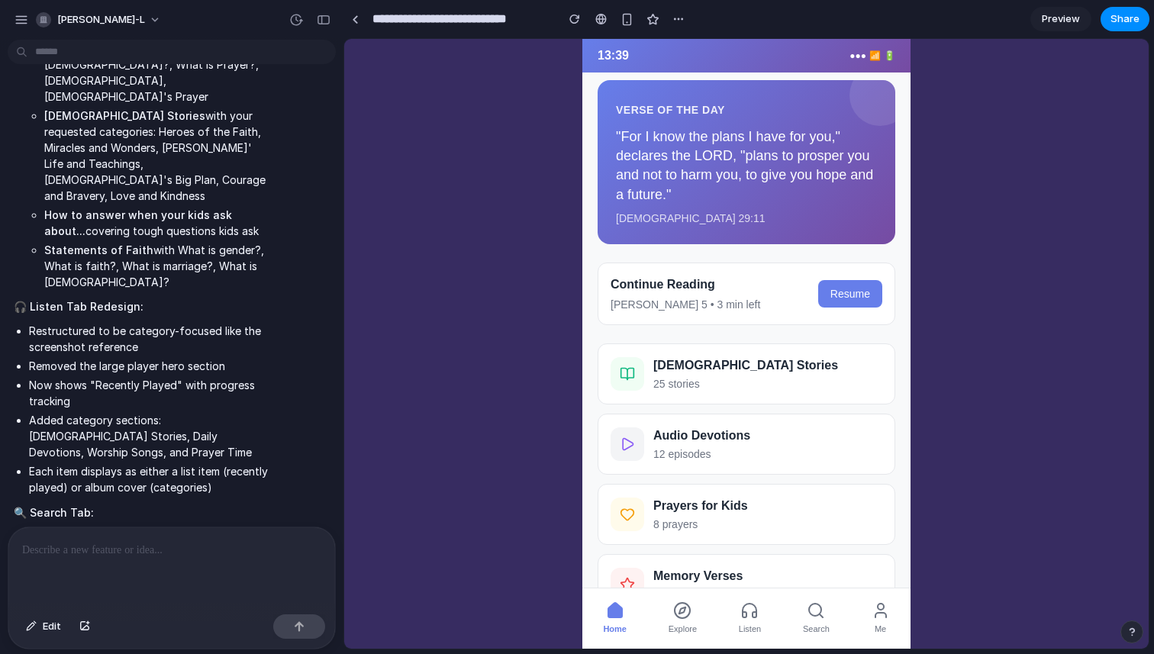
click at [689, 607] on circle at bounding box center [682, 610] width 15 height 15
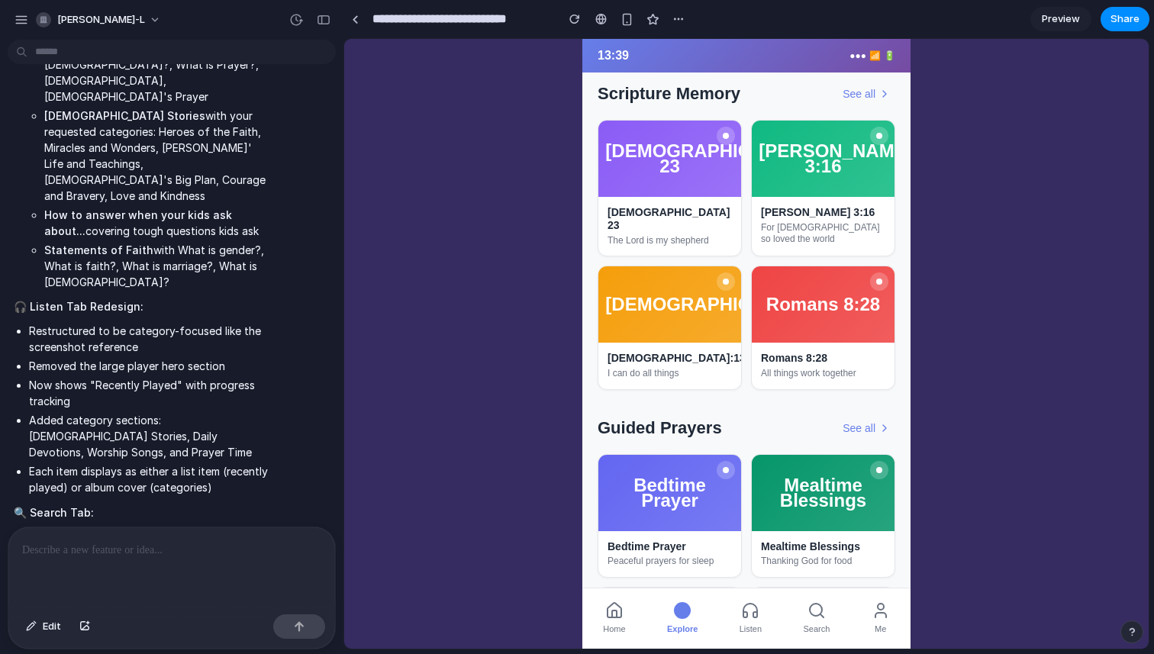
click at [753, 613] on icon at bounding box center [750, 611] width 14 height 14
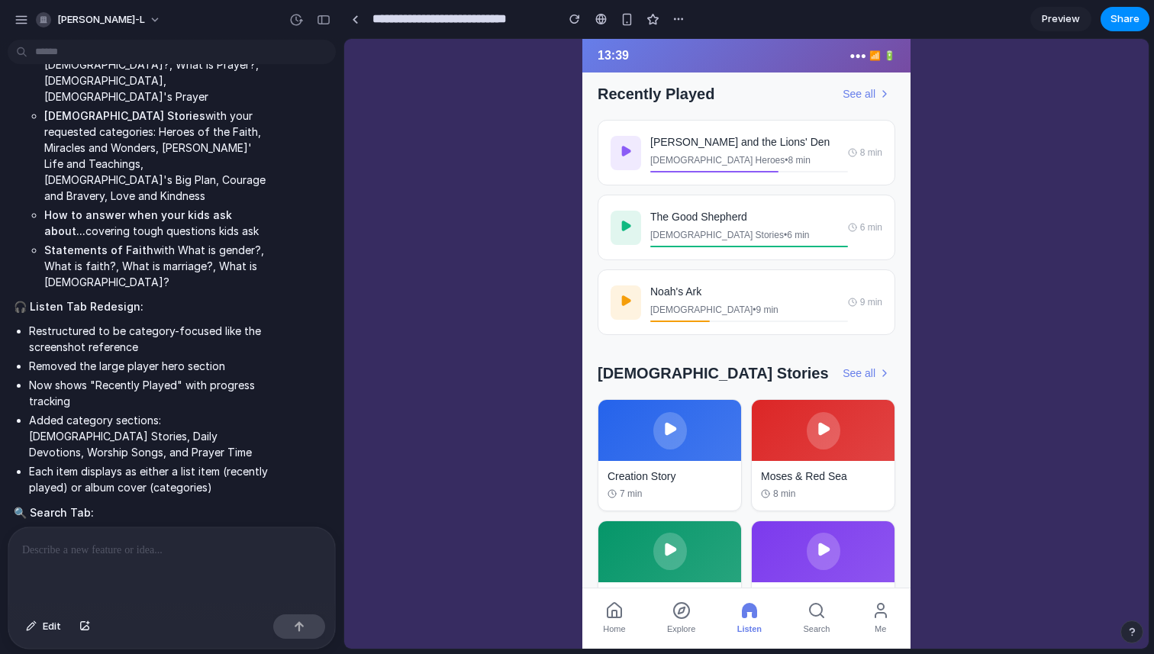
click at [771, 303] on p "[DEMOGRAPHIC_DATA] • 9 min" at bounding box center [749, 309] width 198 height 15
click at [799, 606] on button "Search" at bounding box center [816, 618] width 45 height 47
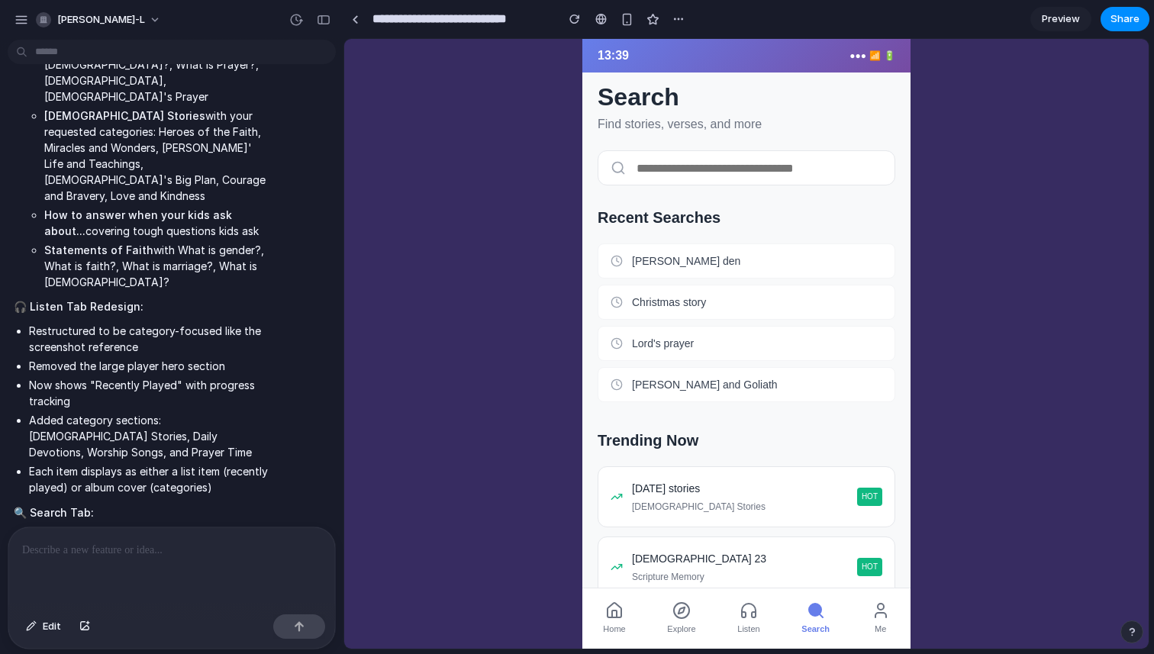
click at [875, 614] on icon at bounding box center [880, 615] width 11 height 5
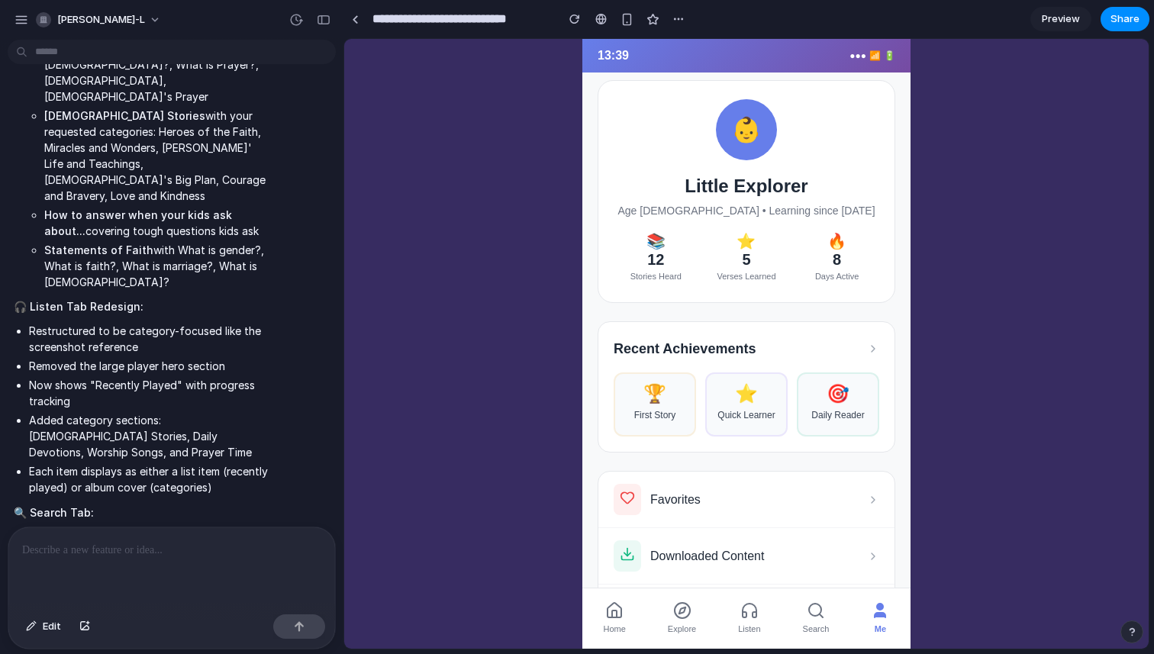
click at [735, 618] on button "Listen" at bounding box center [749, 618] width 40 height 47
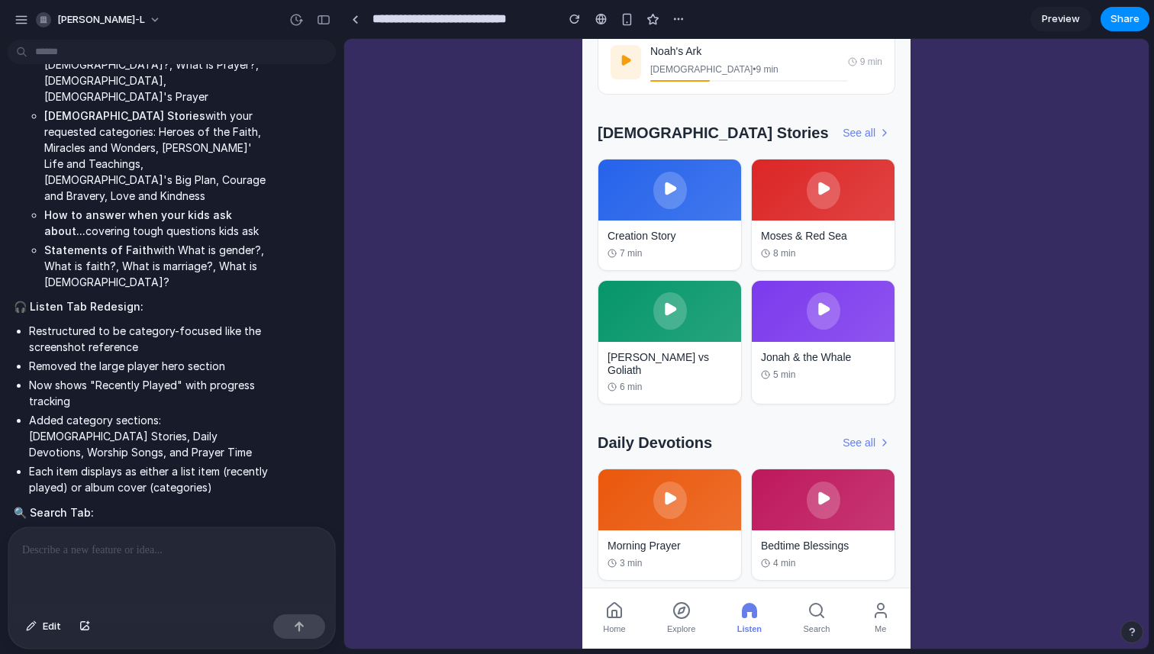
scroll to position [307, 0]
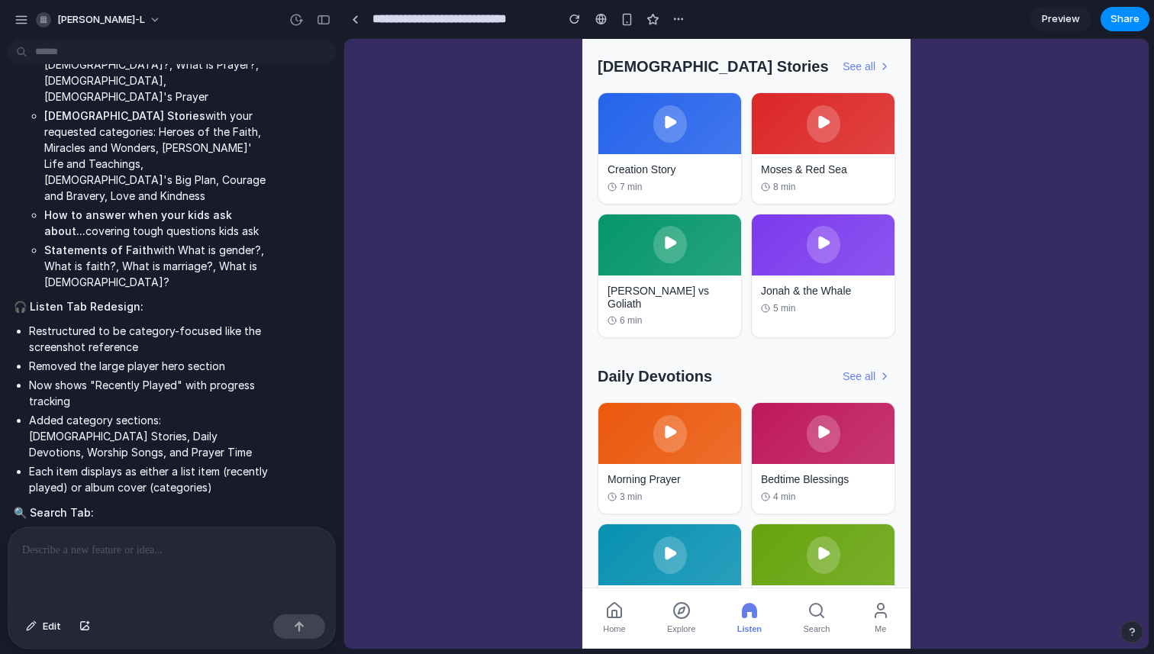
click at [832, 605] on button "Search" at bounding box center [816, 618] width 45 height 47
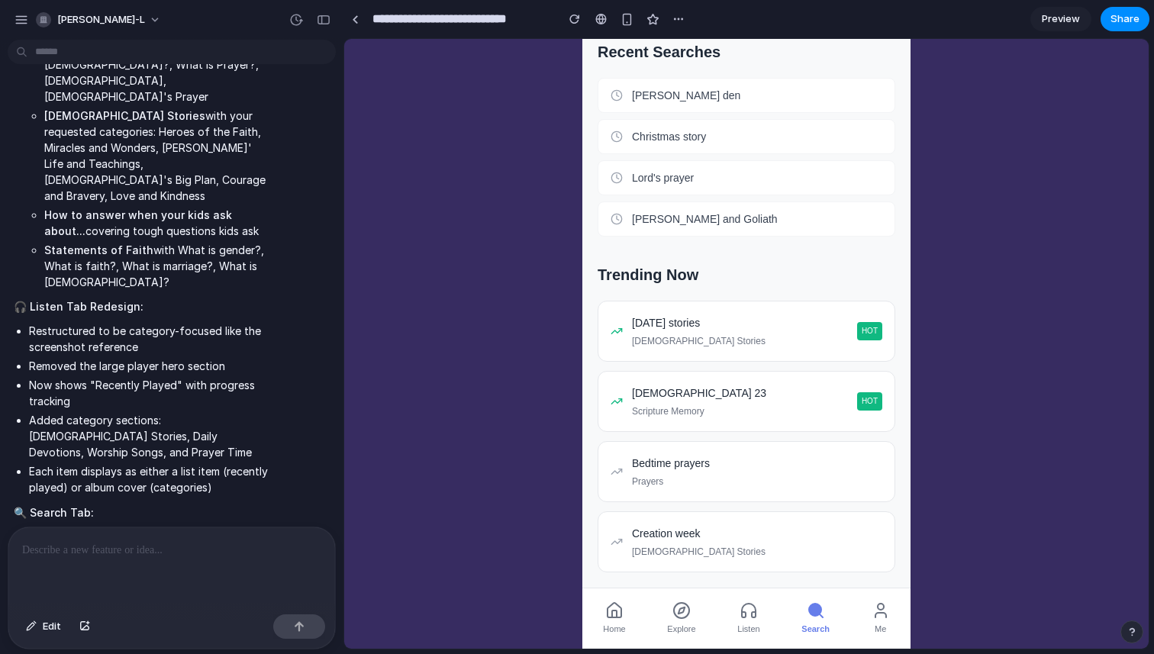
scroll to position [0, 0]
